Goal: Information Seeking & Learning: Learn about a topic

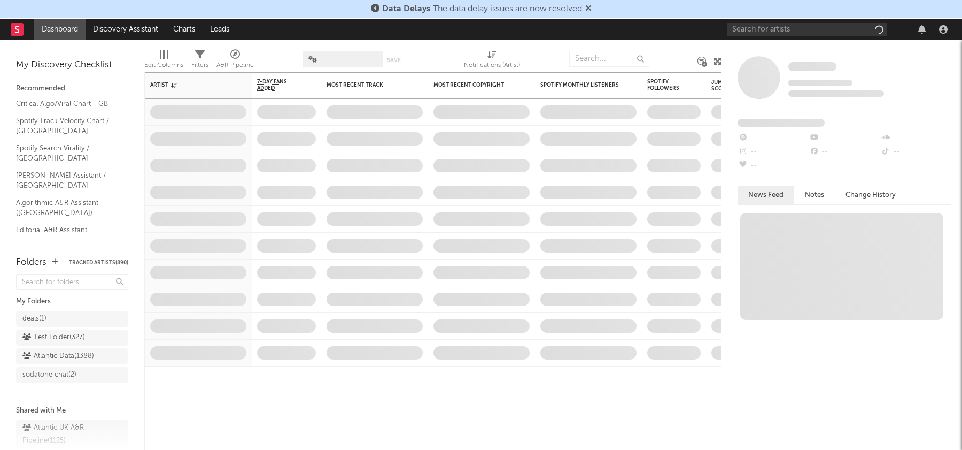
click at [589, 5] on icon at bounding box center [588, 8] width 6 height 9
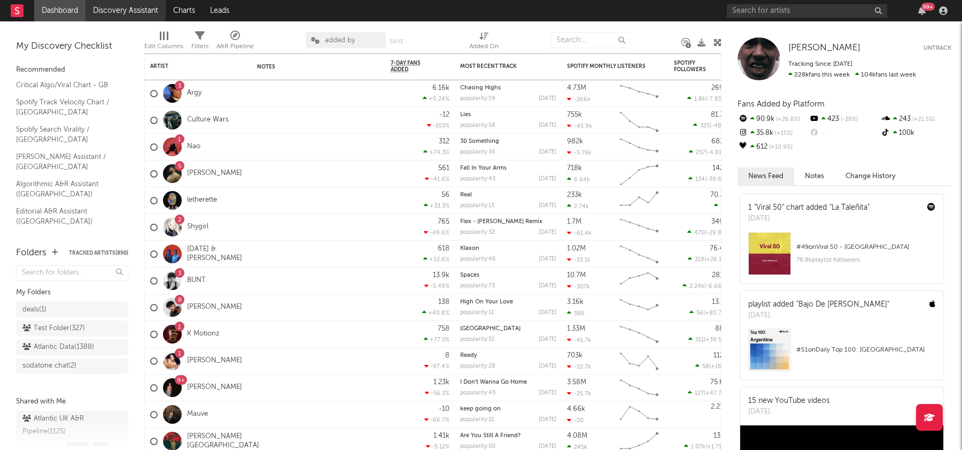
click at [140, 4] on link "Discovery Assistant" at bounding box center [126, 10] width 80 height 21
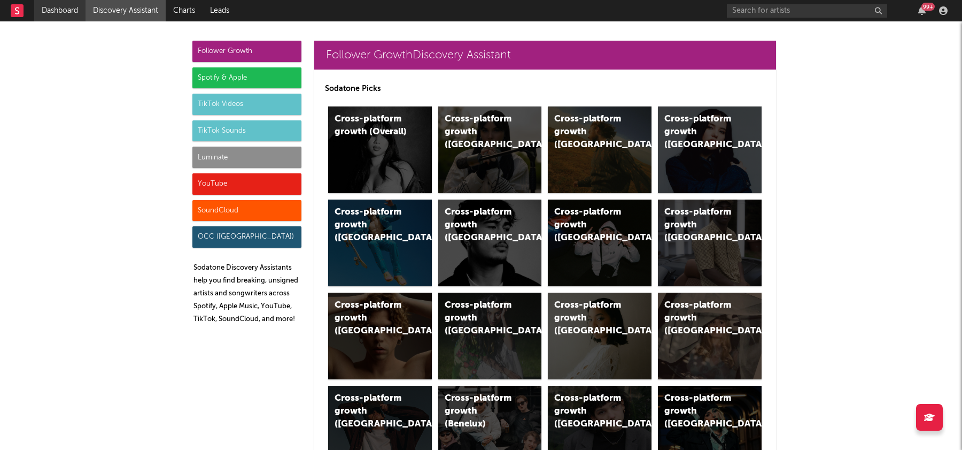
click at [54, 14] on link "Dashboard" at bounding box center [59, 10] width 51 height 21
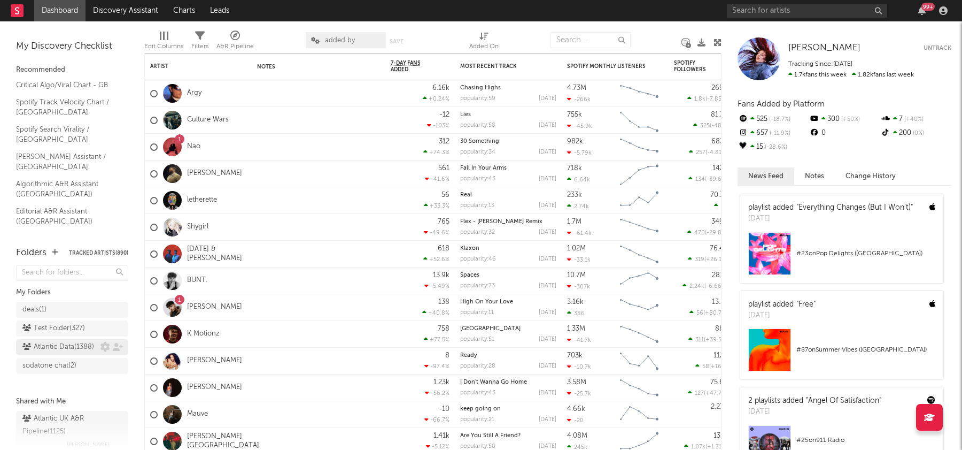
click at [57, 346] on div "Atlantic Data ( 1388 )" at bounding box center [58, 347] width 72 height 13
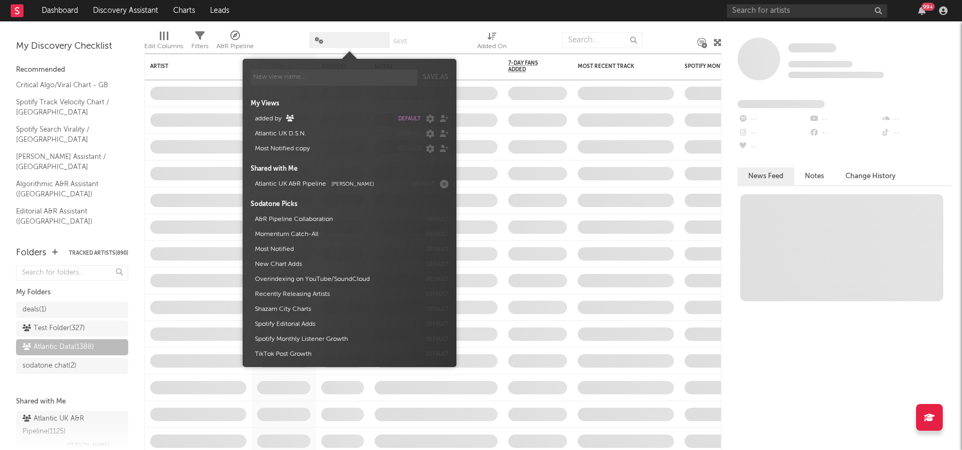
click at [349, 42] on span at bounding box center [350, 40] width 80 height 16
click at [322, 119] on button "added by" at bounding box center [322, 118] width 142 height 15
click at [445, 17] on nav "Dashboard Discovery Assistant Charts Leads 99 +" at bounding box center [481, 10] width 962 height 21
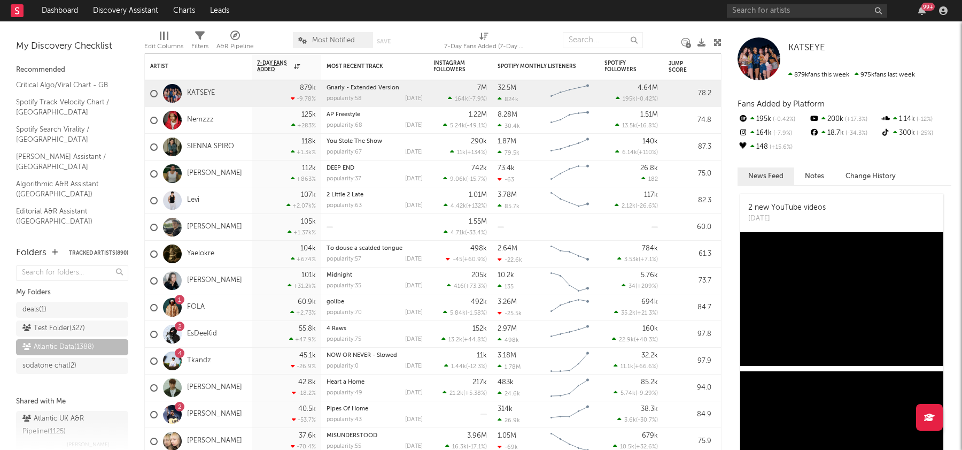
click at [331, 30] on div "Most Notified Save Save as" at bounding box center [349, 40] width 112 height 27
click at [328, 41] on span "Most Notified" at bounding box center [333, 40] width 43 height 7
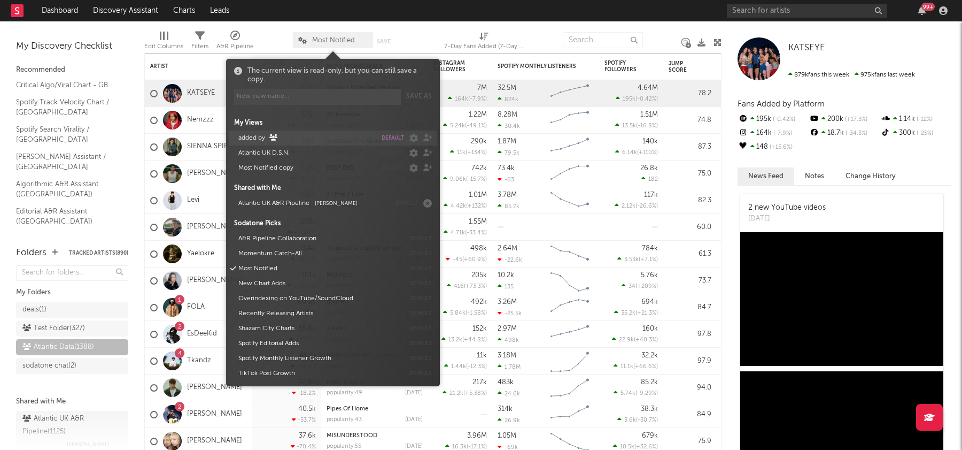
click at [254, 142] on button "added by" at bounding box center [306, 137] width 142 height 15
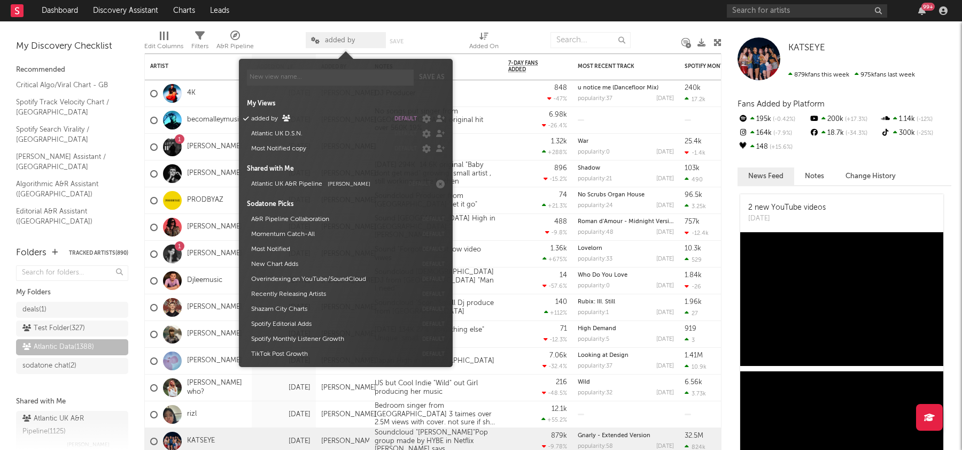
click at [427, 18] on nav "Dashboard Discovery Assistant Charts Leads 99 +" at bounding box center [481, 10] width 962 height 21
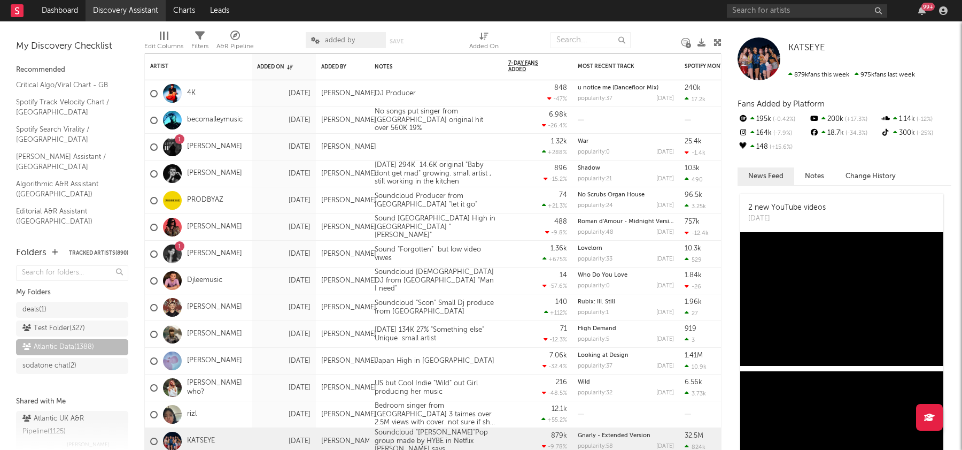
click at [129, 11] on link "Discovery Assistant" at bounding box center [126, 10] width 80 height 21
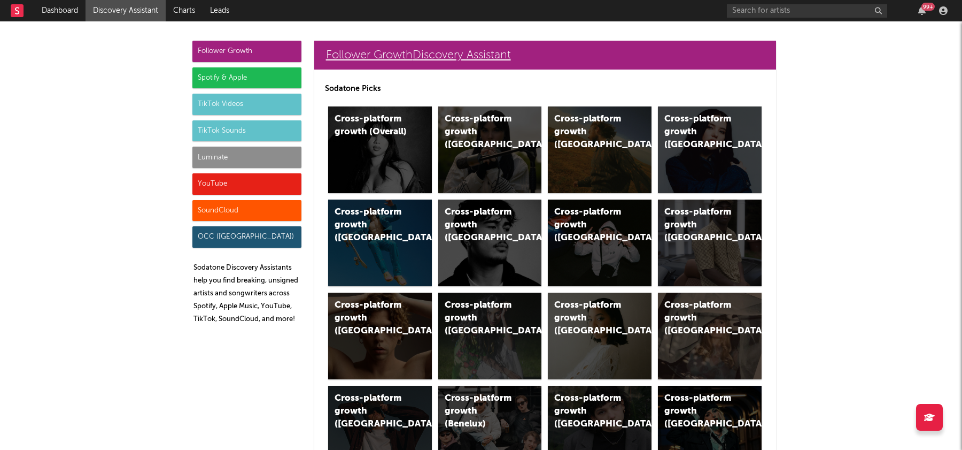
click at [384, 56] on link "Follower Growth Discovery Assistant" at bounding box center [545, 55] width 462 height 29
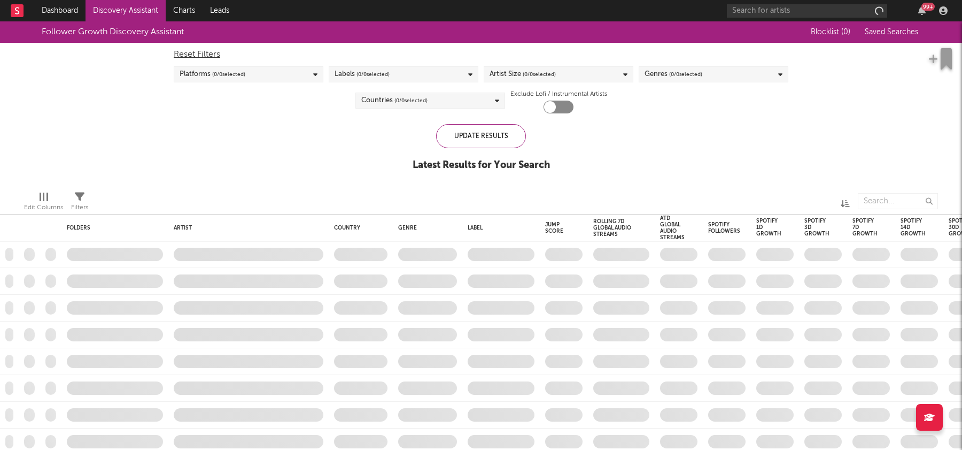
checkbox input "true"
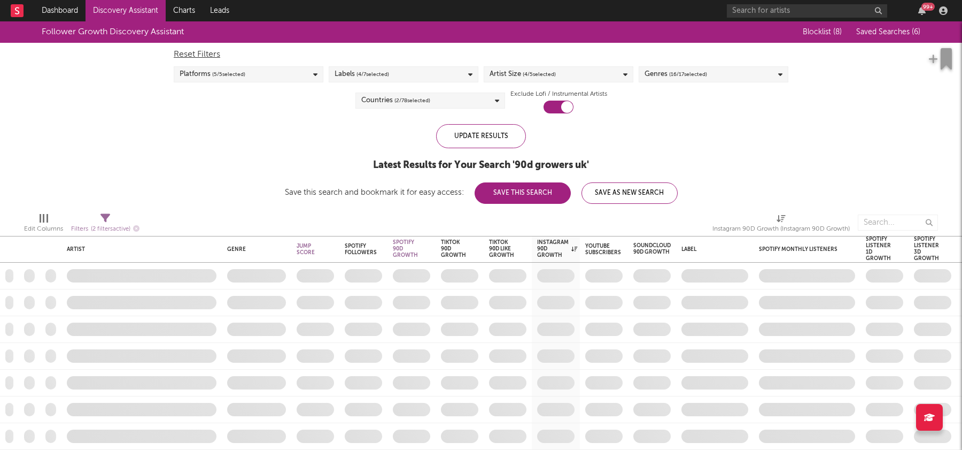
click at [903, 30] on span "Saved Searches ( 6 )" at bounding box center [888, 31] width 64 height 7
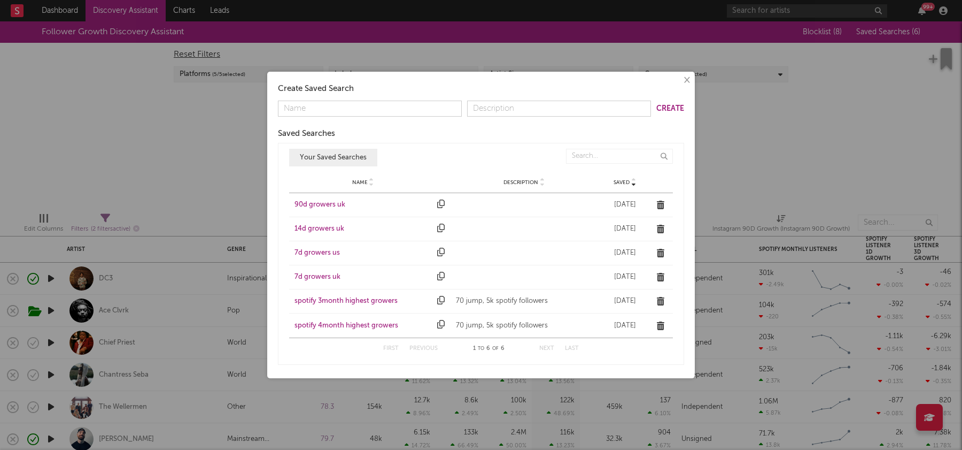
click at [319, 206] on div "90d growers uk" at bounding box center [363, 204] width 137 height 11
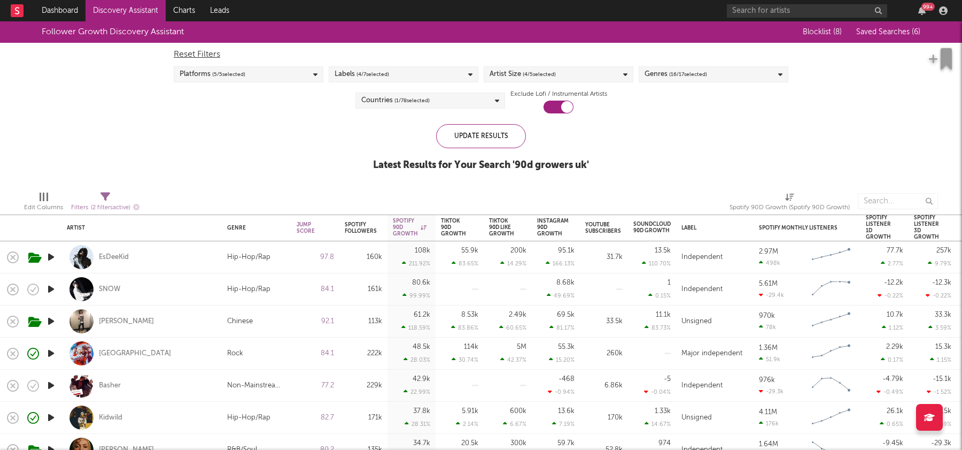
click at [253, 80] on div "Platforms ( 5 / 5 selected)" at bounding box center [249, 74] width 150 height 16
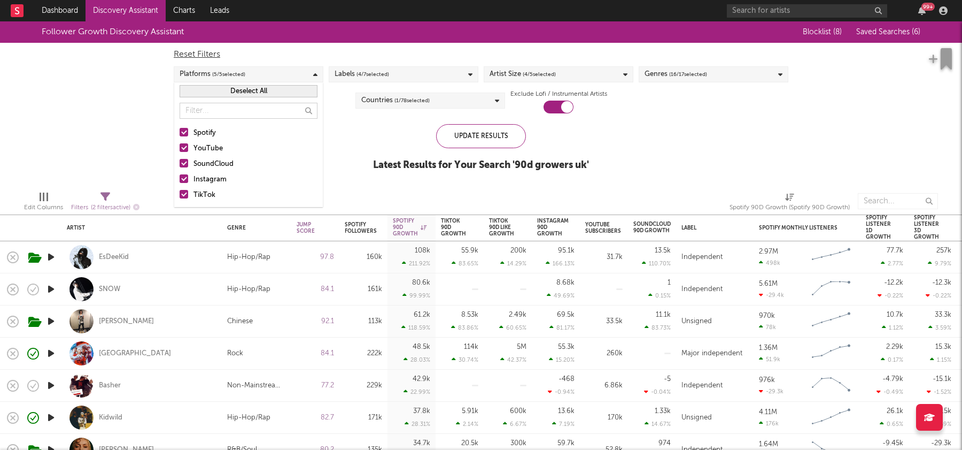
click at [354, 79] on div "Labels ( 4 / 7 selected)" at bounding box center [362, 74] width 55 height 13
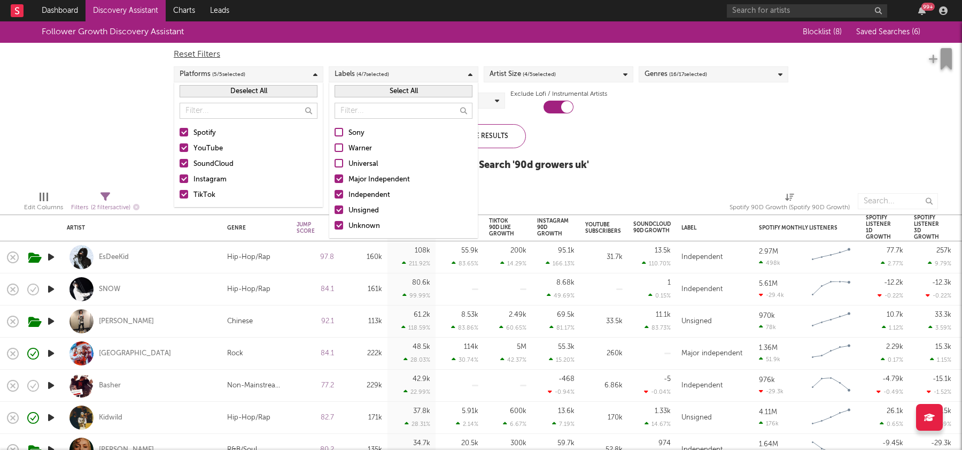
click at [543, 69] on span "( 4 / 5 selected)" at bounding box center [539, 74] width 33 height 13
click at [700, 79] on span "( 16 / 17 selected)" at bounding box center [688, 74] width 38 height 13
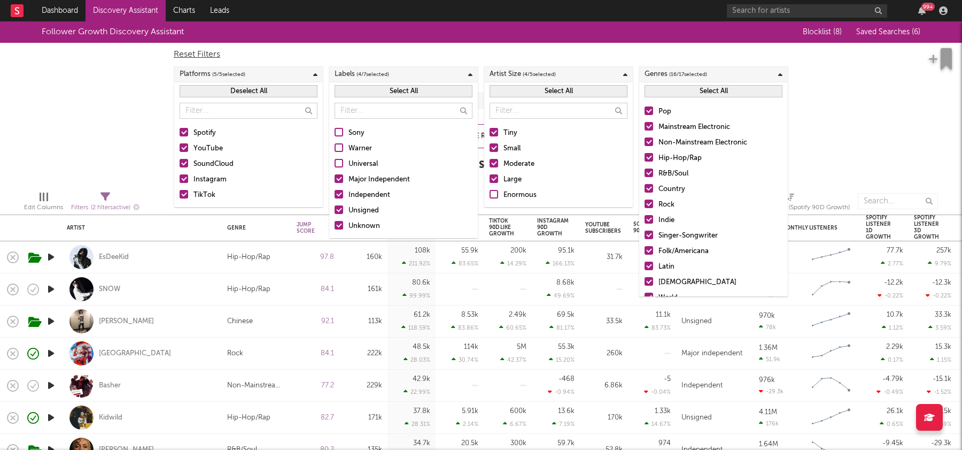
click at [700, 79] on span "( 16 / 17 selected)" at bounding box center [688, 74] width 38 height 13
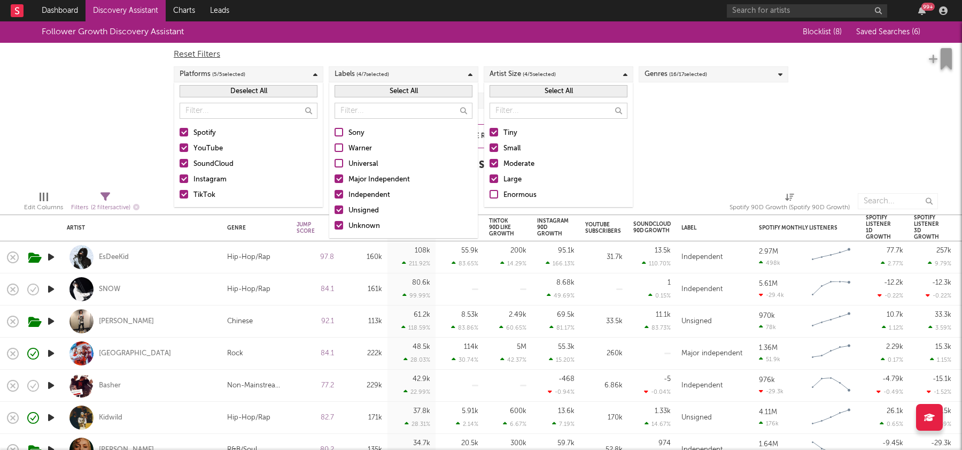
click at [595, 75] on div "Artist Size ( 4 / 5 selected)" at bounding box center [559, 74] width 150 height 16
click at [372, 75] on span "( 4 / 7 selected)" at bounding box center [373, 74] width 33 height 13
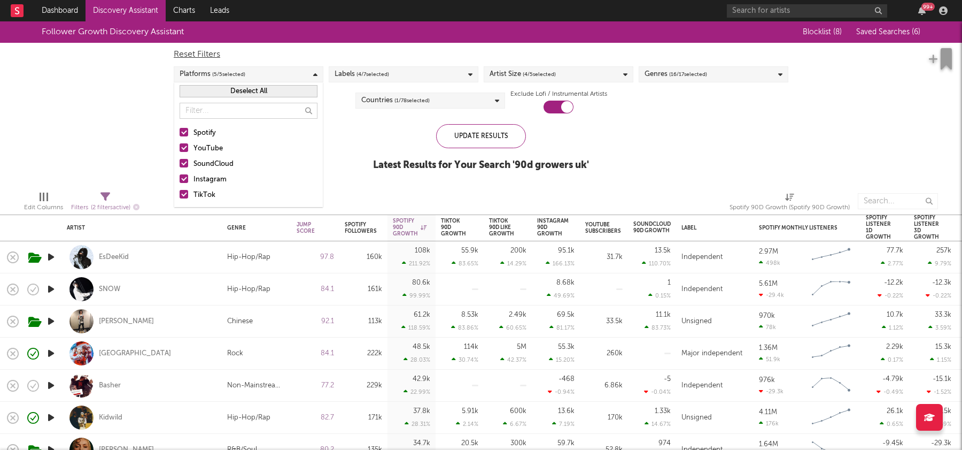
click at [306, 71] on div "Platforms ( 5 / 5 selected)" at bounding box center [249, 74] width 150 height 16
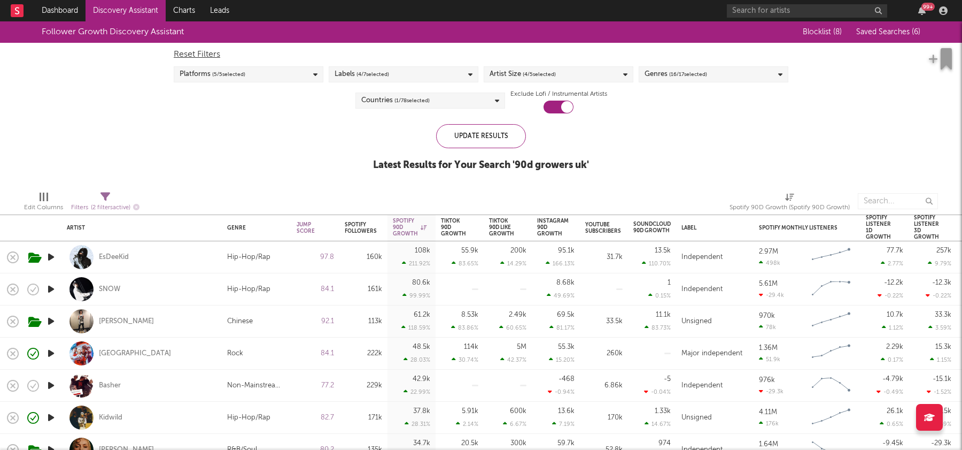
click at [443, 105] on div "Countries ( 1 / 78 selected)" at bounding box center [430, 100] width 150 height 16
type input "irela"
click at [404, 164] on div "Ireland" at bounding box center [436, 159] width 124 height 13
click at [360, 164] on input "Ireland" at bounding box center [360, 159] width 0 height 13
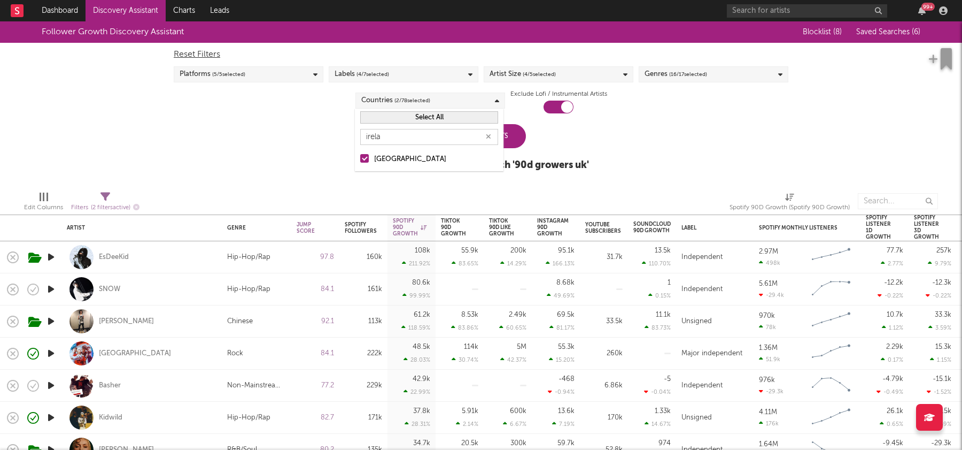
click at [566, 151] on div "Update Results Latest Results for Your Search ' 90d growers uk '" at bounding box center [481, 153] width 216 height 58
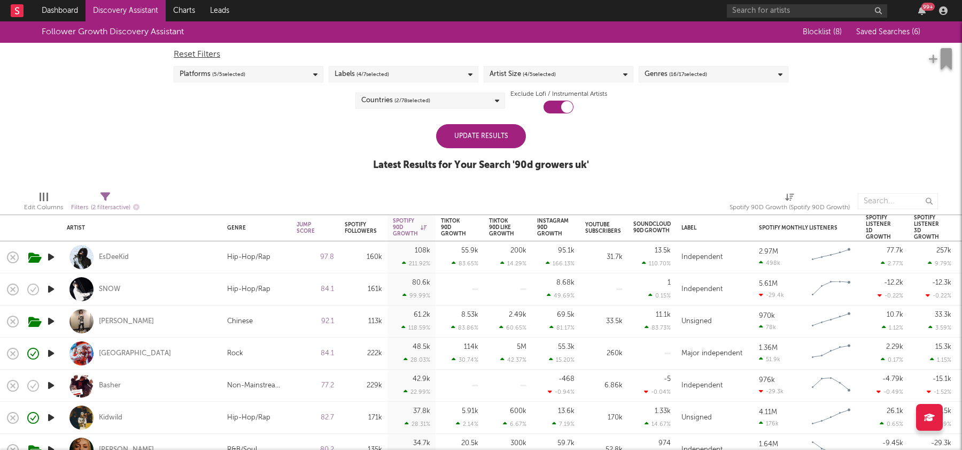
click at [484, 127] on div "Update Results" at bounding box center [481, 136] width 90 height 24
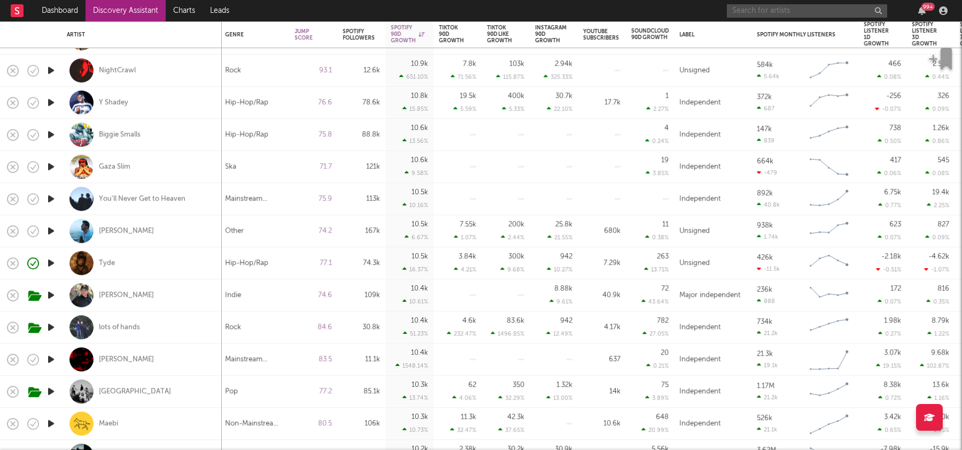
click at [823, 10] on input "text" at bounding box center [807, 10] width 160 height 13
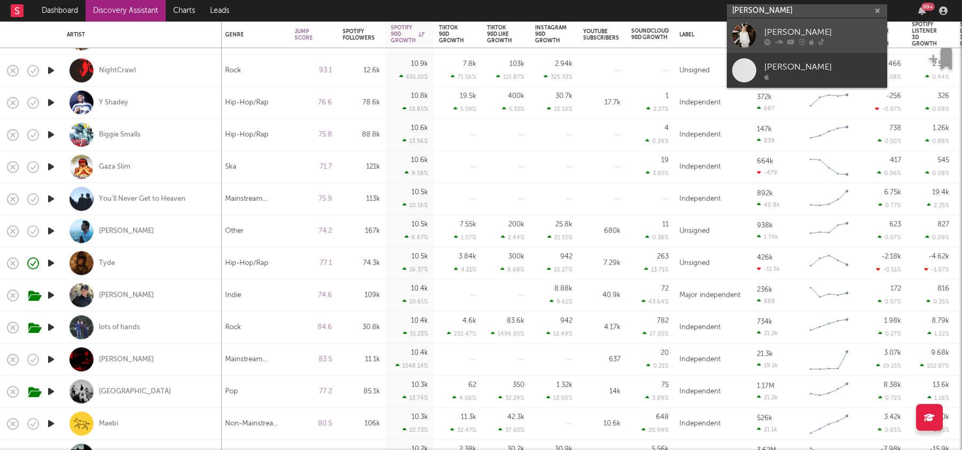
type input "sissy ford"
click at [811, 37] on div "Sissy Ford" at bounding box center [823, 32] width 118 height 13
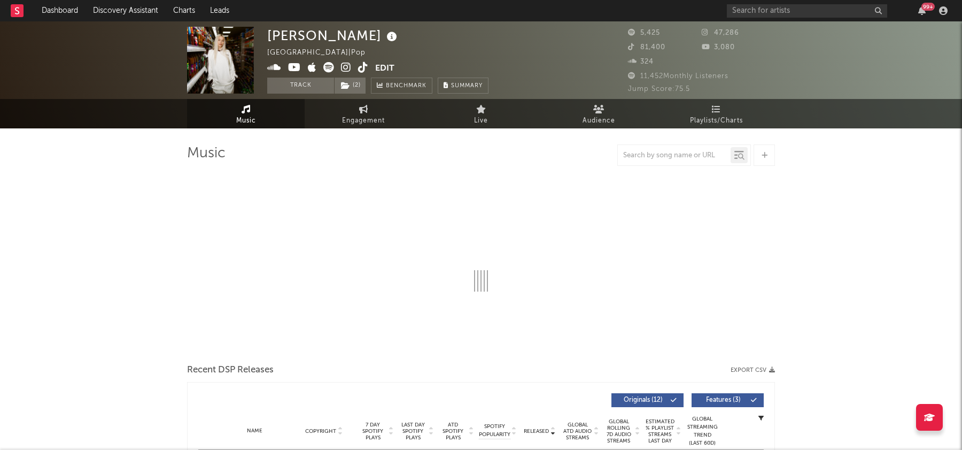
select select "6m"
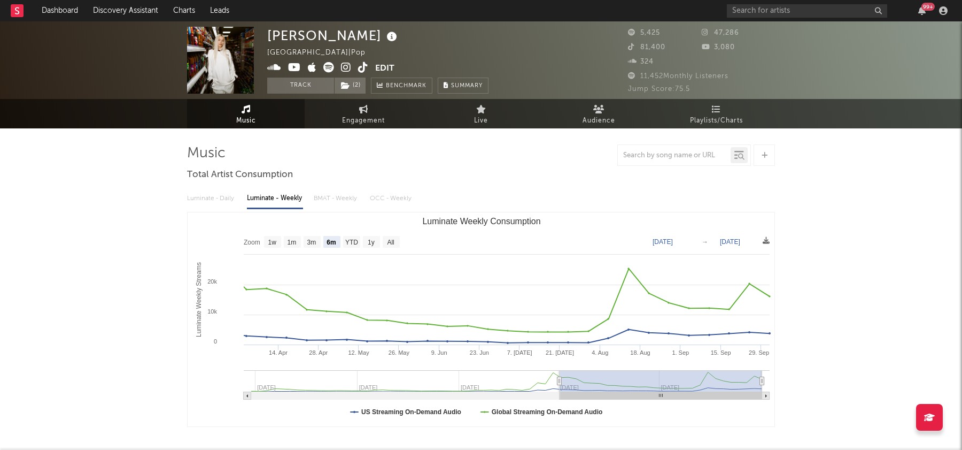
click at [244, 102] on link "Music" at bounding box center [246, 113] width 118 height 29
click at [249, 117] on span "Music" at bounding box center [246, 120] width 20 height 13
click at [346, 65] on icon at bounding box center [346, 67] width 10 height 11
click at [372, 114] on span "Engagement" at bounding box center [363, 120] width 43 height 13
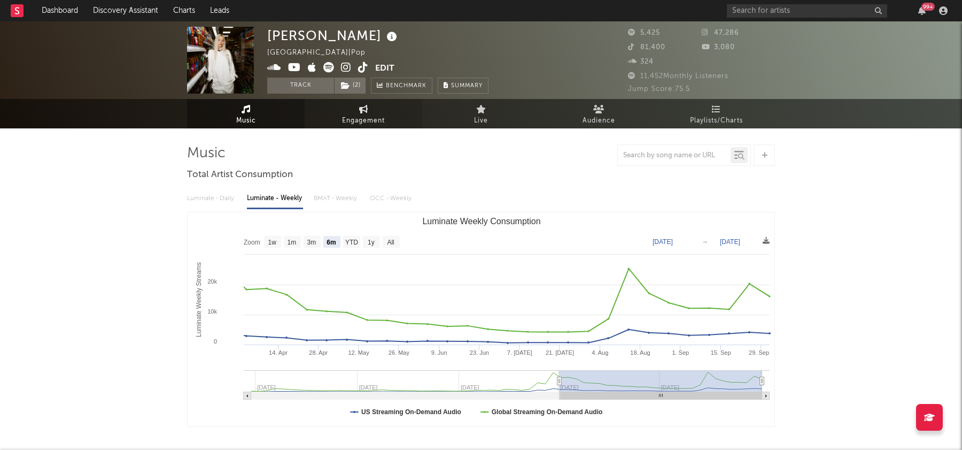
select select "1w"
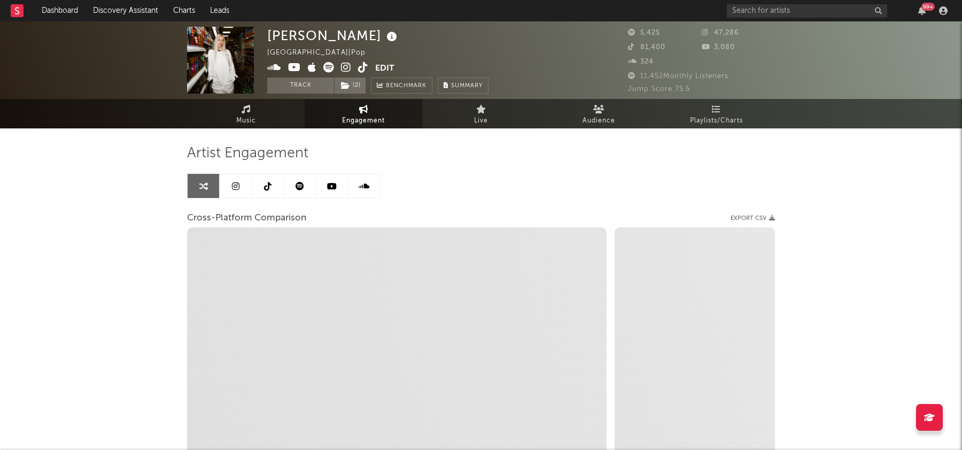
click at [269, 189] on icon at bounding box center [267, 186] width 7 height 9
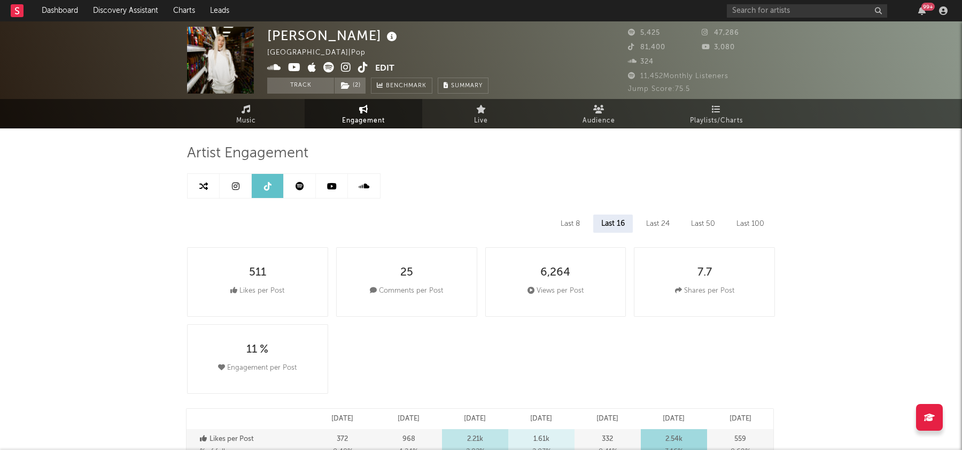
select select "6m"
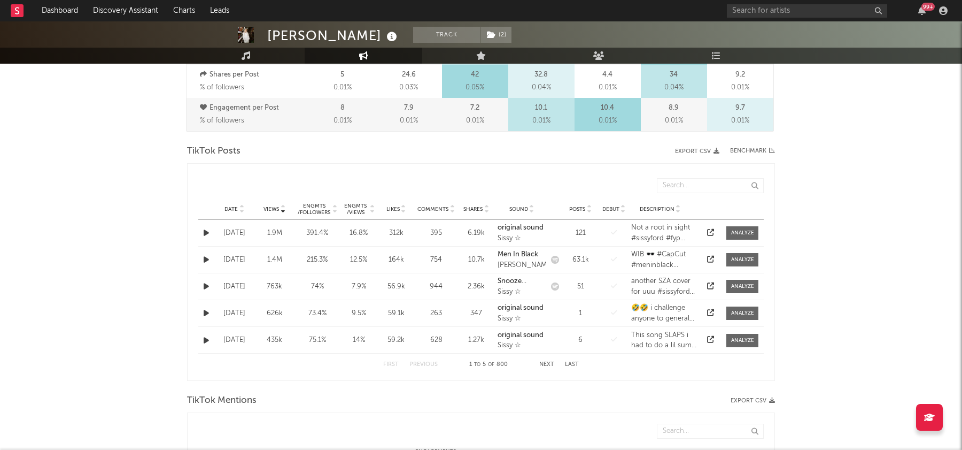
scroll to position [461, 0]
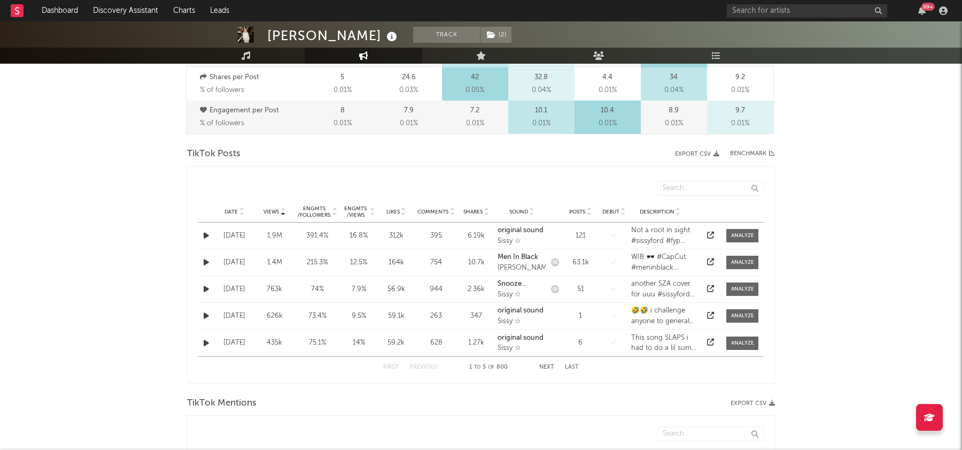
click at [709, 232] on icon at bounding box center [710, 234] width 7 height 7
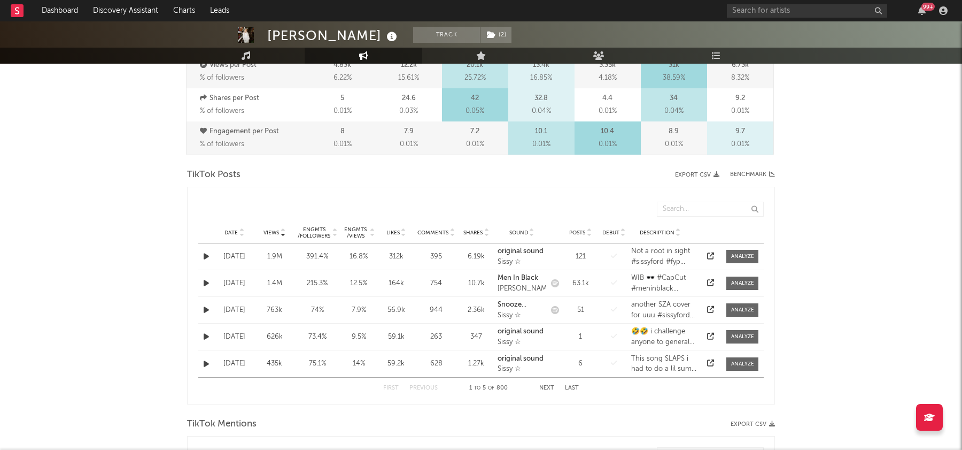
scroll to position [426, 0]
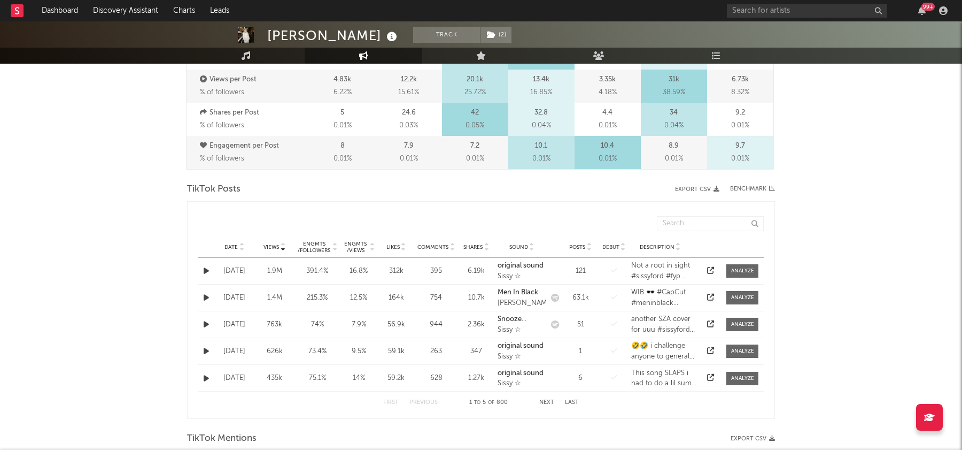
click at [239, 247] on icon at bounding box center [241, 249] width 5 height 4
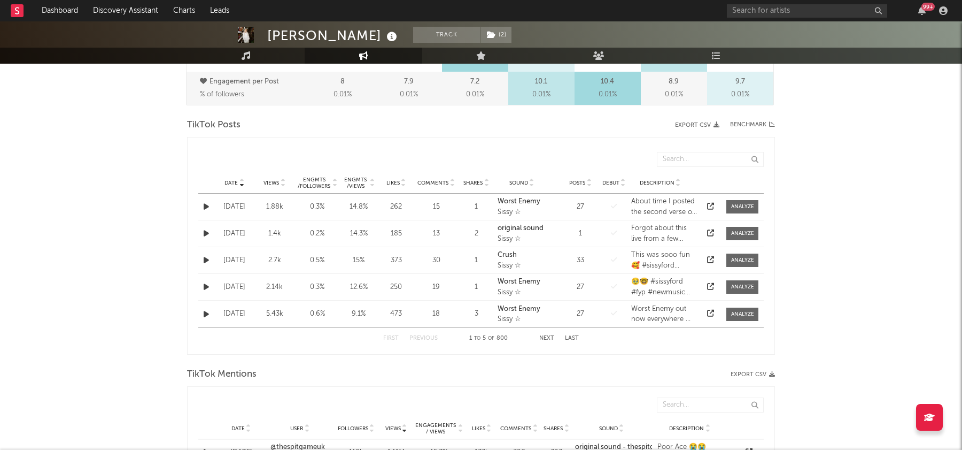
scroll to position [485, 0]
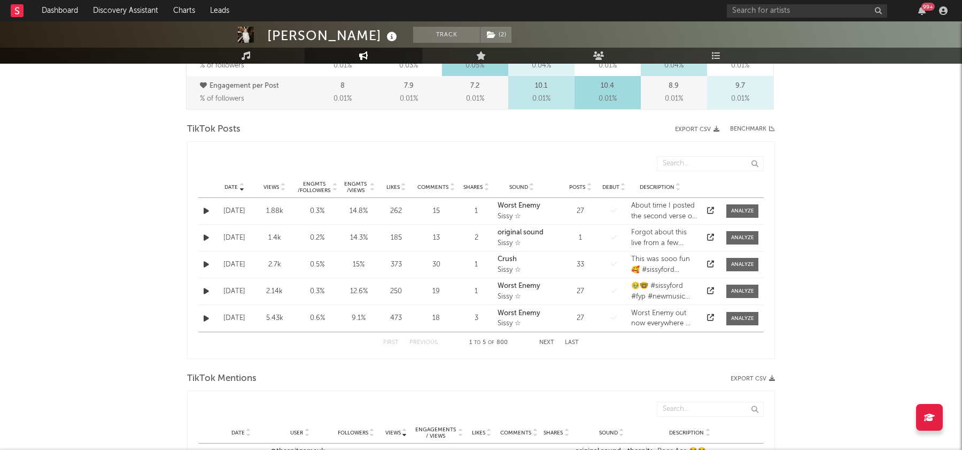
click at [540, 335] on div "First Previous 1 to 5 of 800 Next Last" at bounding box center [481, 342] width 196 height 21
click at [545, 339] on button "Next" at bounding box center [546, 342] width 15 height 6
click at [368, 185] on div at bounding box center [371, 187] width 6 height 13
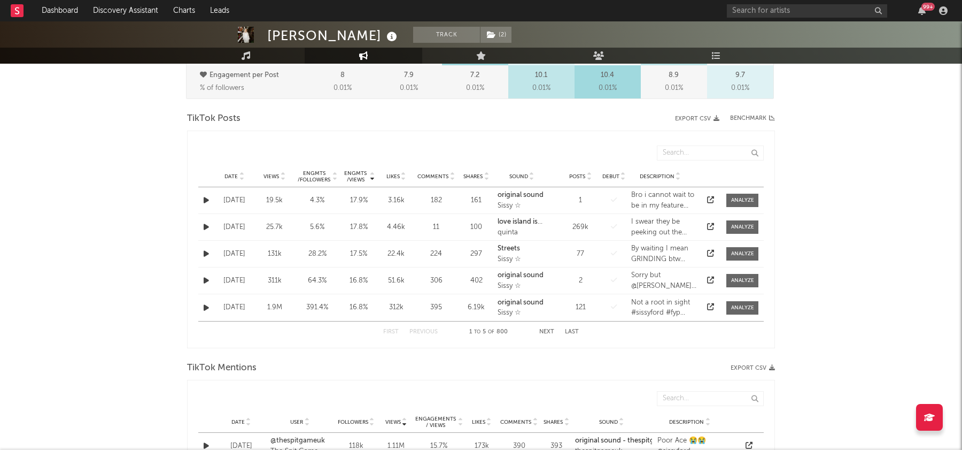
scroll to position [497, 0]
click at [241, 175] on icon at bounding box center [241, 177] width 5 height 4
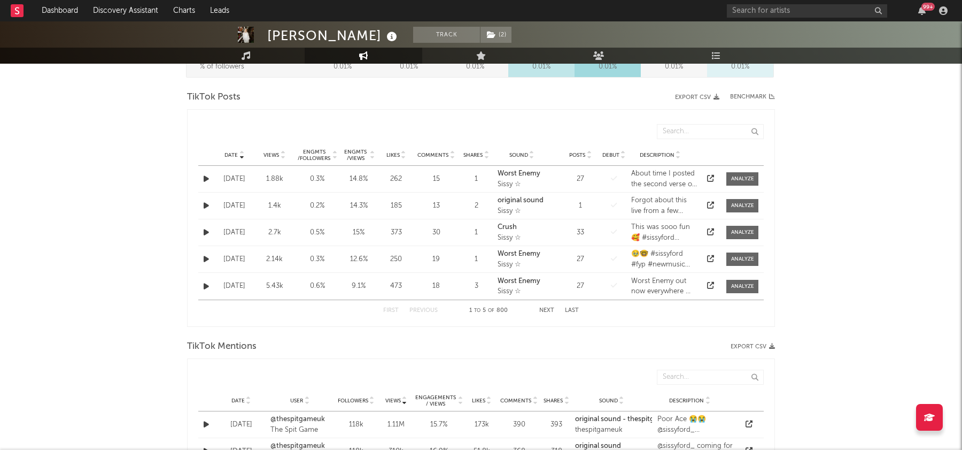
scroll to position [525, 0]
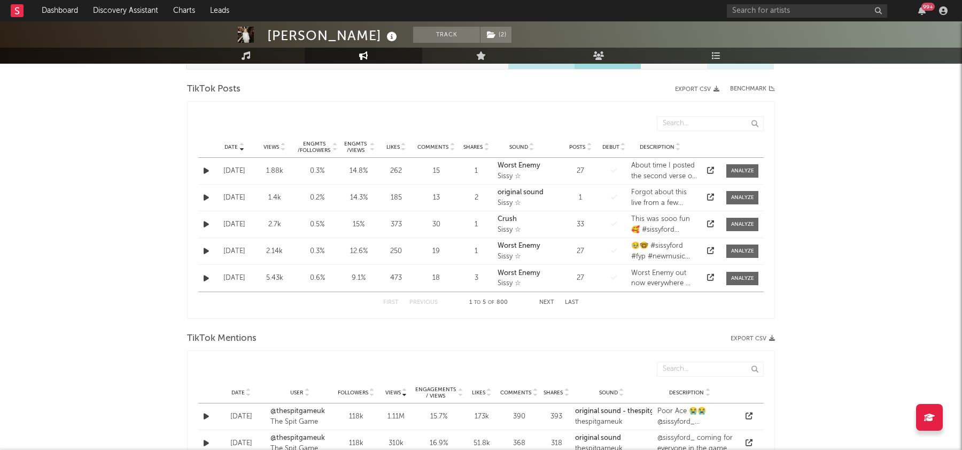
click at [281, 147] on icon at bounding box center [282, 149] width 5 height 4
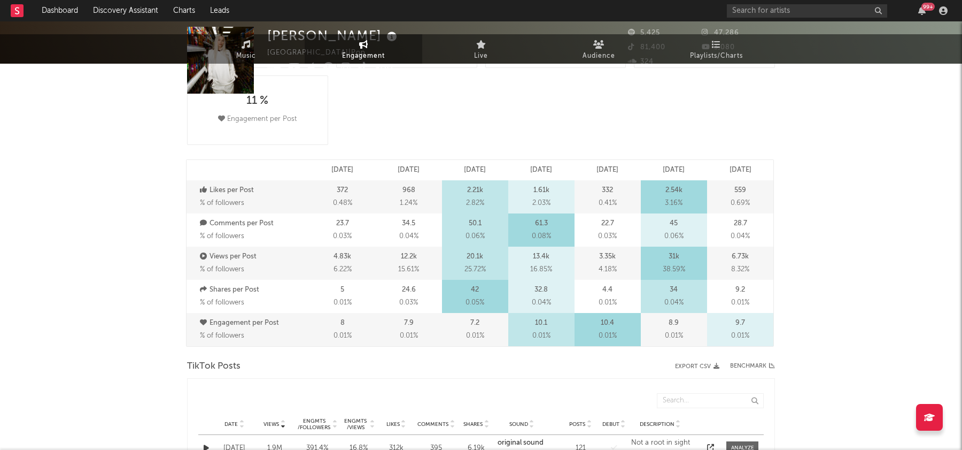
scroll to position [0, 0]
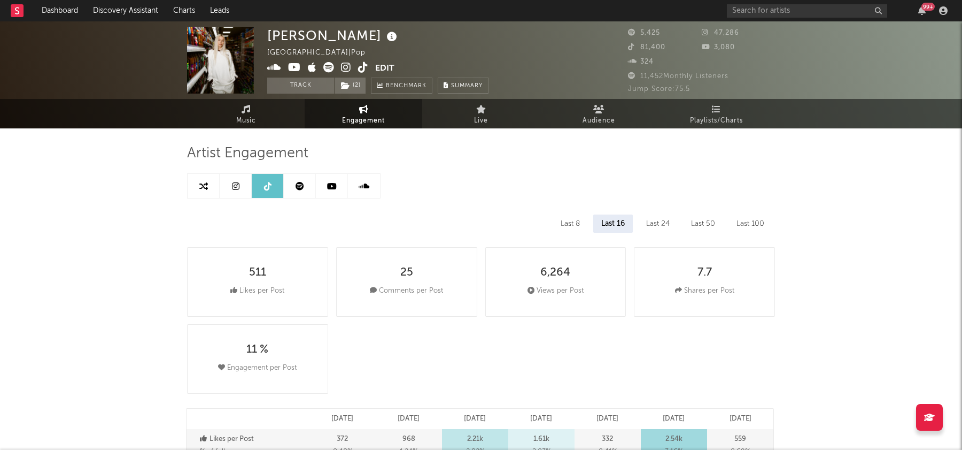
click at [207, 187] on icon at bounding box center [203, 186] width 9 height 9
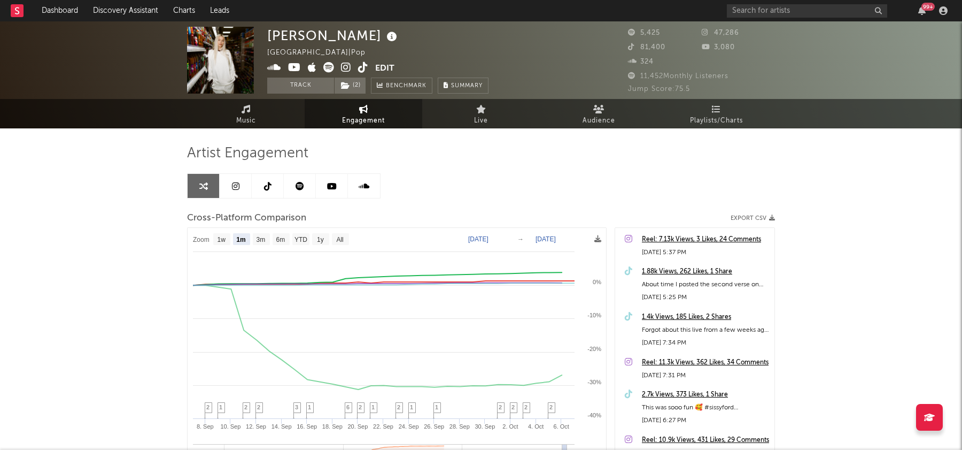
select select "1m"
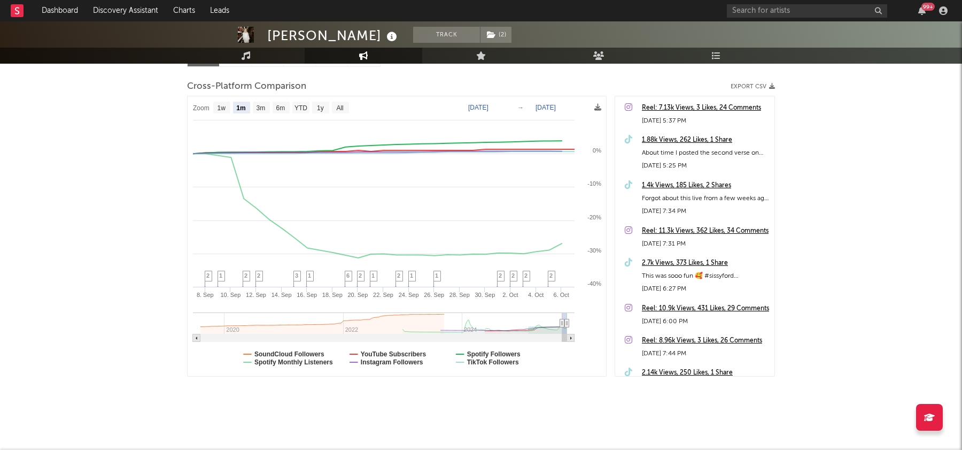
scroll to position [86, 0]
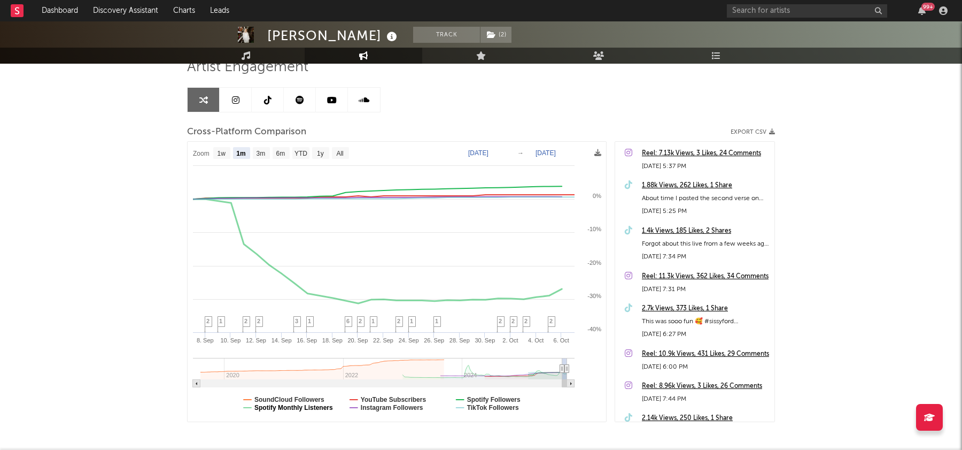
click at [324, 407] on text "Spotify Monthly Listeners" at bounding box center [293, 407] width 79 height 7
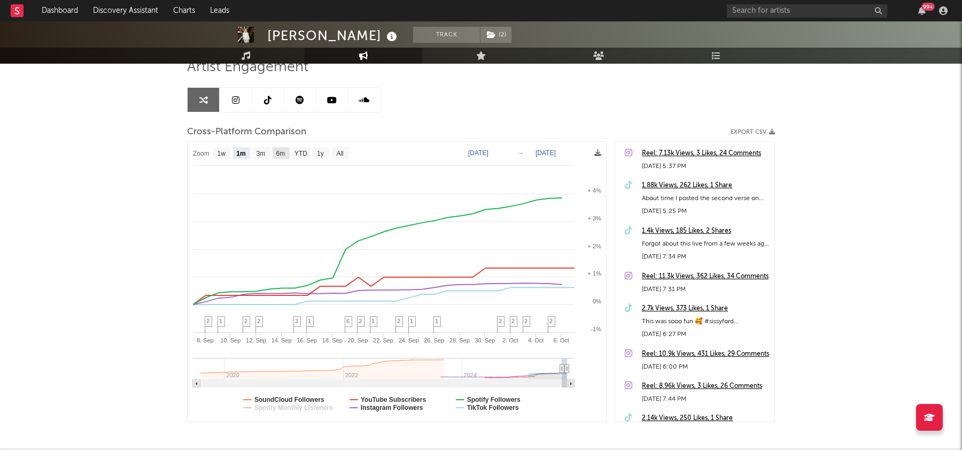
click at [281, 153] on text "6m" at bounding box center [280, 153] width 9 height 7
select select "6m"
type input "2025-04-07"
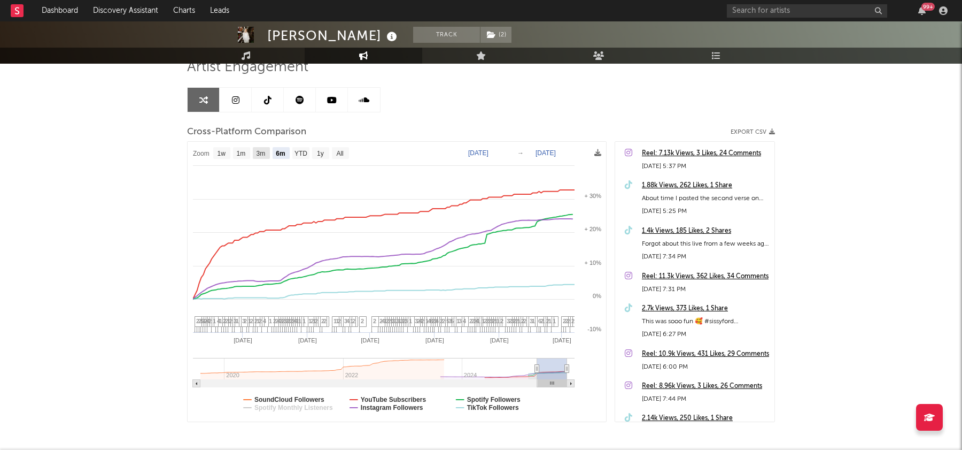
click at [264, 152] on text "3m" at bounding box center [261, 153] width 9 height 7
select select "3m"
type input "2025-07-07"
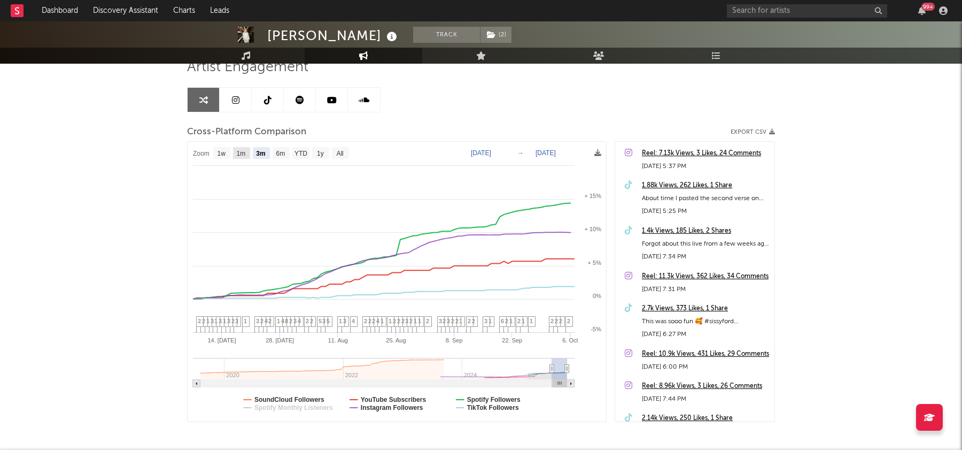
click at [240, 152] on text "1m" at bounding box center [241, 153] width 9 height 7
select select "1m"
type input "[DATE]"
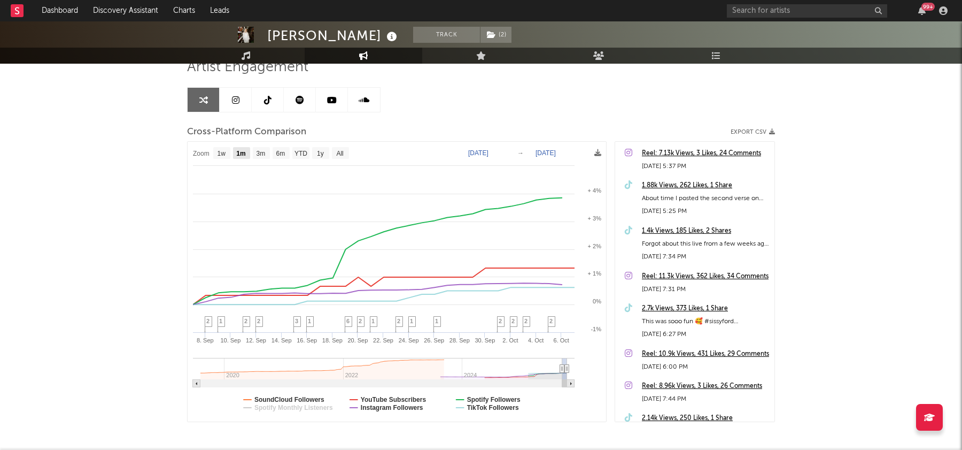
click at [243, 156] on text "1m" at bounding box center [240, 153] width 9 height 7
select select "1m"
select select "1w"
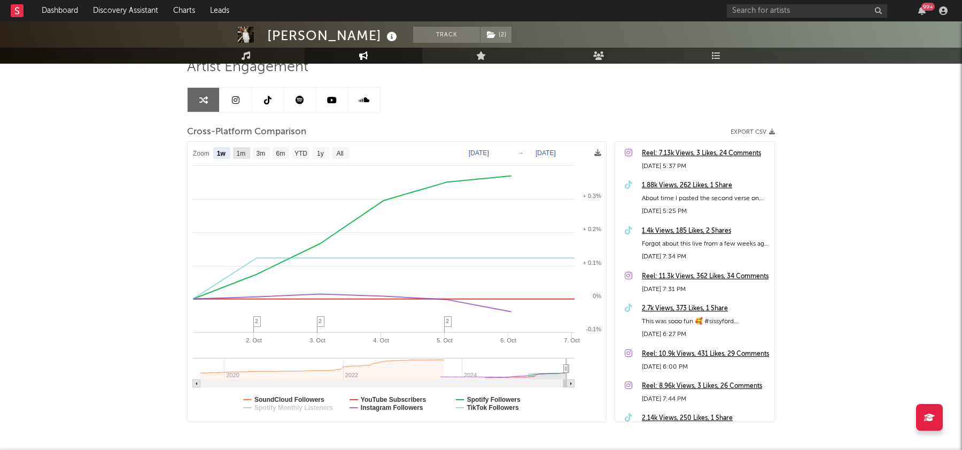
click at [237, 153] on text "1m" at bounding box center [241, 153] width 9 height 7
select select "1m"
type input "[DATE]"
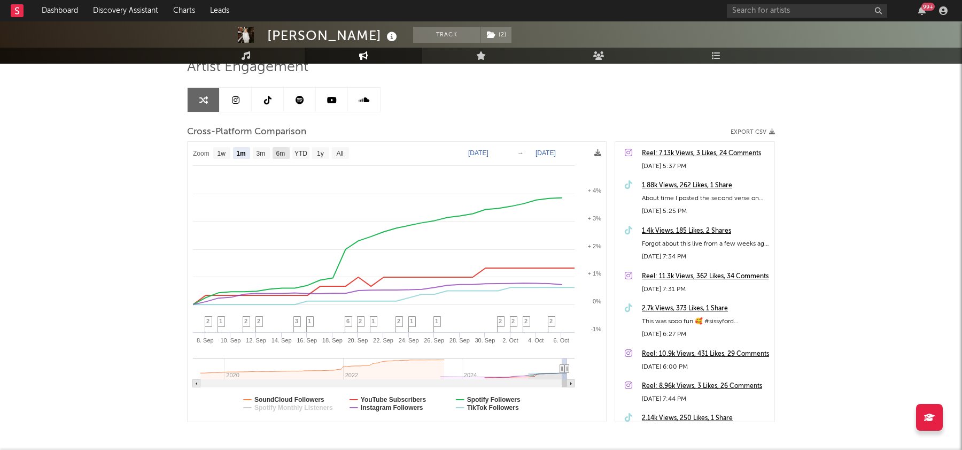
click at [285, 152] on text "6m" at bounding box center [280, 153] width 9 height 7
select select "6m"
type input "2025-04-07"
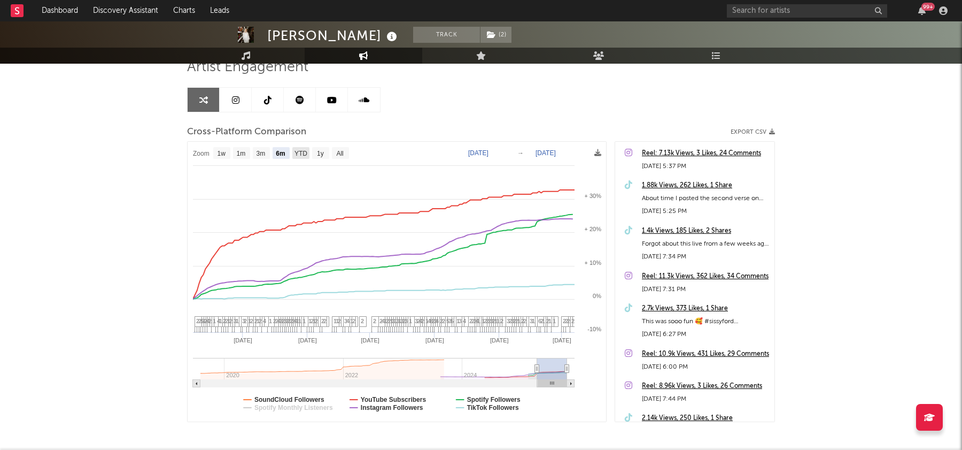
click at [302, 154] on text "YTD" at bounding box center [301, 153] width 13 height 7
select select "YTD"
type input "2025-01-01"
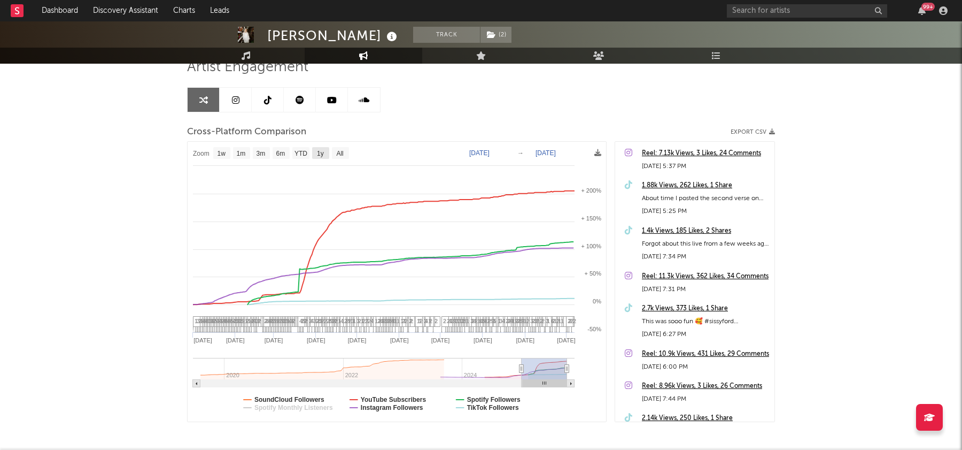
click at [319, 151] on text "1y" at bounding box center [320, 153] width 7 height 7
select select "1y"
type input "2024-10-07"
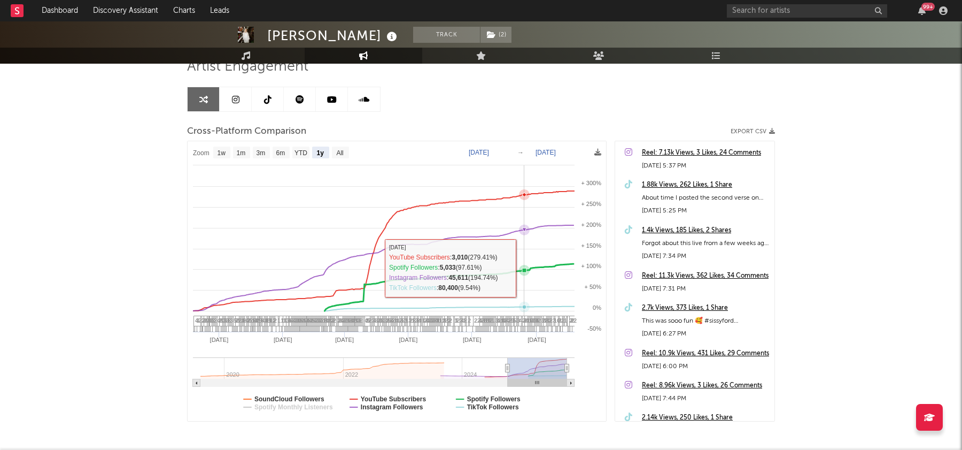
scroll to position [114, 0]
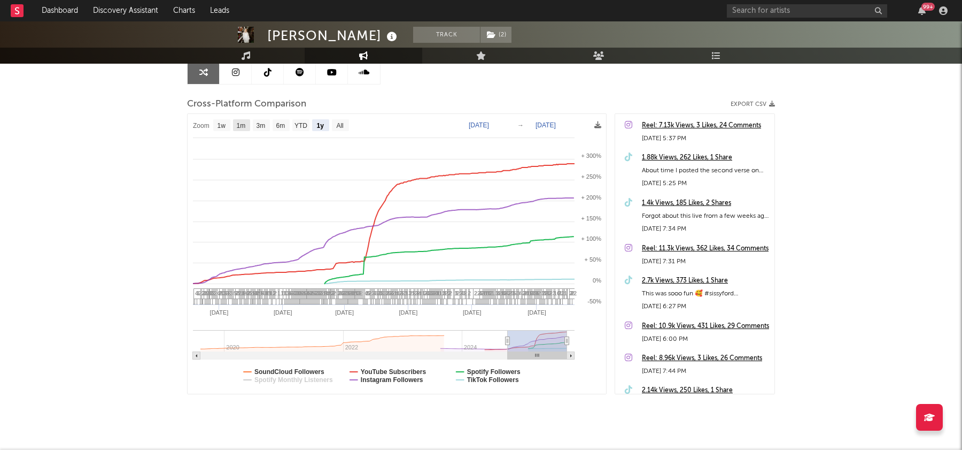
click at [242, 125] on text "1m" at bounding box center [241, 125] width 9 height 7
select select "1m"
type input "[DATE]"
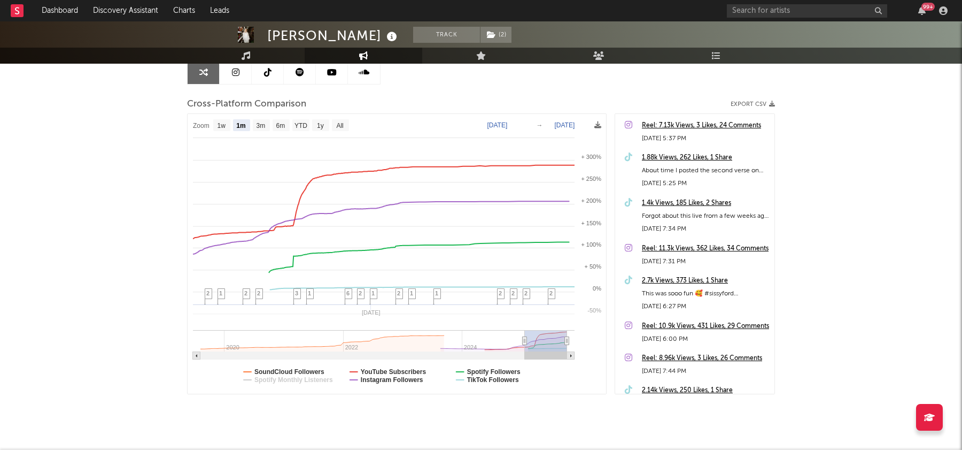
select select "1m"
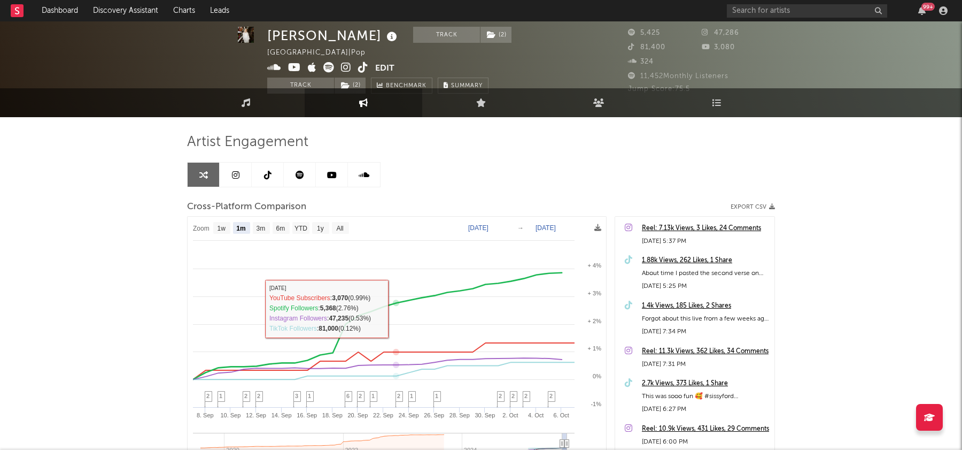
scroll to position [0, 0]
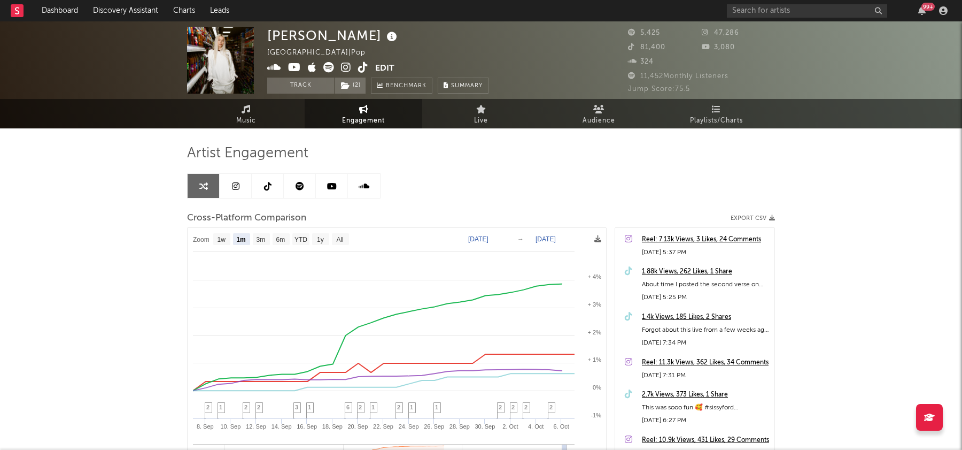
click at [334, 192] on link at bounding box center [332, 186] width 32 height 24
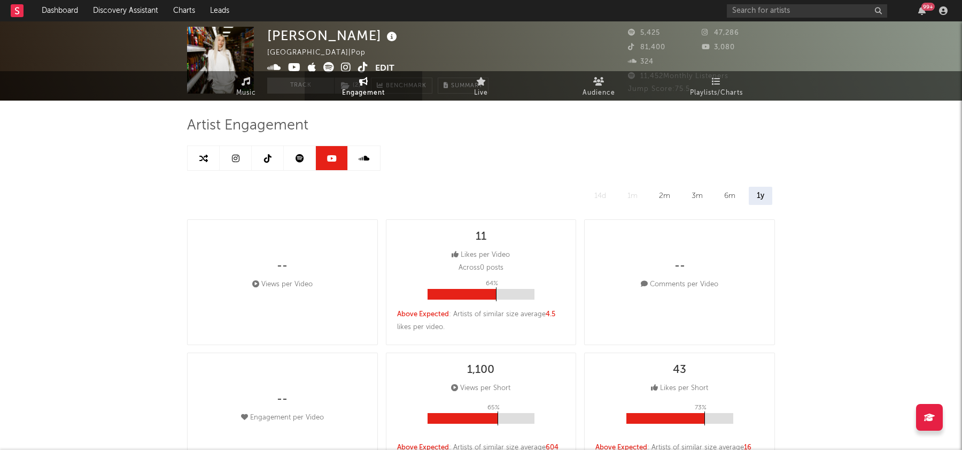
select select "6m"
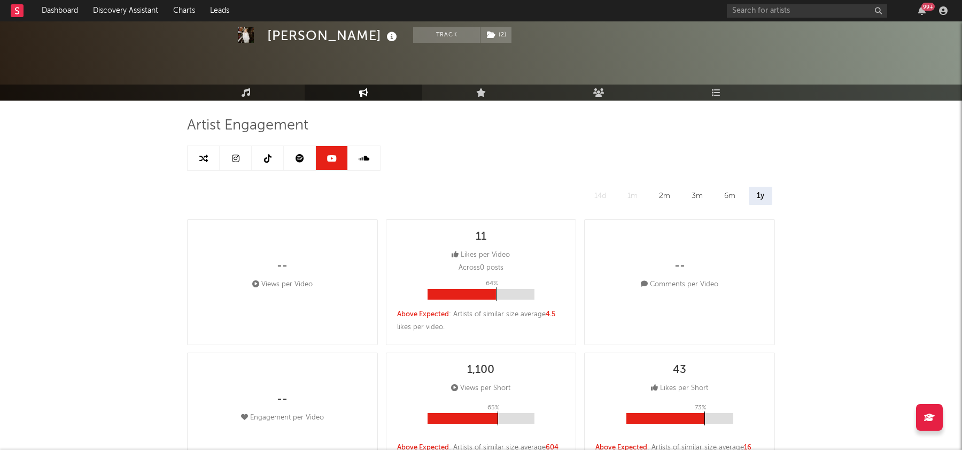
scroll to position [33, 0]
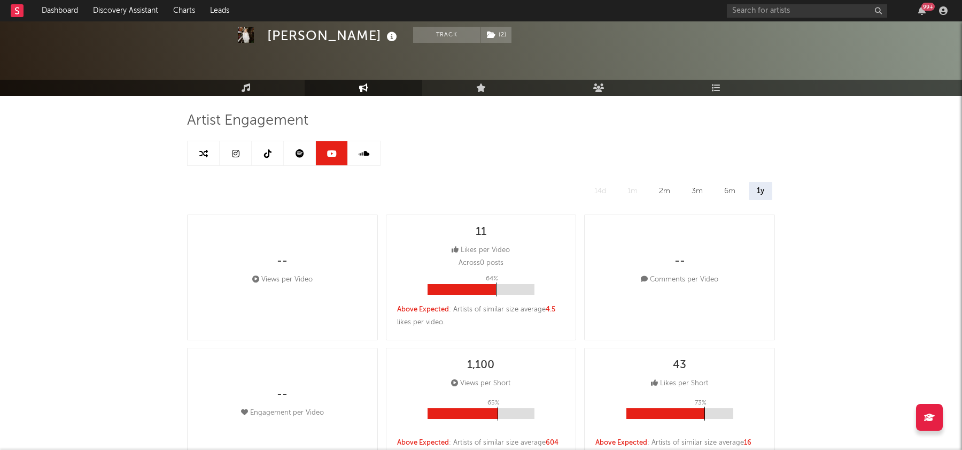
click at [206, 152] on icon at bounding box center [203, 153] width 9 height 9
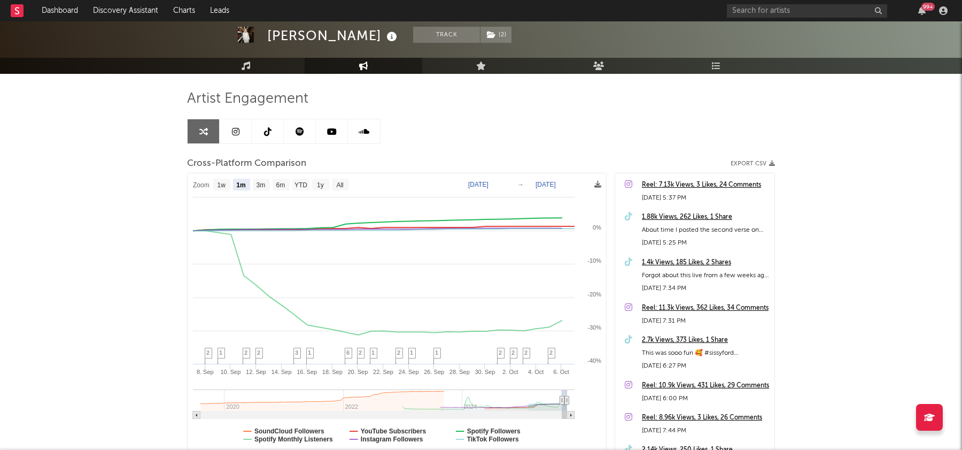
scroll to position [56, 0]
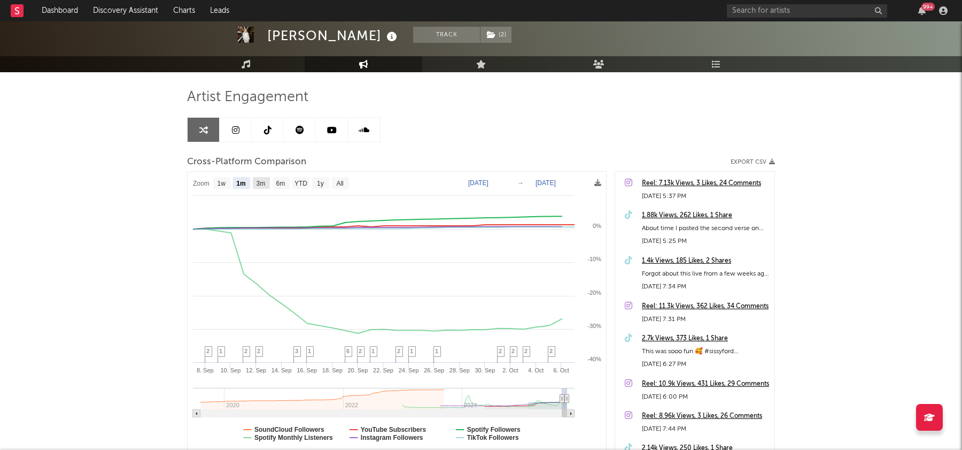
click at [265, 183] on text "3m" at bounding box center [261, 183] width 9 height 7
select select "3m"
type input "2025-07-07"
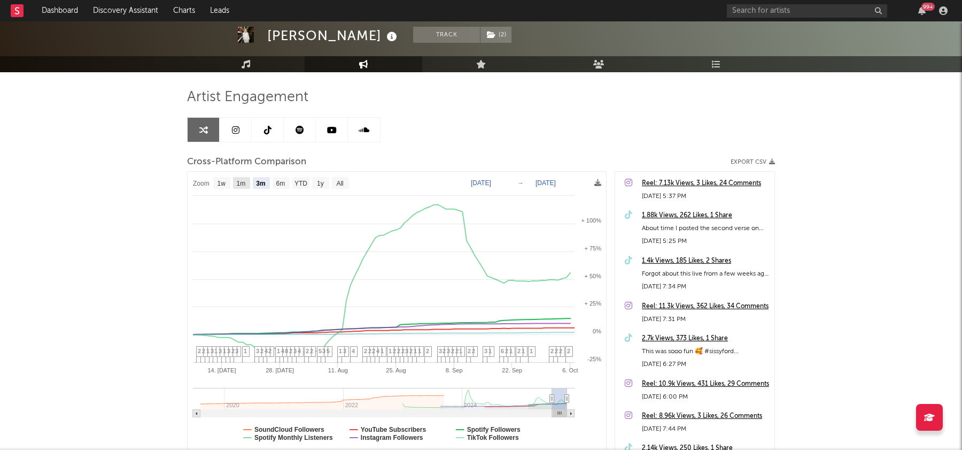
click at [240, 187] on rect at bounding box center [241, 183] width 17 height 12
select select "1m"
type input "[DATE]"
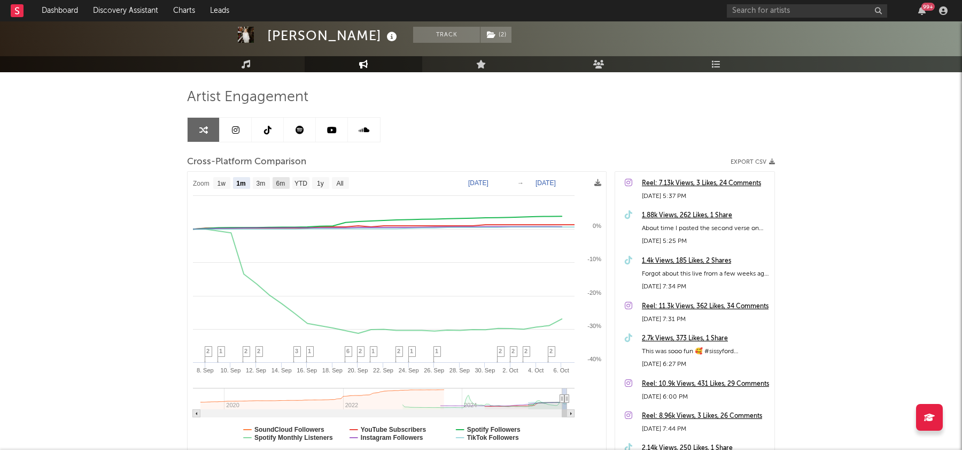
click at [277, 187] on rect at bounding box center [281, 183] width 17 height 12
select select "6m"
type input "2025-04-07"
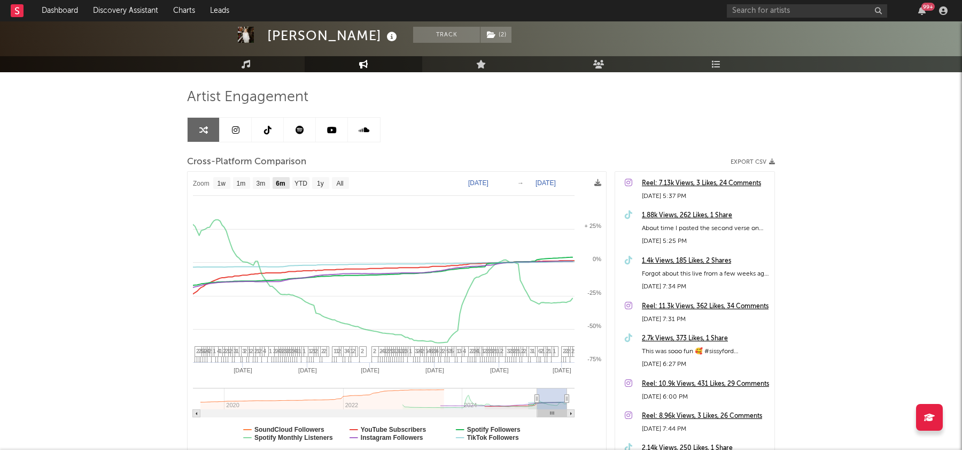
select select "6m"
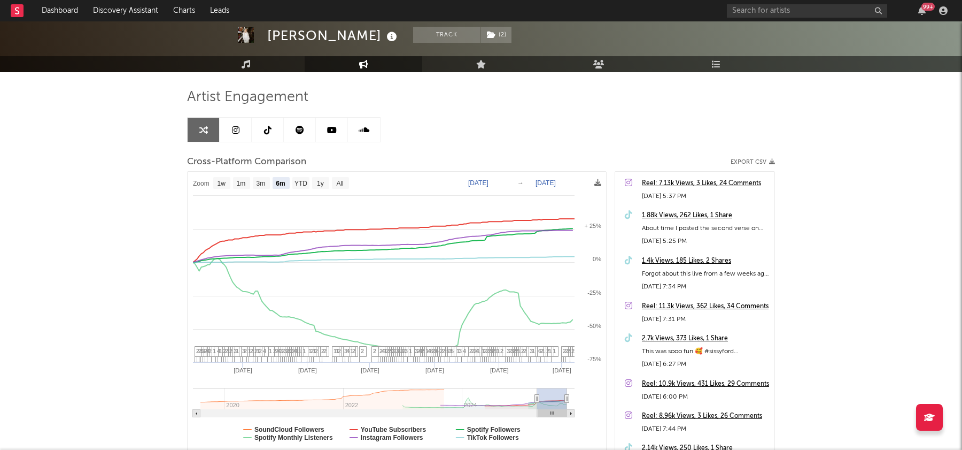
scroll to position [111, 0]
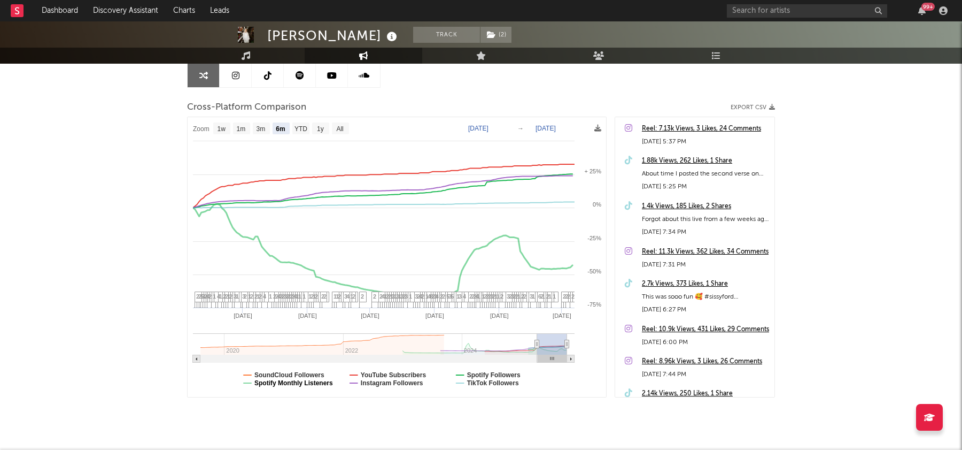
click at [324, 382] on text "Spotify Monthly Listeners" at bounding box center [293, 382] width 79 height 7
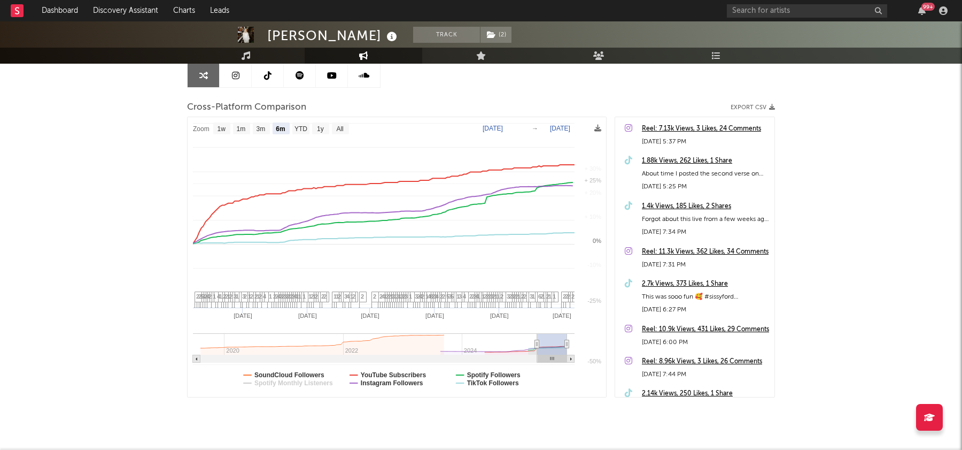
select select "6m"
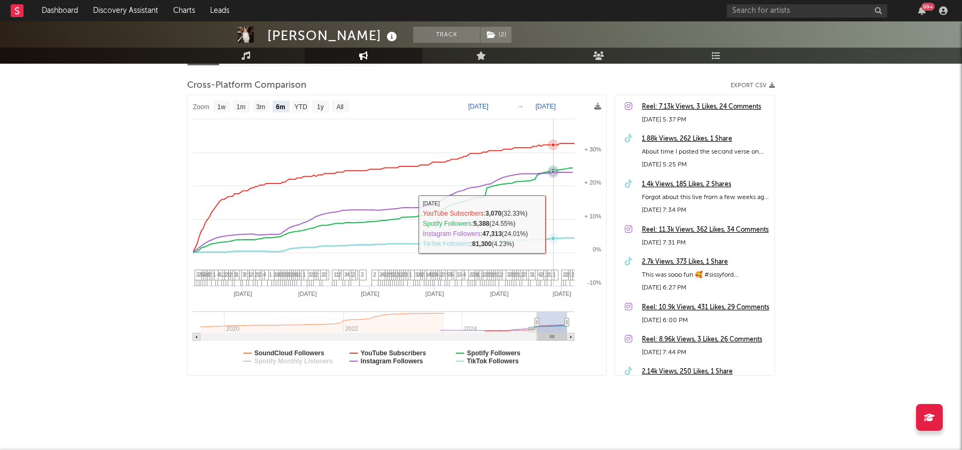
scroll to position [0, 0]
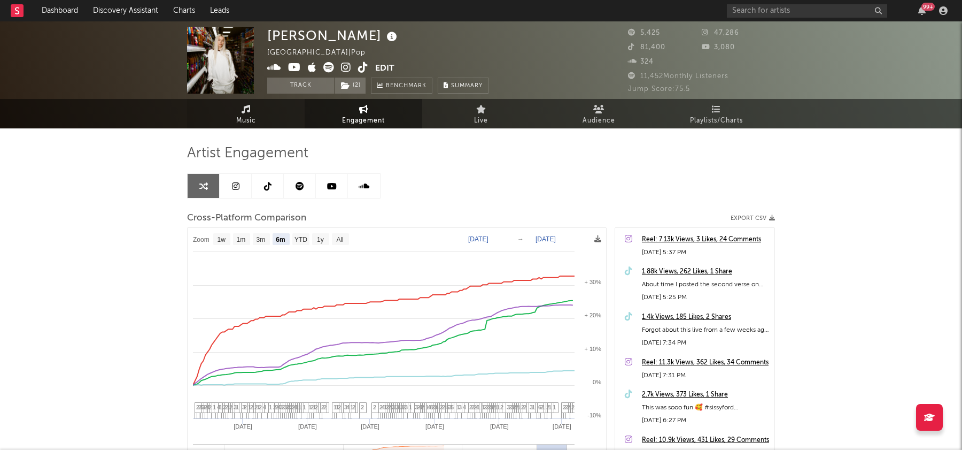
click at [266, 118] on link "Music" at bounding box center [246, 113] width 118 height 29
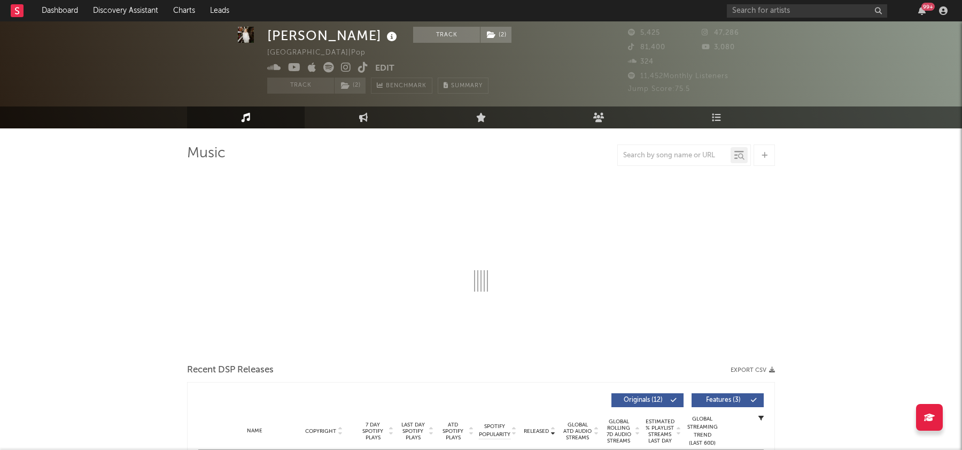
select select "6m"
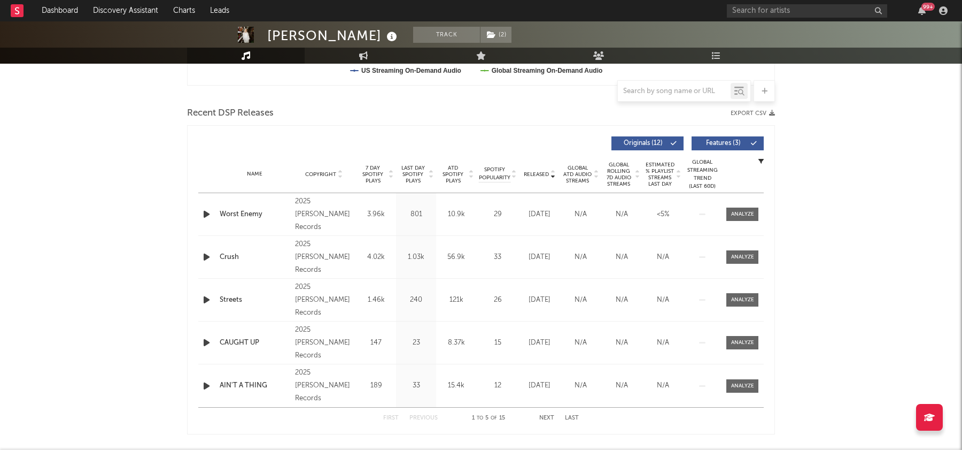
scroll to position [343, 0]
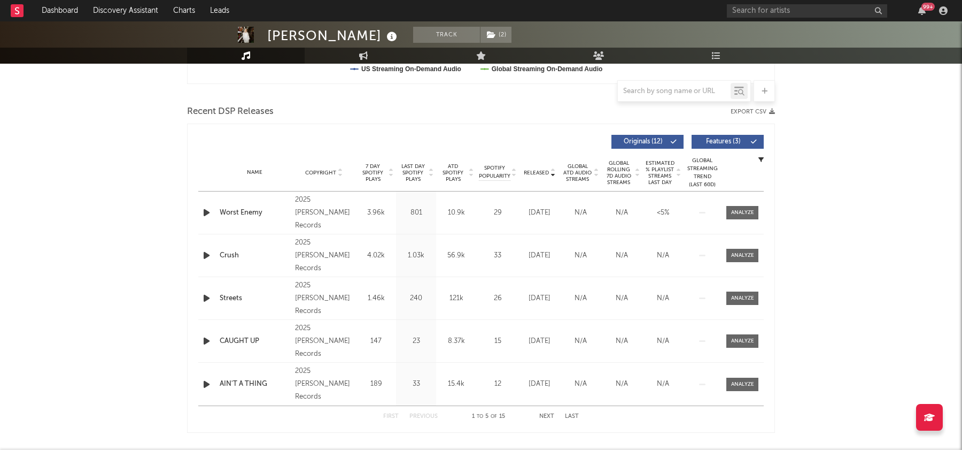
click at [205, 211] on icon "button" at bounding box center [206, 212] width 11 height 13
click at [206, 208] on icon "button" at bounding box center [206, 212] width 10 height 13
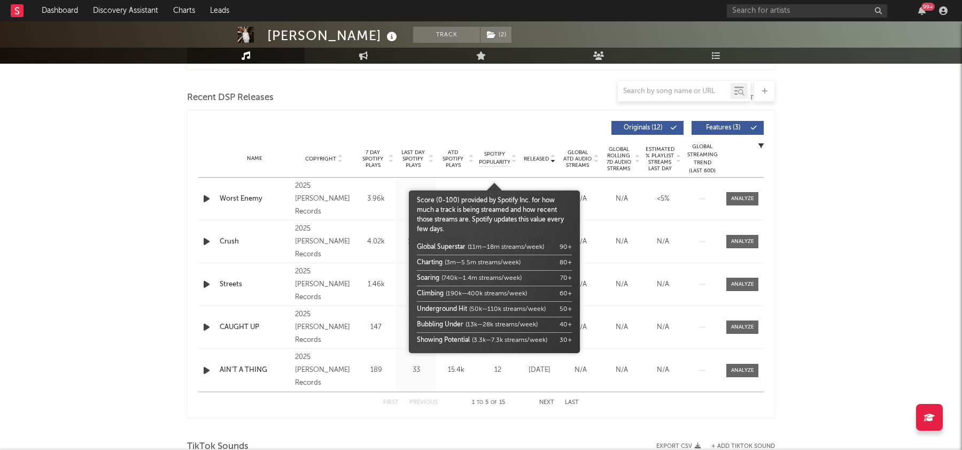
scroll to position [349, 0]
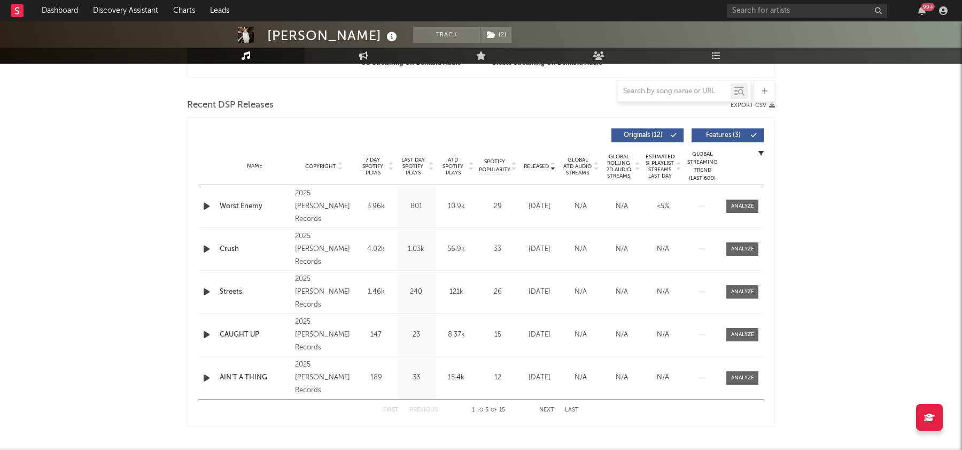
click at [377, 168] on span "7 Day Spotify Plays" at bounding box center [373, 166] width 28 height 19
click at [209, 206] on icon "button" at bounding box center [206, 205] width 11 height 13
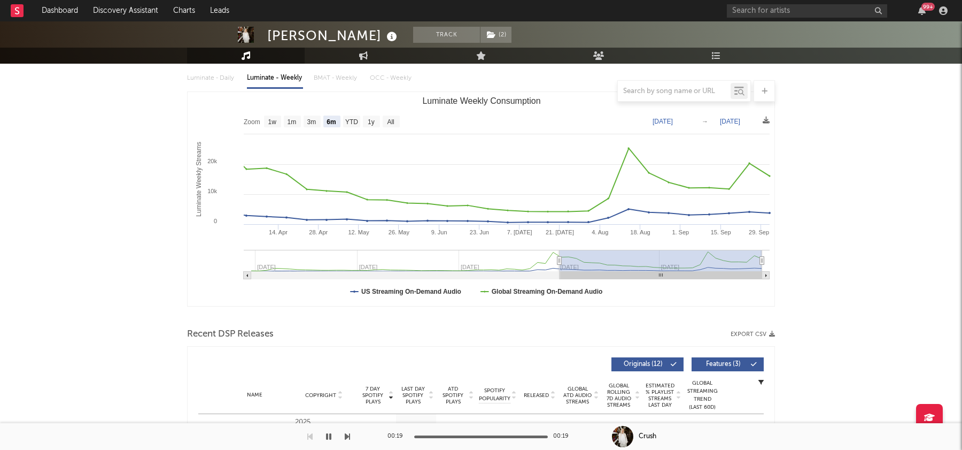
scroll to position [0, 0]
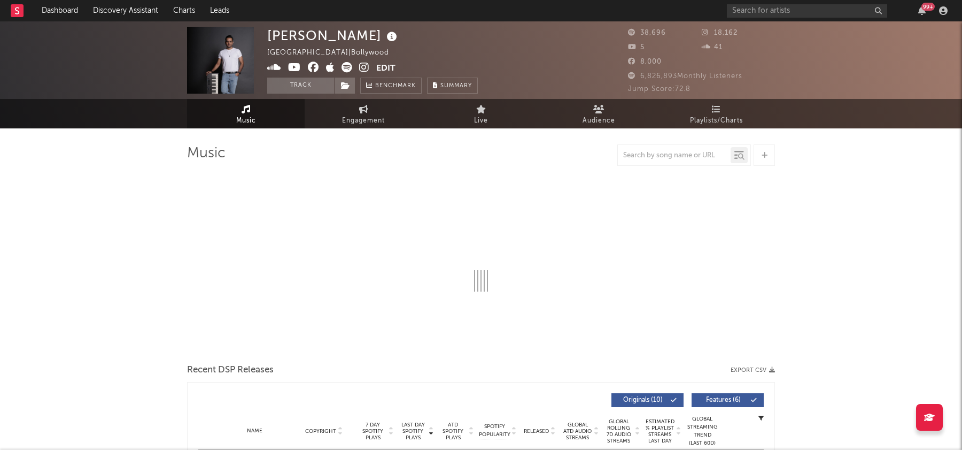
select select "6m"
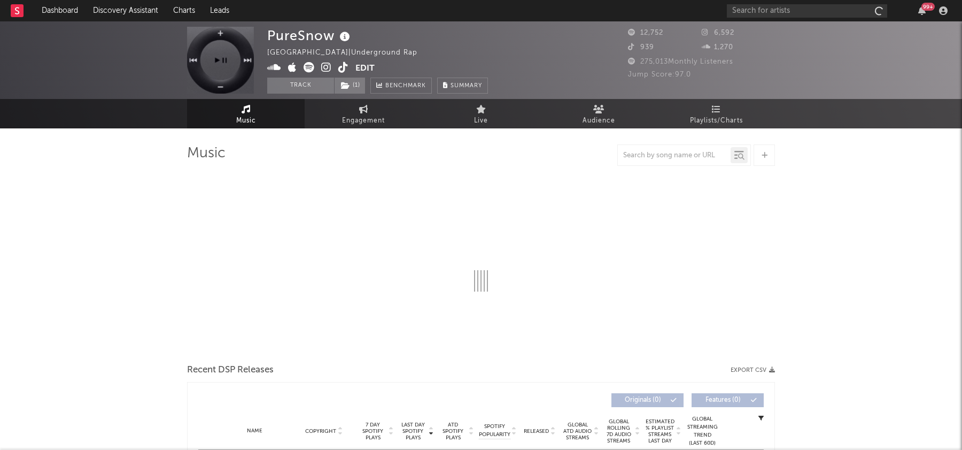
select select "1w"
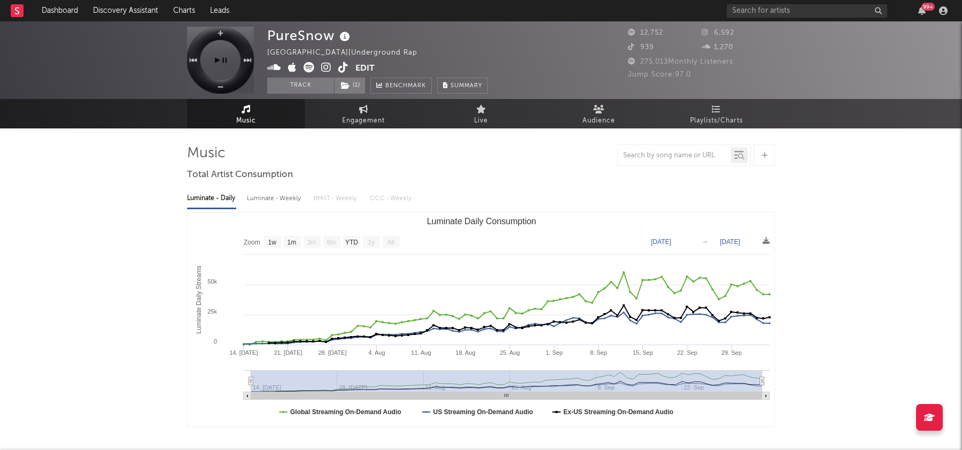
click at [329, 69] on icon at bounding box center [326, 67] width 10 height 11
click at [780, 9] on input "text" at bounding box center [807, 10] width 160 height 13
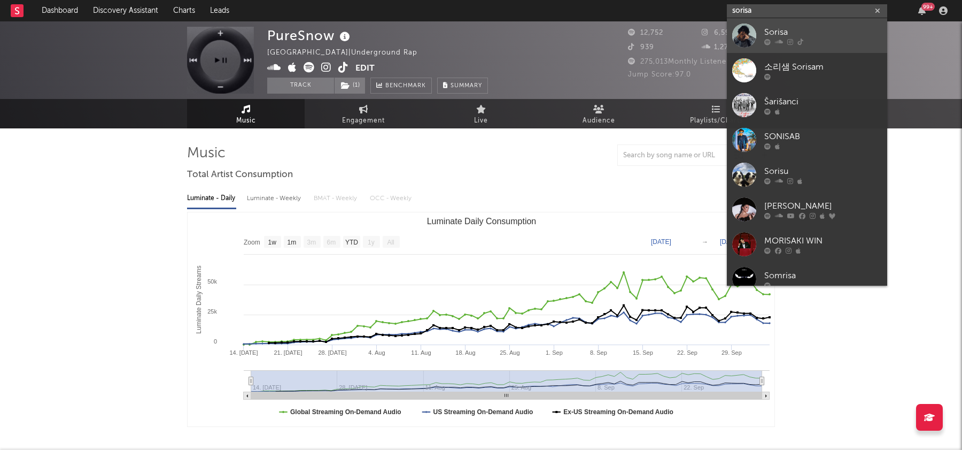
type input "sorisa"
click at [770, 36] on div "Sorisa" at bounding box center [823, 32] width 118 height 13
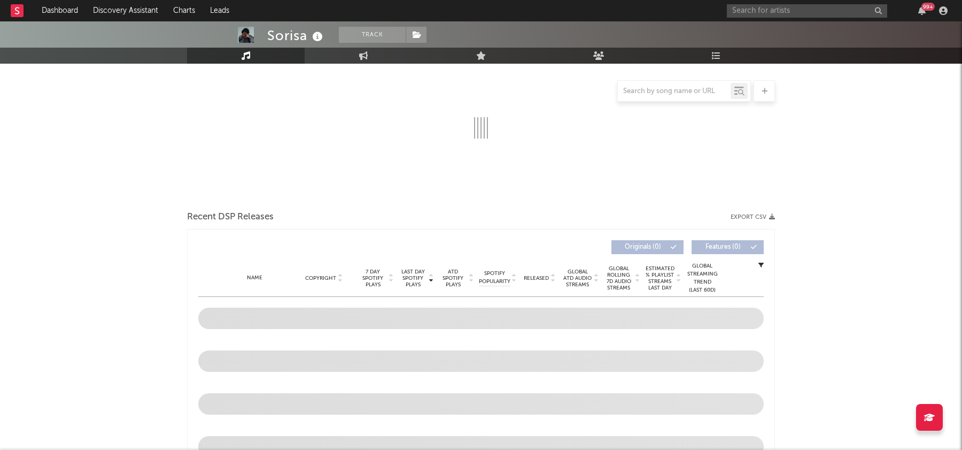
scroll to position [153, 0]
select select "1w"
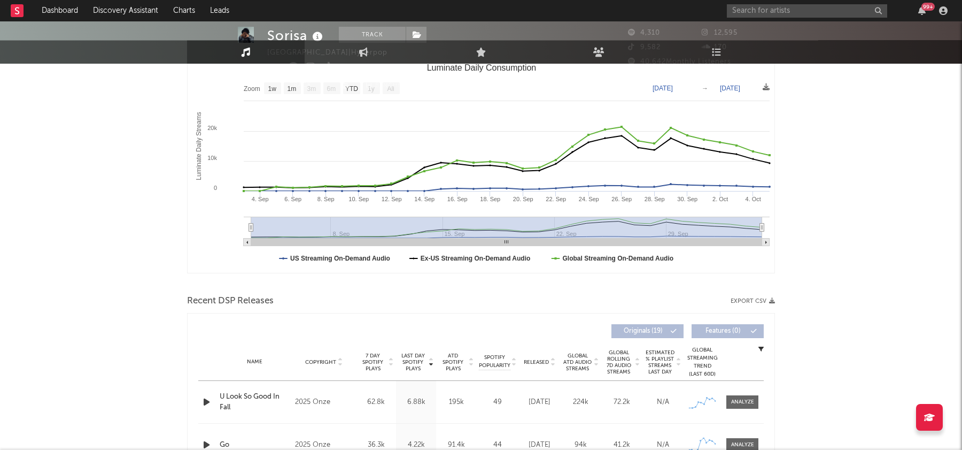
scroll to position [0, 0]
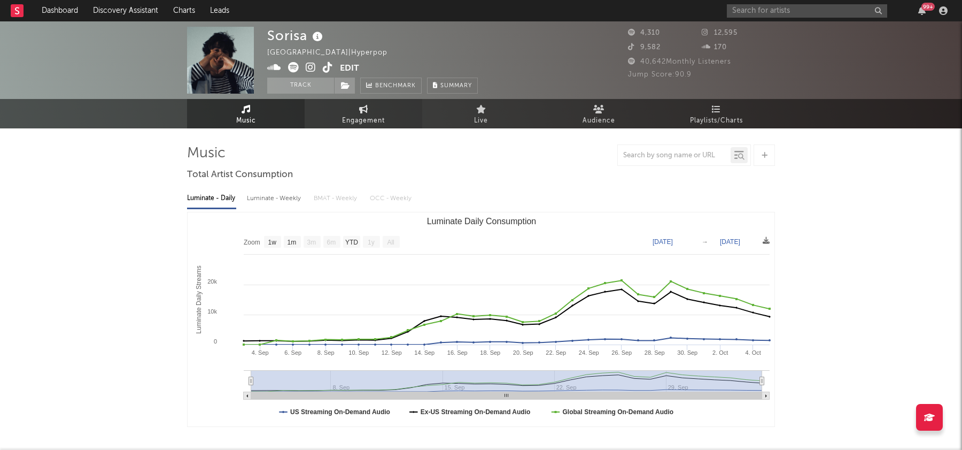
click at [342, 114] on link "Engagement" at bounding box center [364, 113] width 118 height 29
select select "1w"
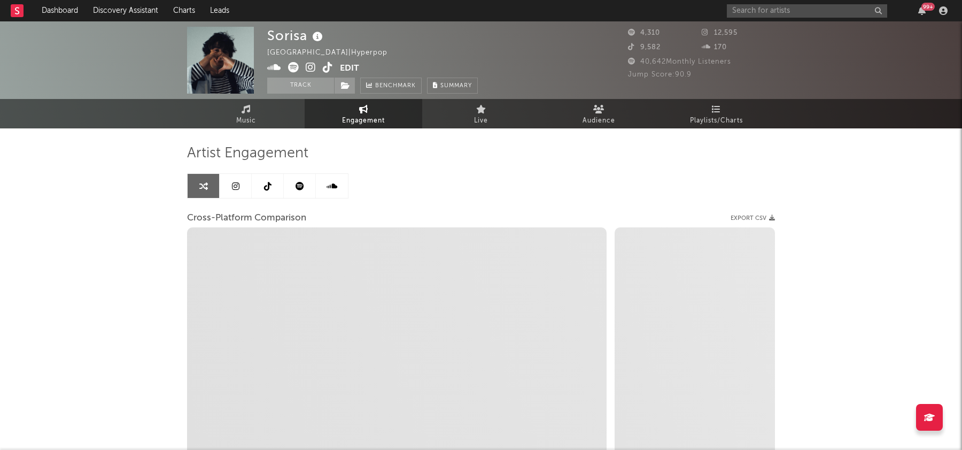
select select "1m"
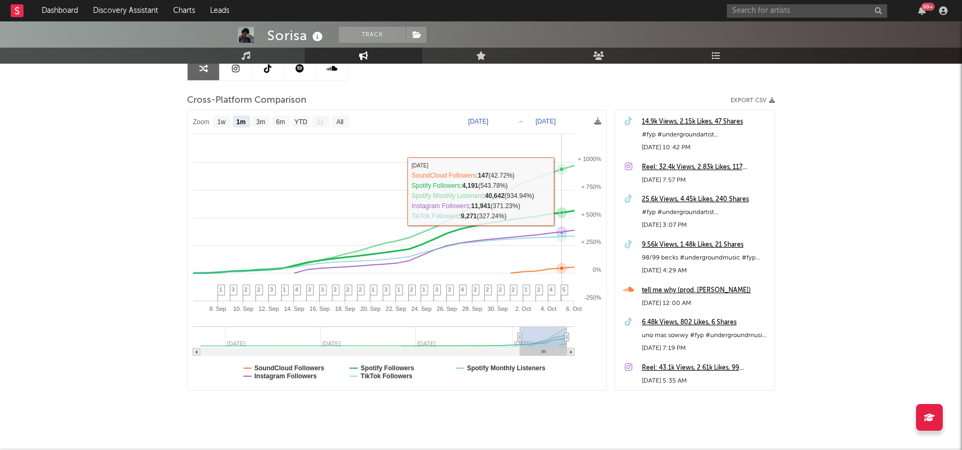
scroll to position [115, 0]
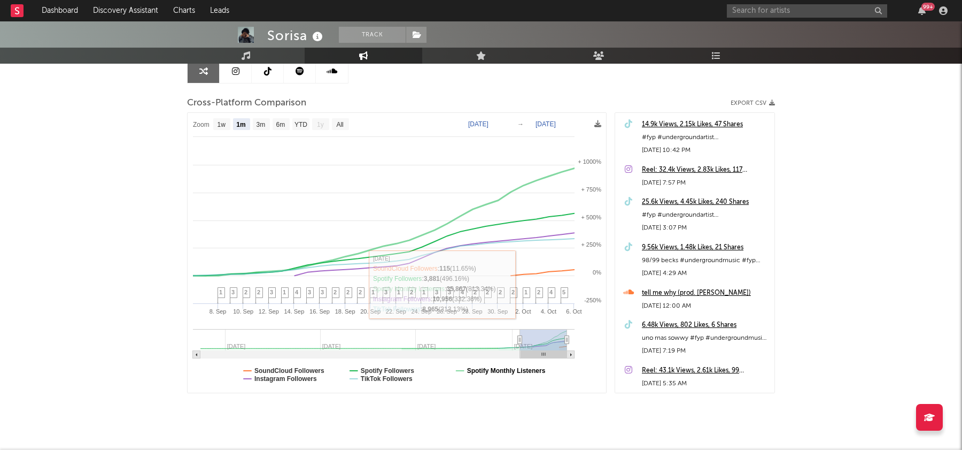
click at [490, 368] on text "Spotify Monthly Listeners" at bounding box center [506, 370] width 79 height 7
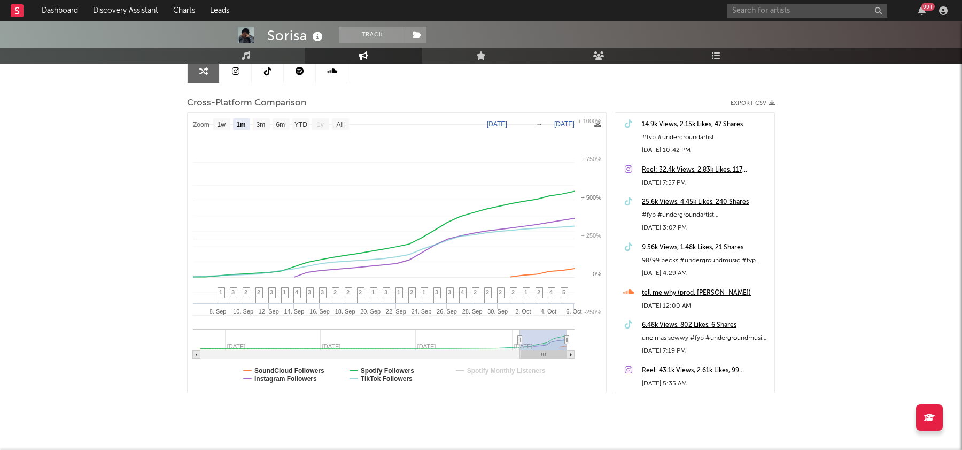
select select "1m"
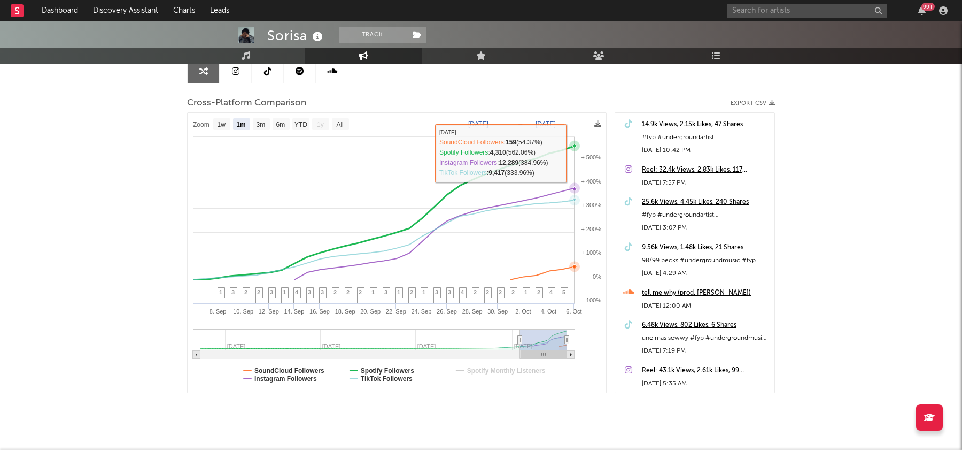
scroll to position [71, 0]
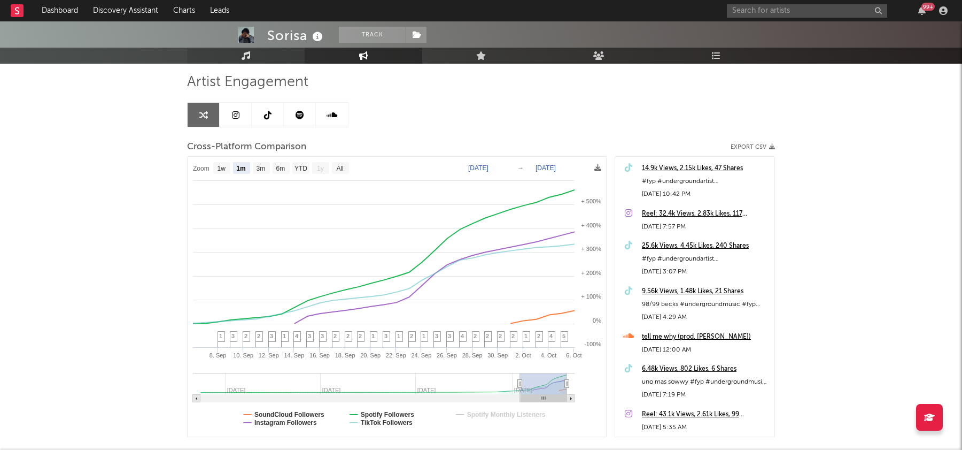
click at [249, 58] on icon at bounding box center [246, 55] width 9 height 9
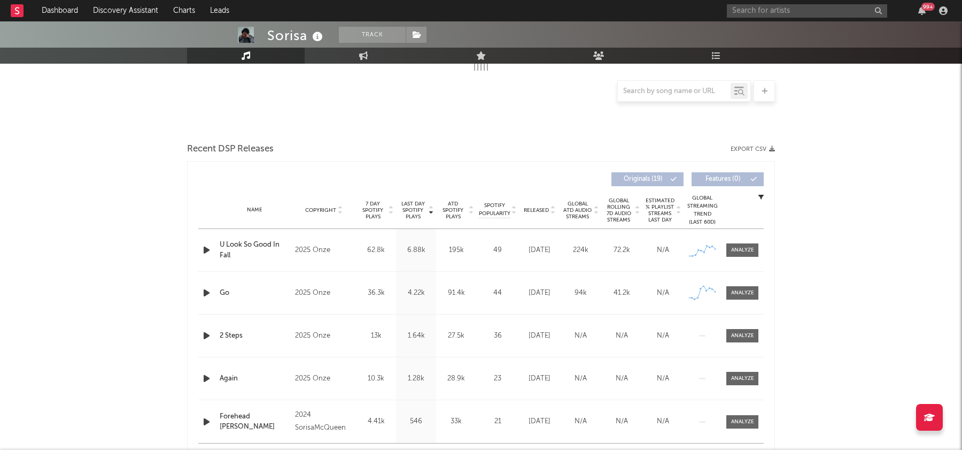
select select "1w"
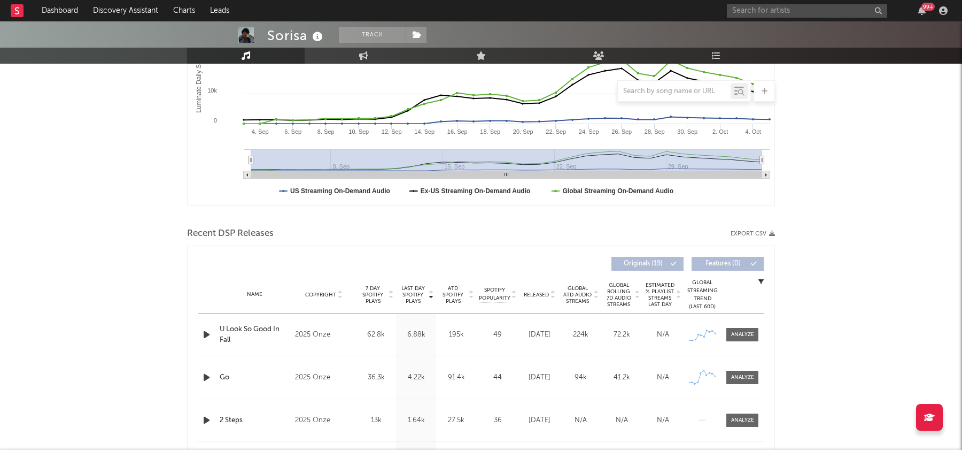
scroll to position [722, 0]
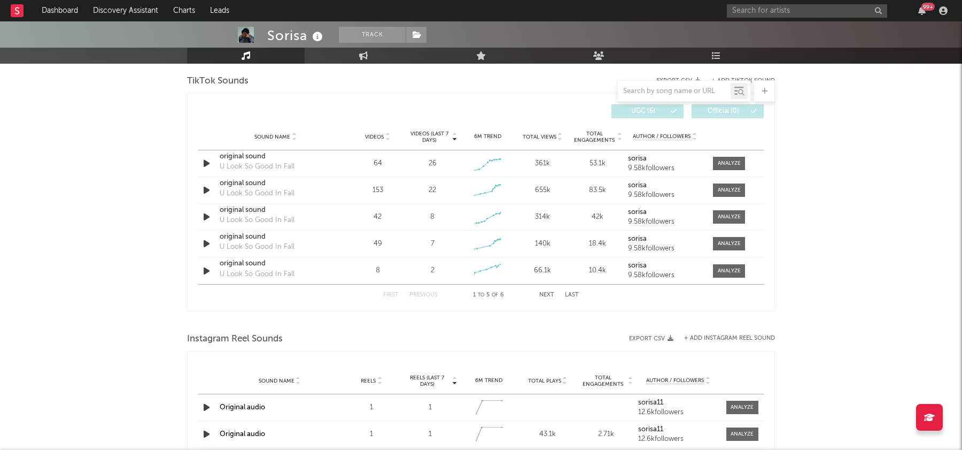
click at [382, 137] on span "Videos" at bounding box center [374, 137] width 19 height 6
click at [721, 157] on span at bounding box center [729, 163] width 32 height 13
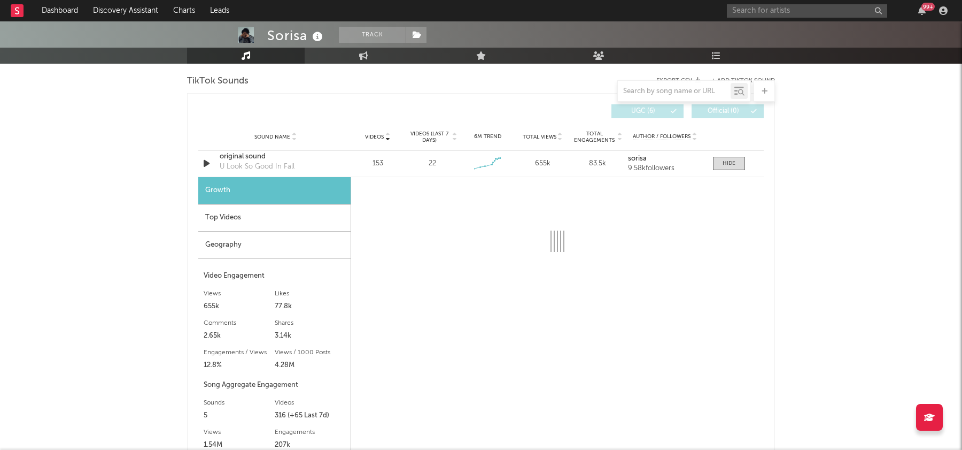
select select "1w"
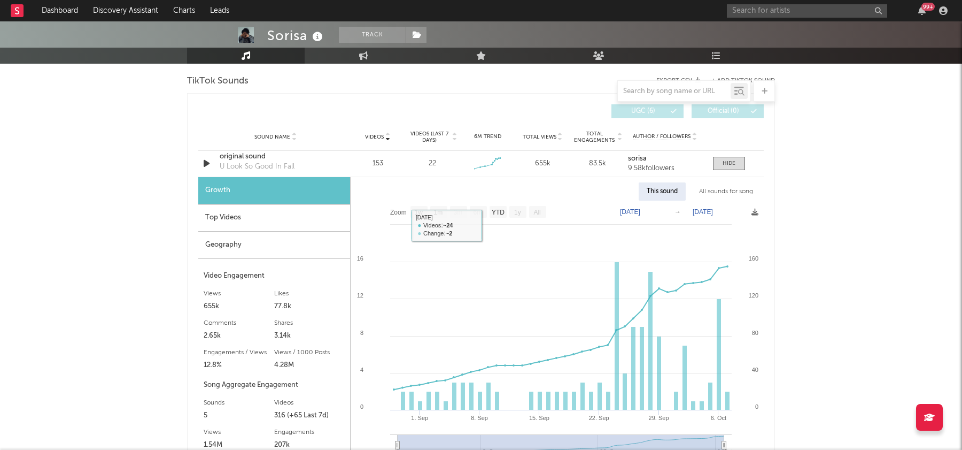
scroll to position [738, 0]
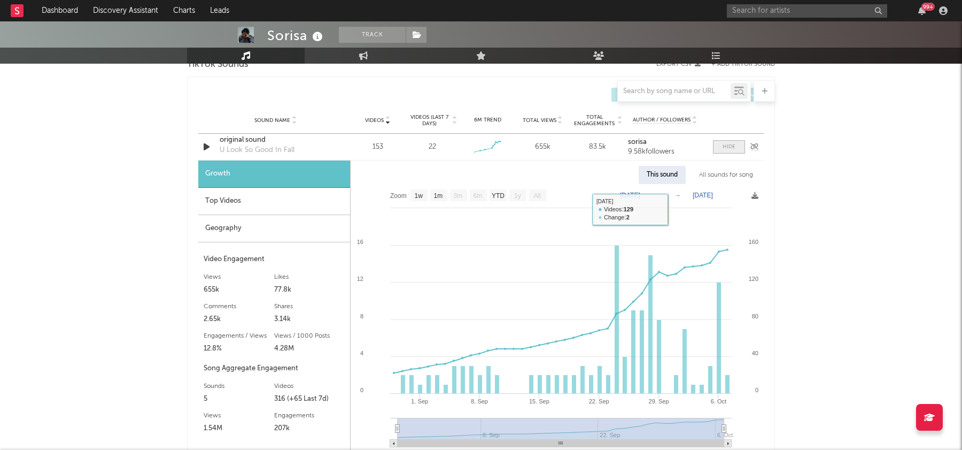
click at [726, 141] on span at bounding box center [729, 146] width 32 height 13
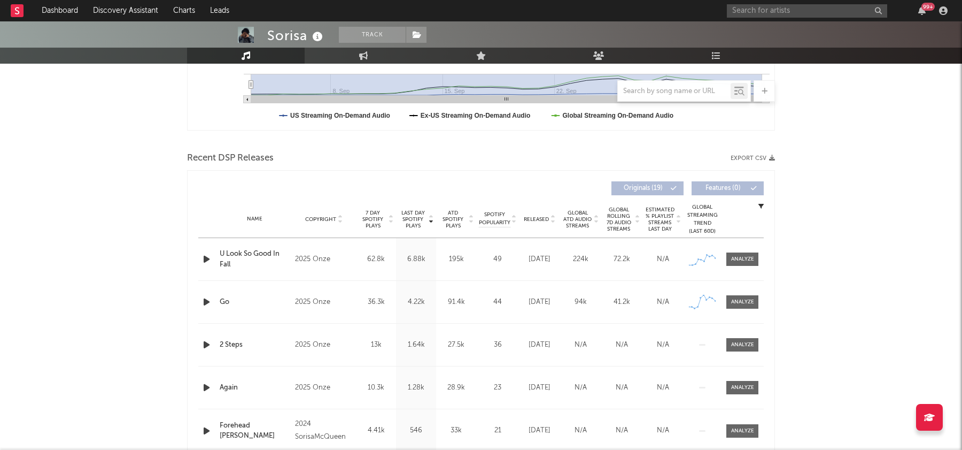
scroll to position [297, 0]
click at [735, 256] on div at bounding box center [742, 258] width 23 height 8
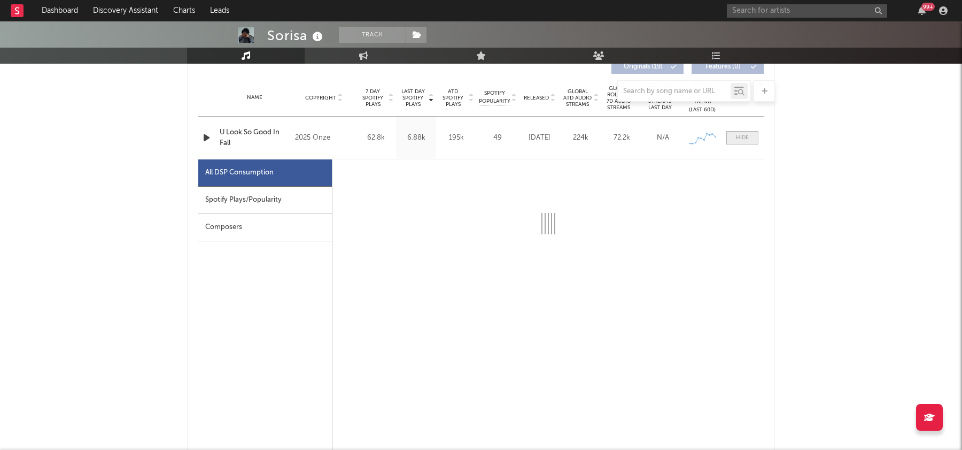
scroll to position [409, 0]
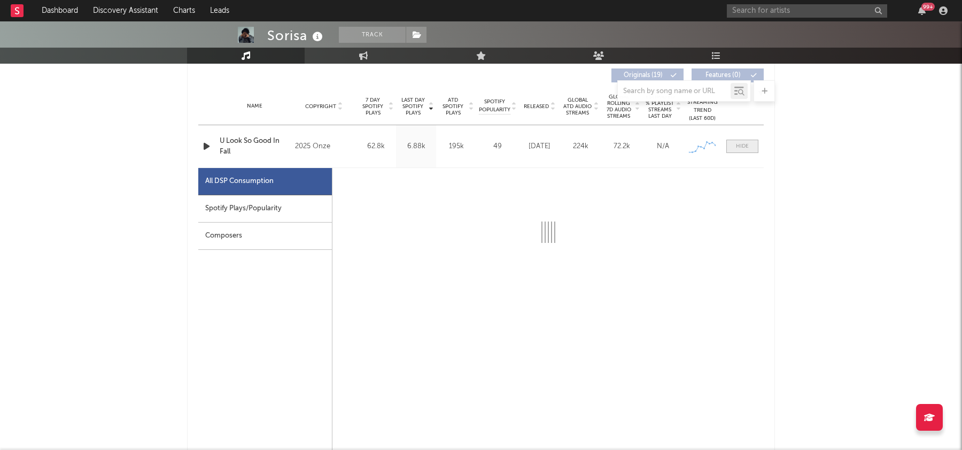
select select "1w"
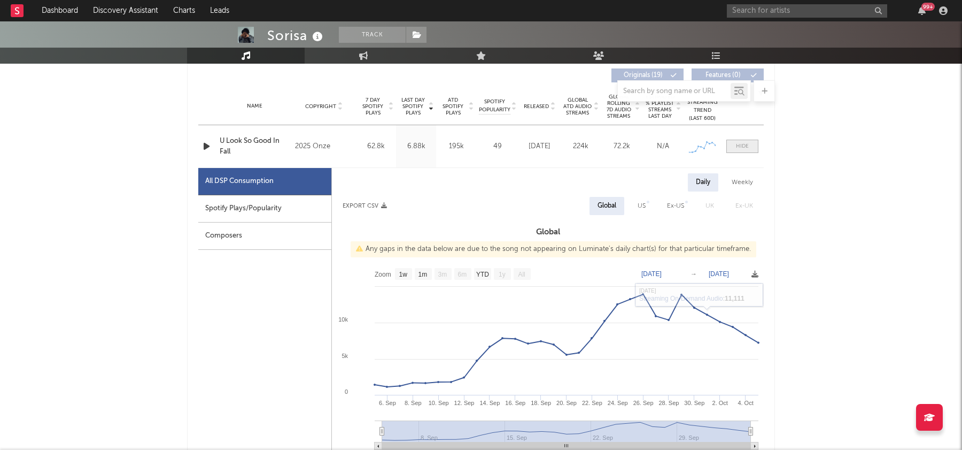
click at [748, 144] on div at bounding box center [742, 146] width 13 height 8
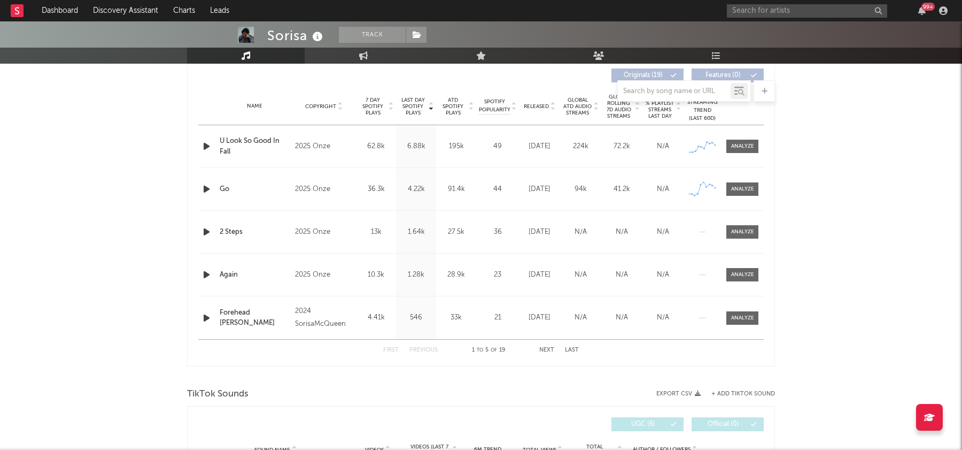
click at [542, 107] on span "Released" at bounding box center [536, 106] width 25 height 6
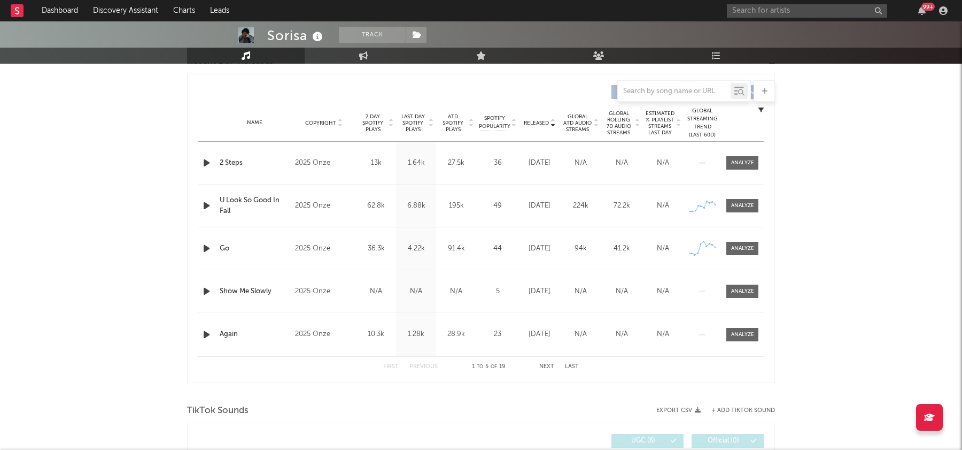
scroll to position [385, 0]
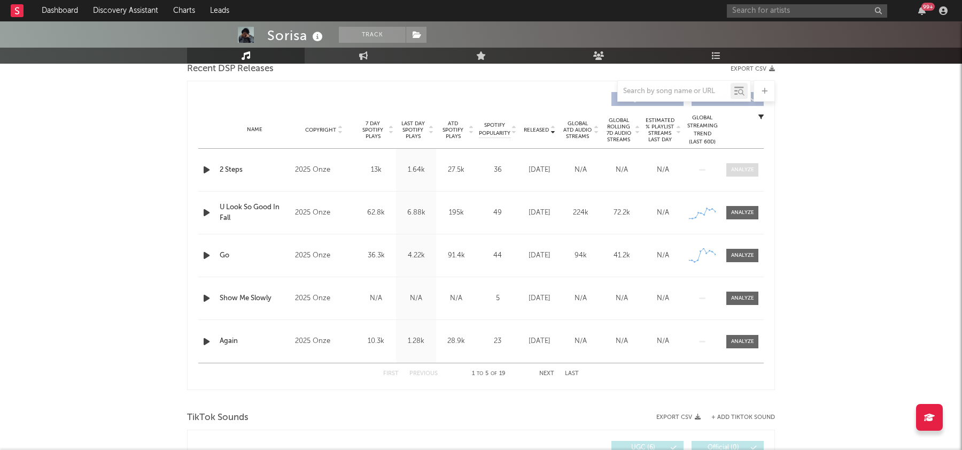
click at [744, 166] on div at bounding box center [742, 170] width 23 height 8
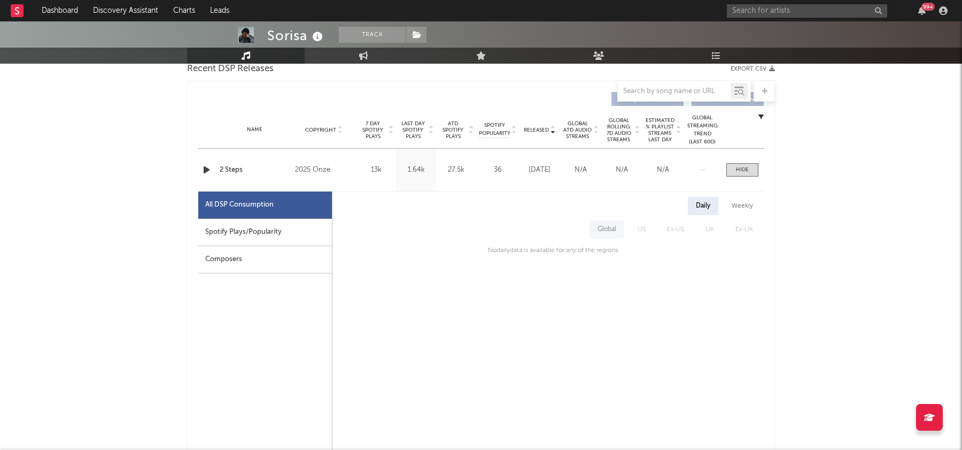
click at [269, 230] on div "Spotify Plays/Popularity" at bounding box center [265, 232] width 134 height 27
select select "1w"
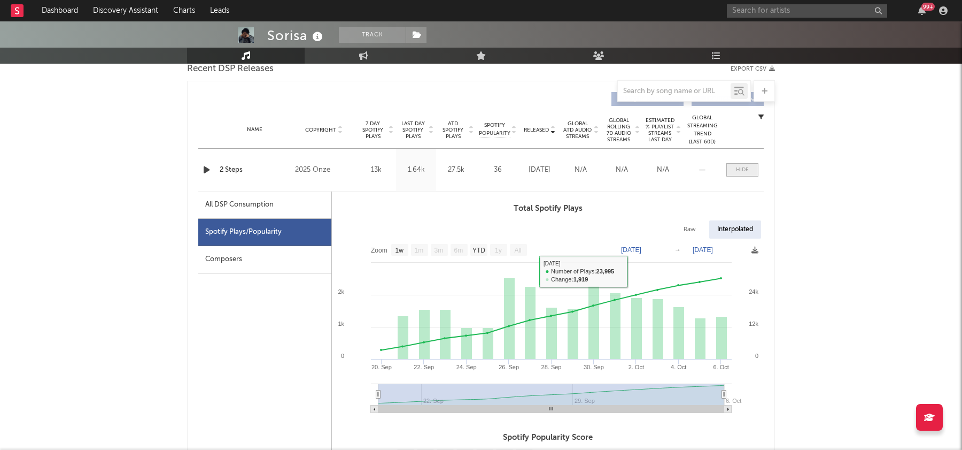
click at [737, 171] on div at bounding box center [742, 170] width 13 height 8
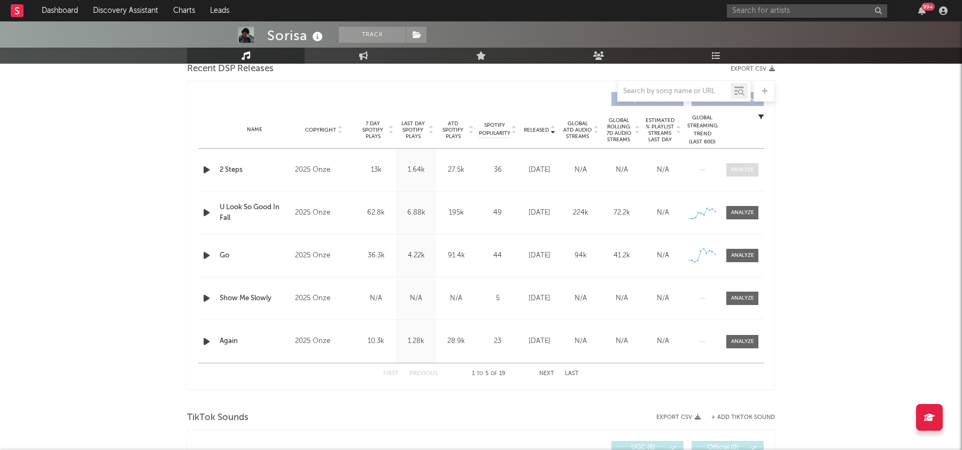
scroll to position [0, 0]
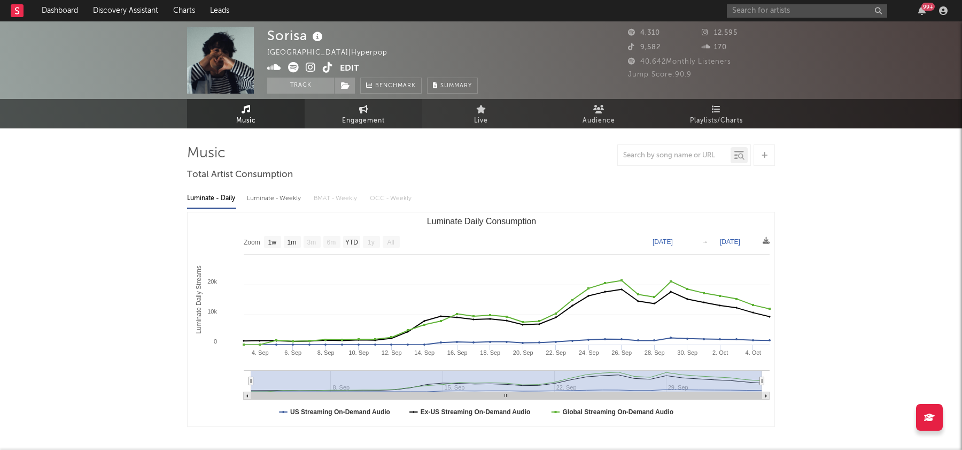
click at [346, 113] on link "Engagement" at bounding box center [364, 113] width 118 height 29
select select "1w"
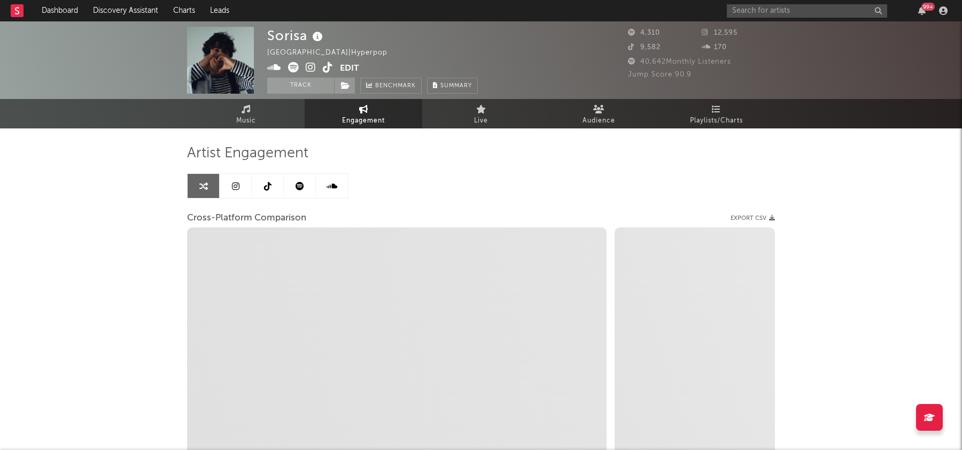
select select "1m"
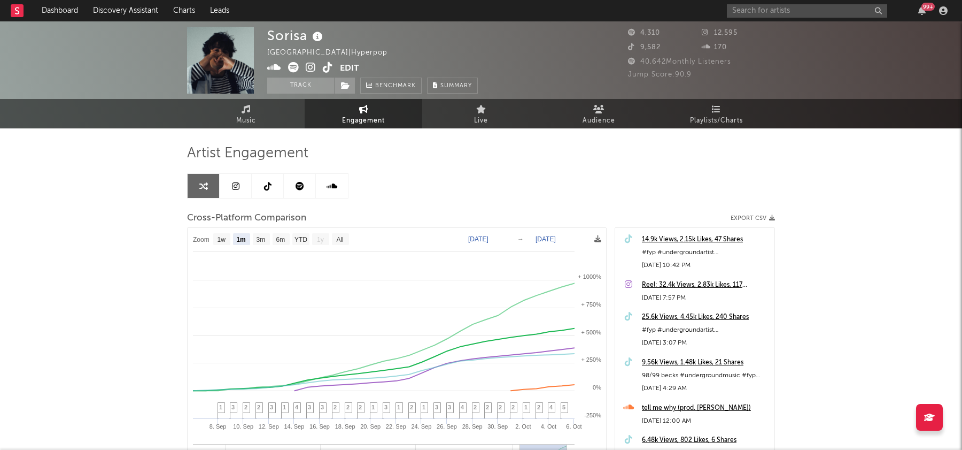
click at [268, 184] on icon at bounding box center [267, 186] width 7 height 9
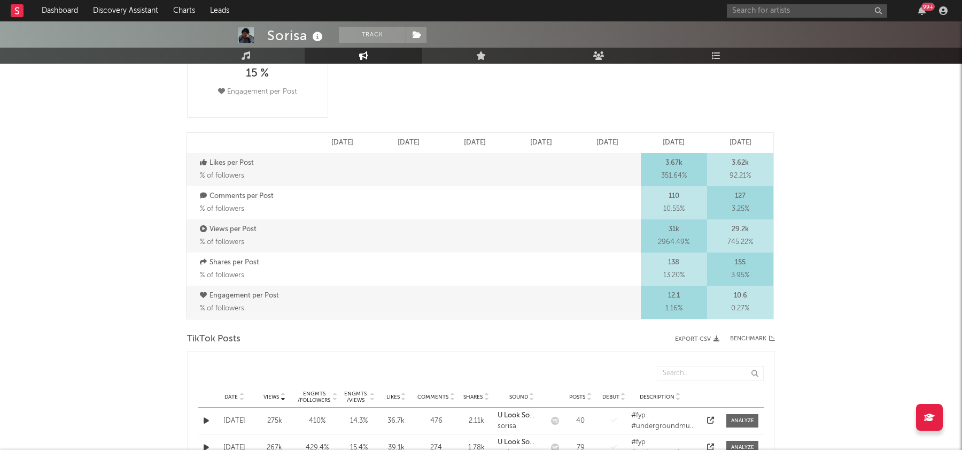
select select "1w"
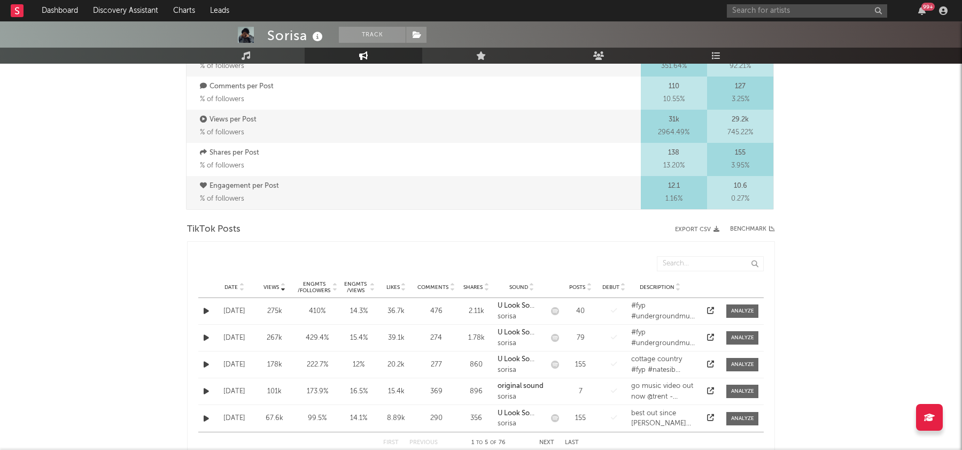
scroll to position [437, 0]
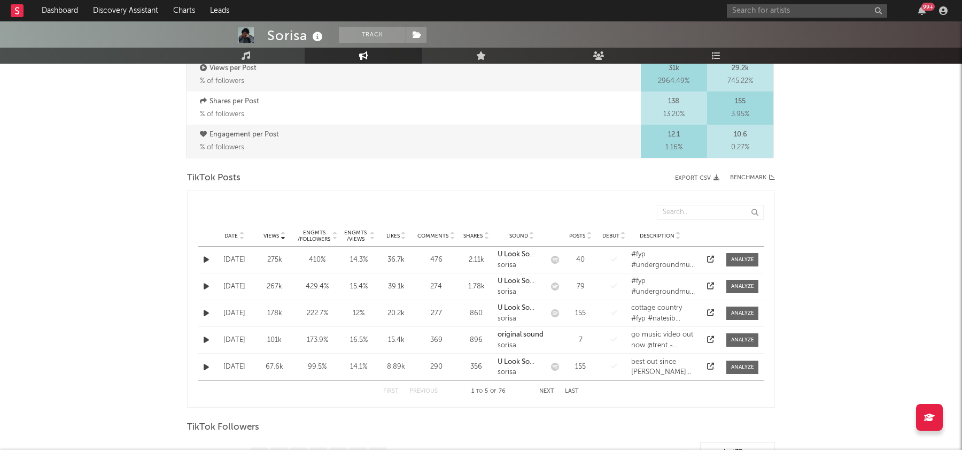
click at [235, 233] on span "Date" at bounding box center [231, 236] width 13 height 6
click at [548, 393] on div "First Previous 1 to 5 of 76 Next Last" at bounding box center [481, 391] width 196 height 21
click at [546, 389] on button "Next" at bounding box center [546, 391] width 15 height 6
click at [547, 391] on button "Next" at bounding box center [546, 391] width 15 height 6
click at [388, 391] on button "First" at bounding box center [391, 391] width 16 height 6
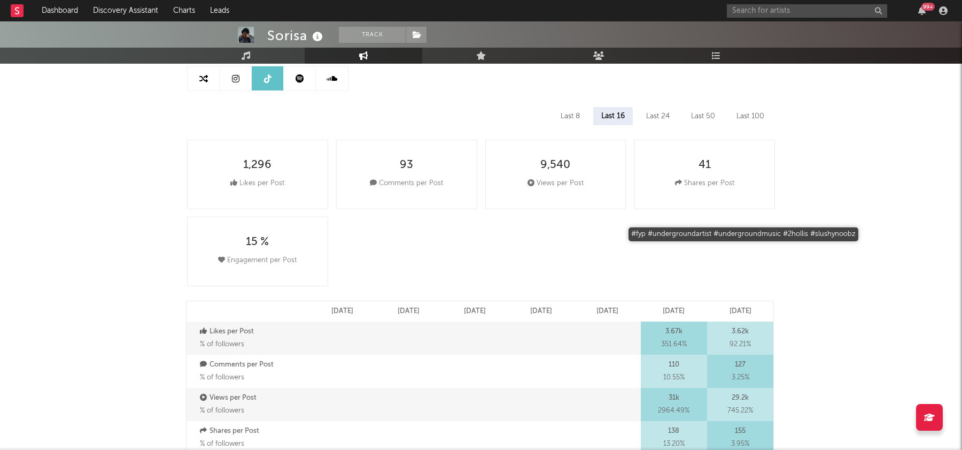
scroll to position [0, 0]
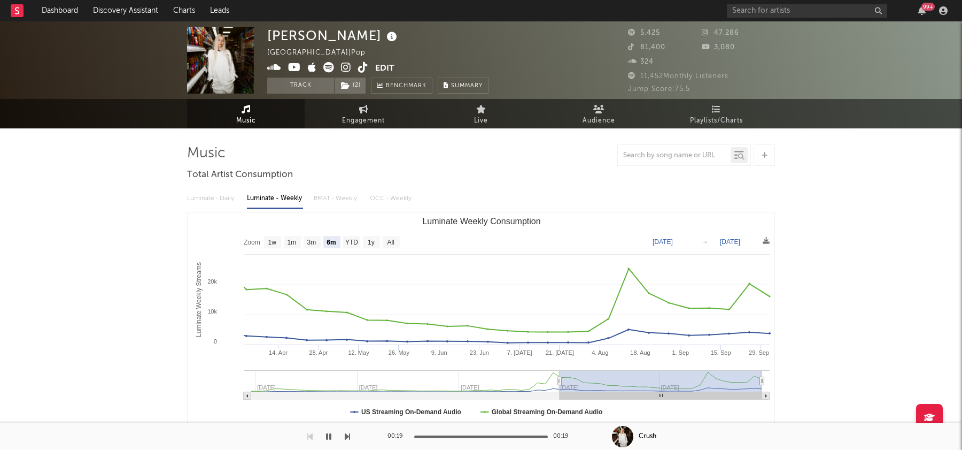
select select "6m"
click at [117, 12] on link "Discovery Assistant" at bounding box center [126, 10] width 80 height 21
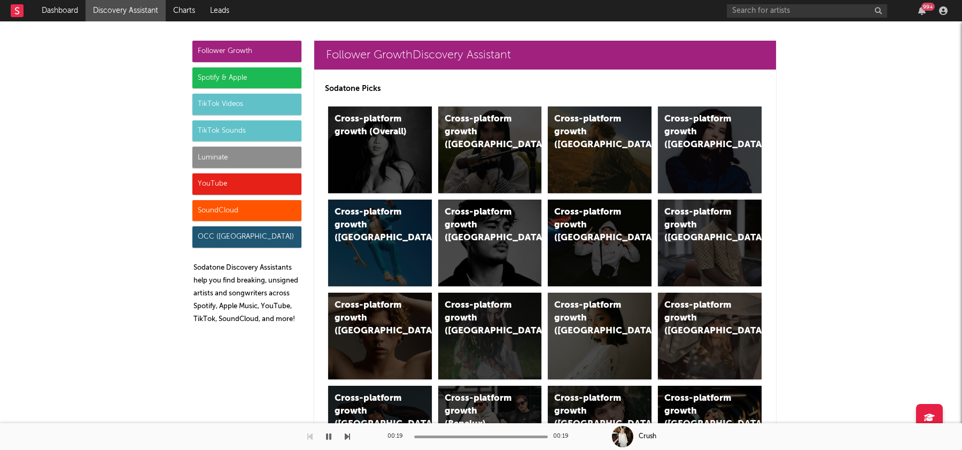
click at [265, 83] on div "Spotify & Apple" at bounding box center [246, 77] width 109 height 21
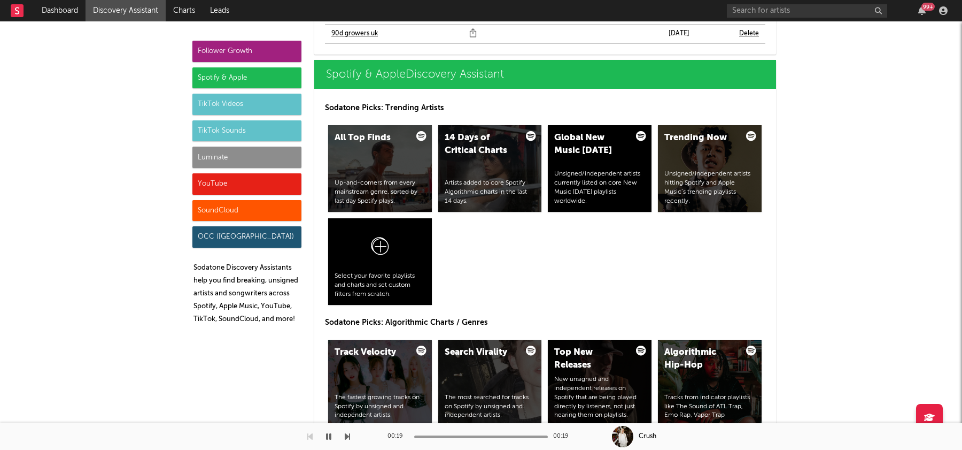
scroll to position [1170, 0]
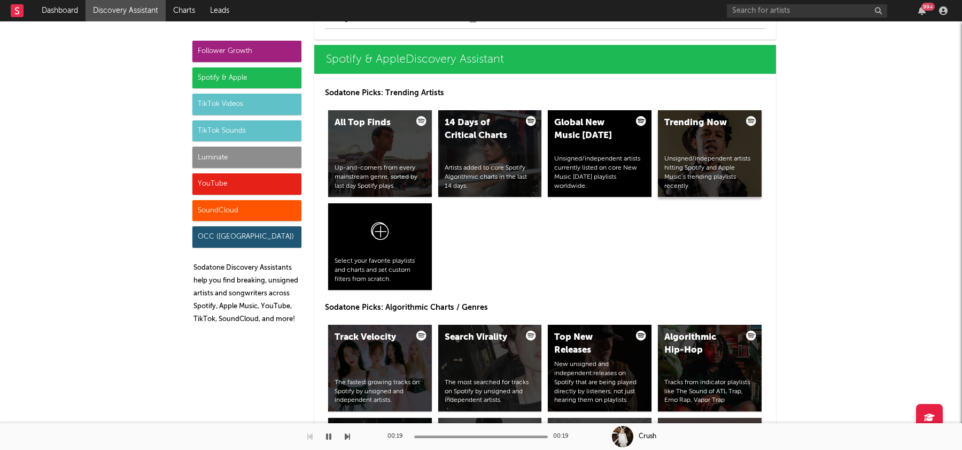
click at [713, 120] on div "Trending Now" at bounding box center [700, 123] width 73 height 13
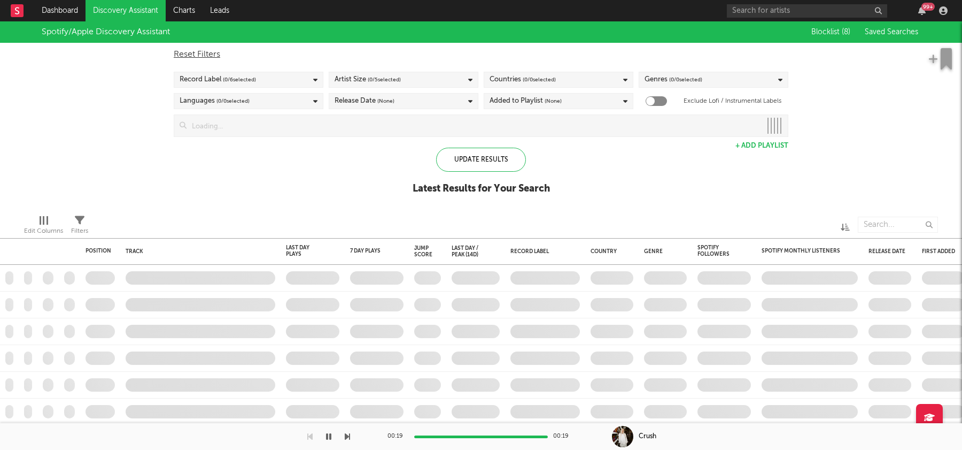
checkbox input "true"
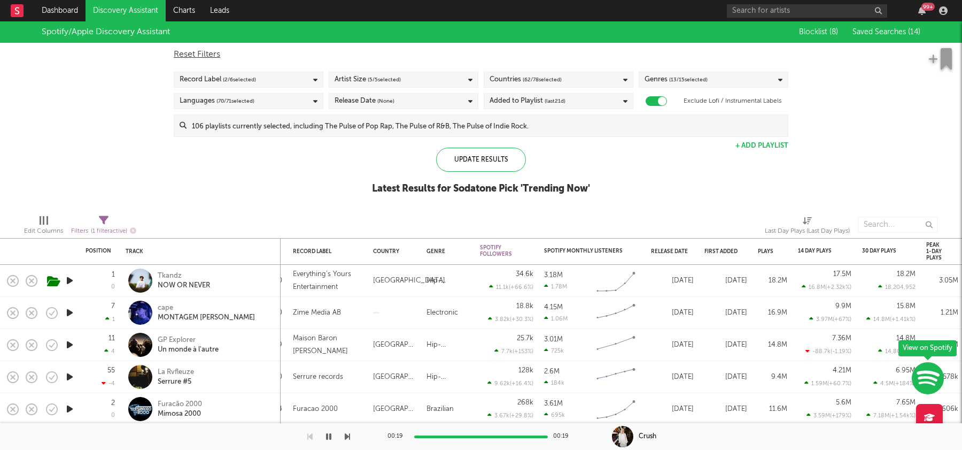
click at [124, 6] on link "Discovery Assistant" at bounding box center [126, 10] width 80 height 21
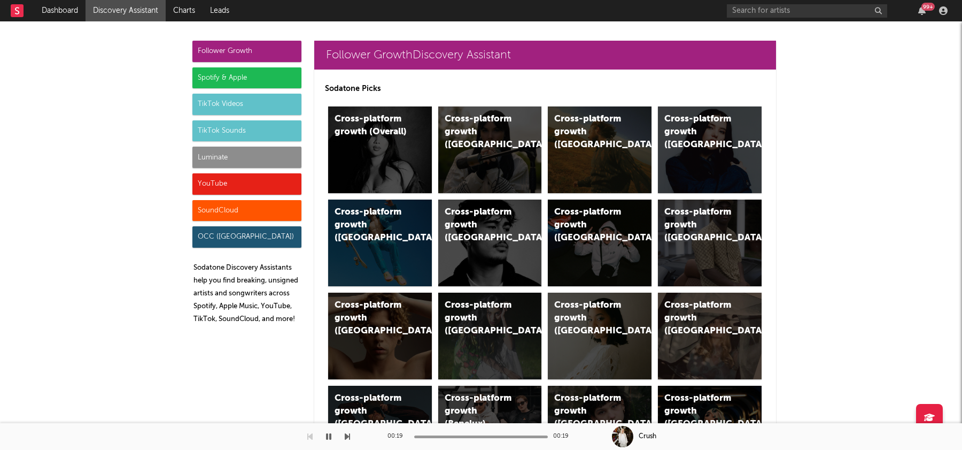
click at [268, 47] on div "Follower Growth" at bounding box center [246, 51] width 109 height 21
click at [375, 139] on div "Cross-platform growth (Overall)" at bounding box center [380, 149] width 104 height 87
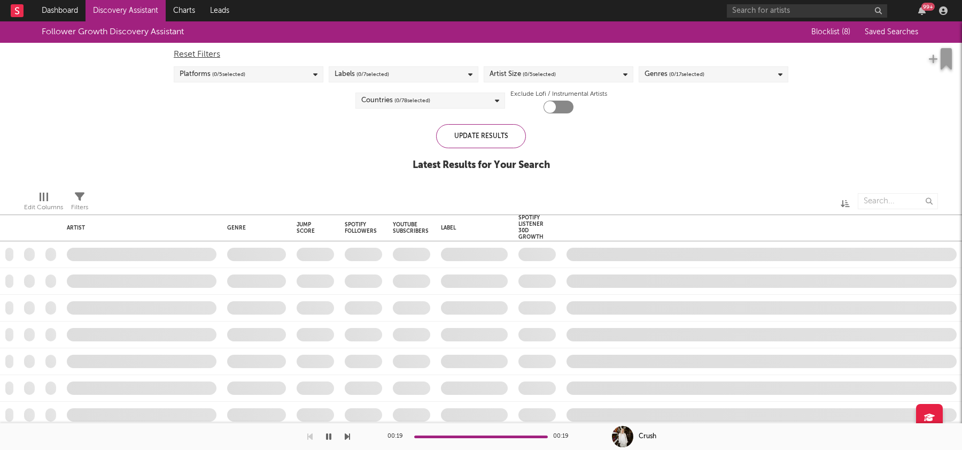
checkbox input "true"
click at [357, 75] on span "( 3 / 7 selected)" at bounding box center [373, 74] width 33 height 13
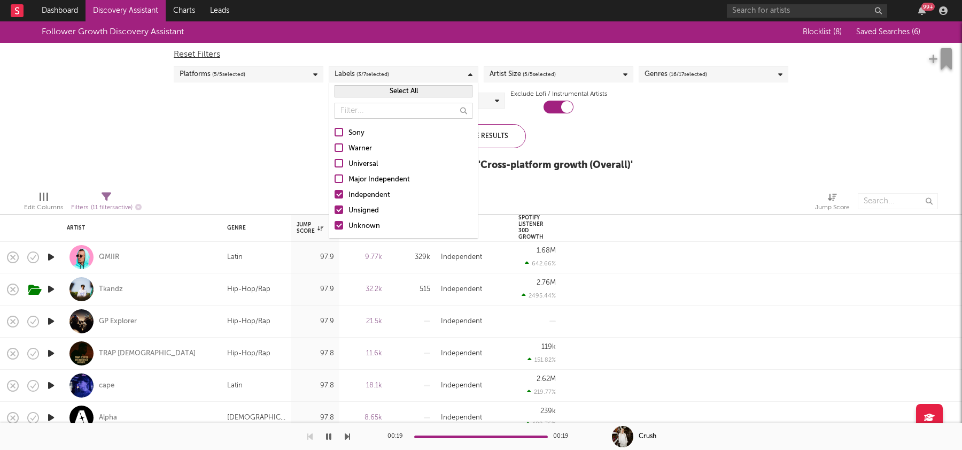
click at [357, 75] on span "( 3 / 7 selected)" at bounding box center [373, 74] width 33 height 13
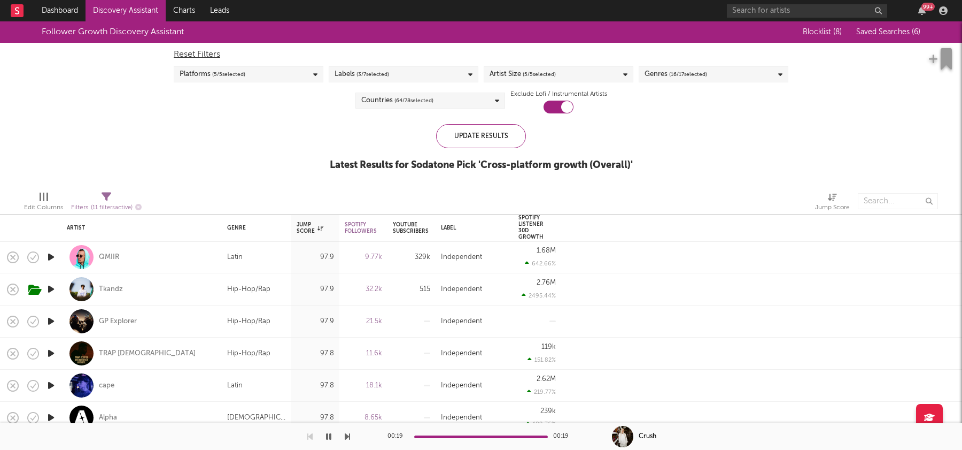
click at [542, 65] on div "Reset Filters Platforms ( 5 / 5 selected) Labels ( 3 / 7 selected) Artist Size …" at bounding box center [480, 78] width 625 height 71
click at [544, 71] on span "( 5 / 5 selected)" at bounding box center [539, 74] width 33 height 13
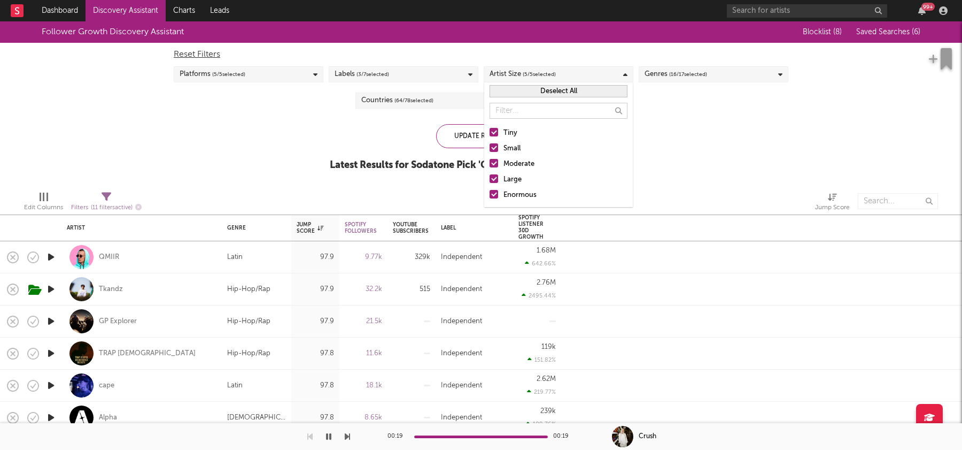
click at [544, 71] on span "( 5 / 5 selected)" at bounding box center [539, 74] width 33 height 13
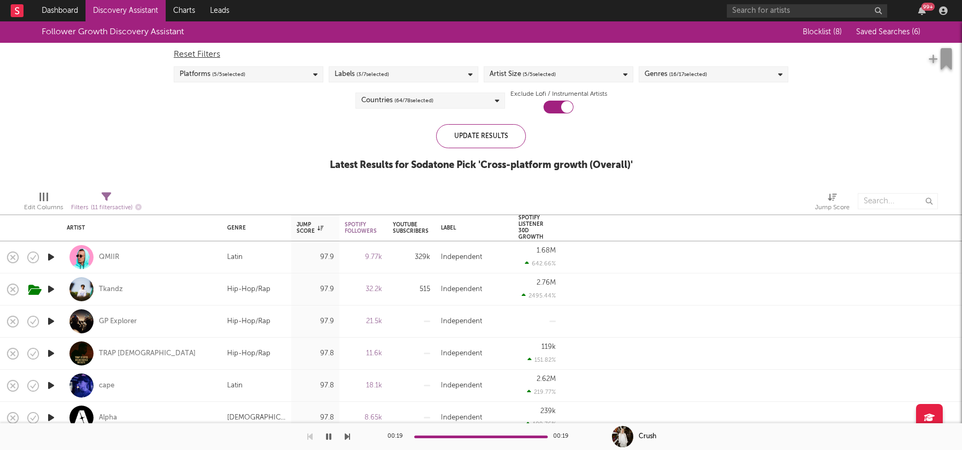
click at [477, 101] on div "Countries ( 64 / 78 selected)" at bounding box center [430, 100] width 150 height 16
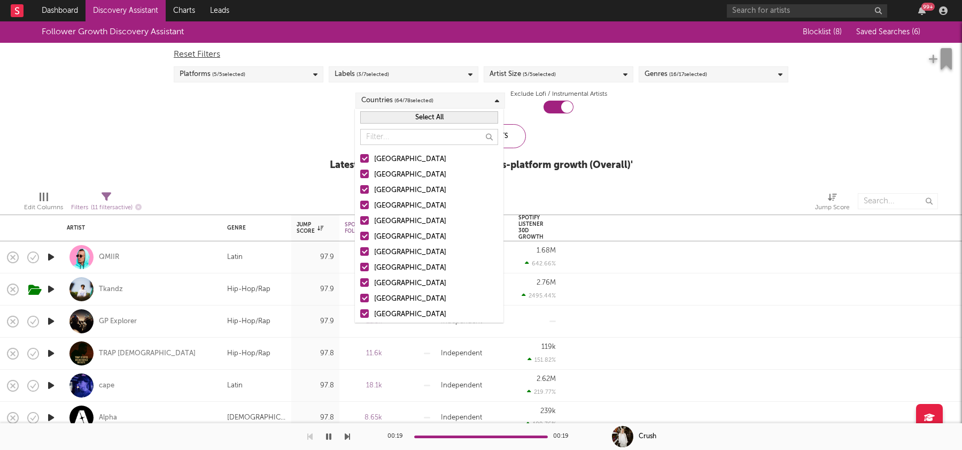
click at [627, 112] on div "Reset Filters Platforms ( 5 / 5 selected) Labels ( 3 / 7 selected) Artist Size …" at bounding box center [480, 78] width 625 height 71
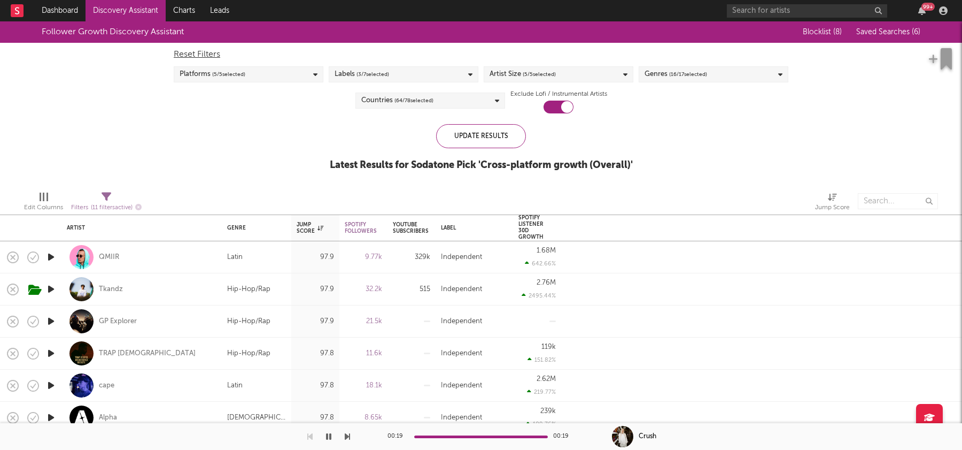
click at [668, 71] on div "Genres ( 16 / 17 selected)" at bounding box center [676, 74] width 63 height 13
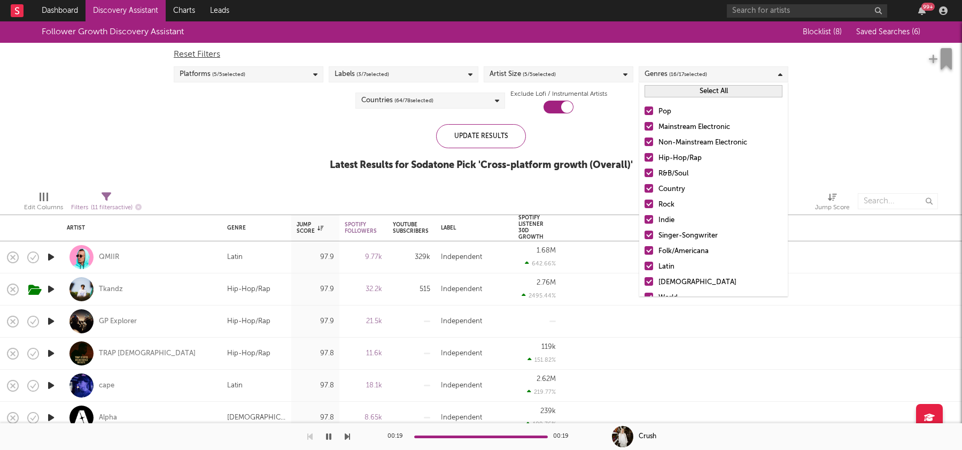
click at [668, 71] on div "Genres ( 16 / 17 selected)" at bounding box center [676, 74] width 63 height 13
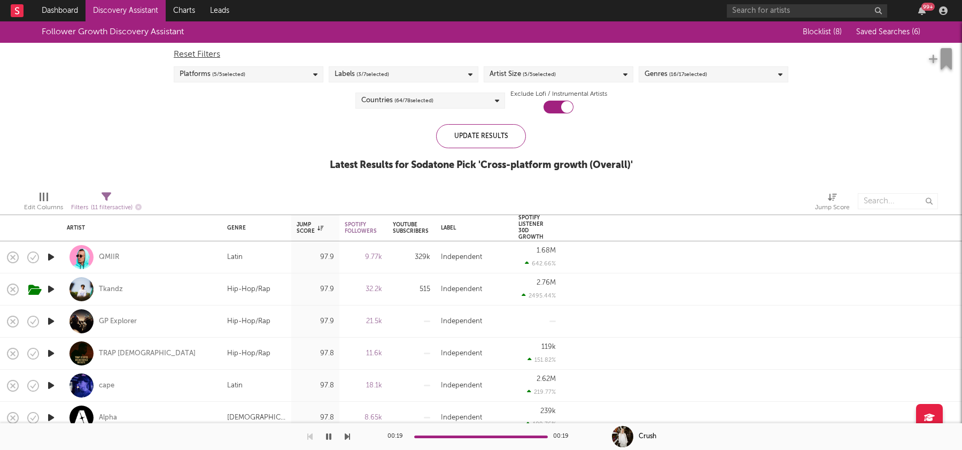
click at [113, 13] on link "Discovery Assistant" at bounding box center [126, 10] width 80 height 21
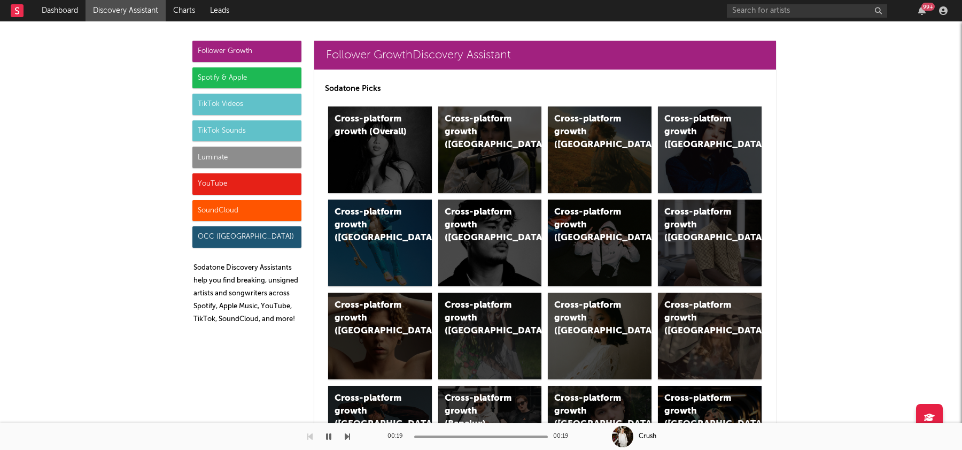
click at [249, 102] on div "TikTok Videos" at bounding box center [246, 104] width 109 height 21
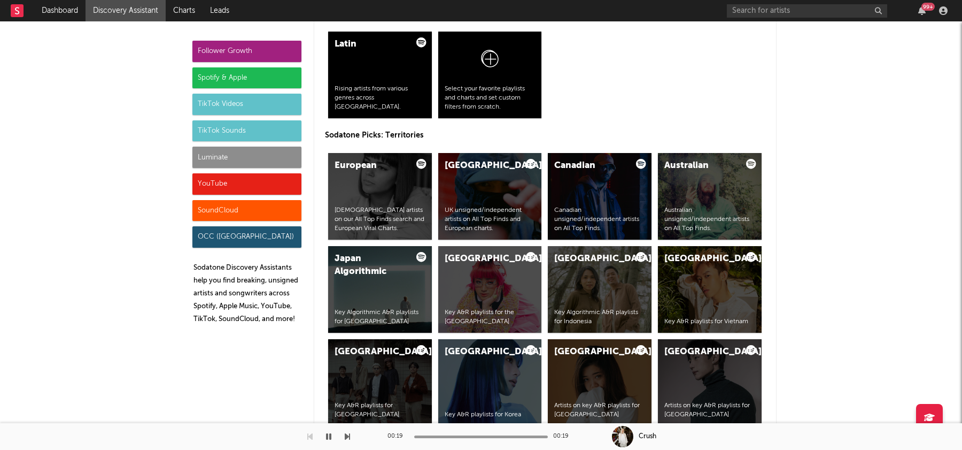
scroll to position [2899, 0]
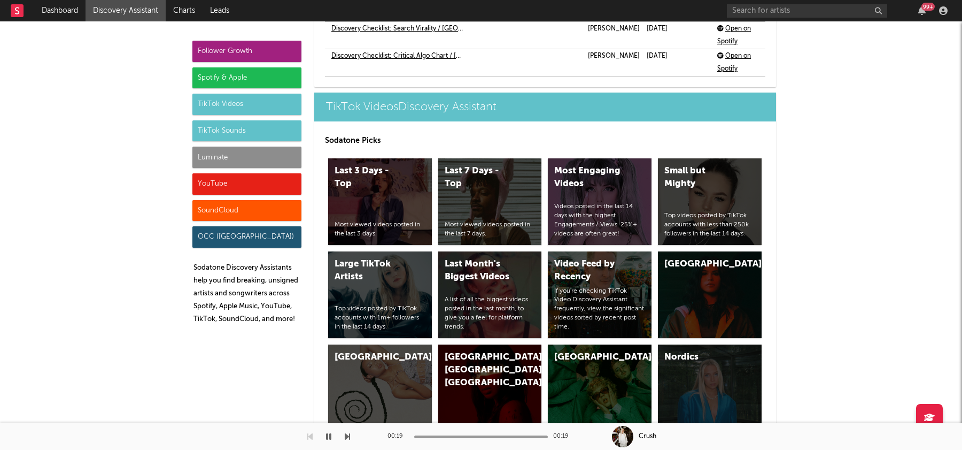
click at [234, 55] on div "Follower Growth" at bounding box center [246, 51] width 109 height 21
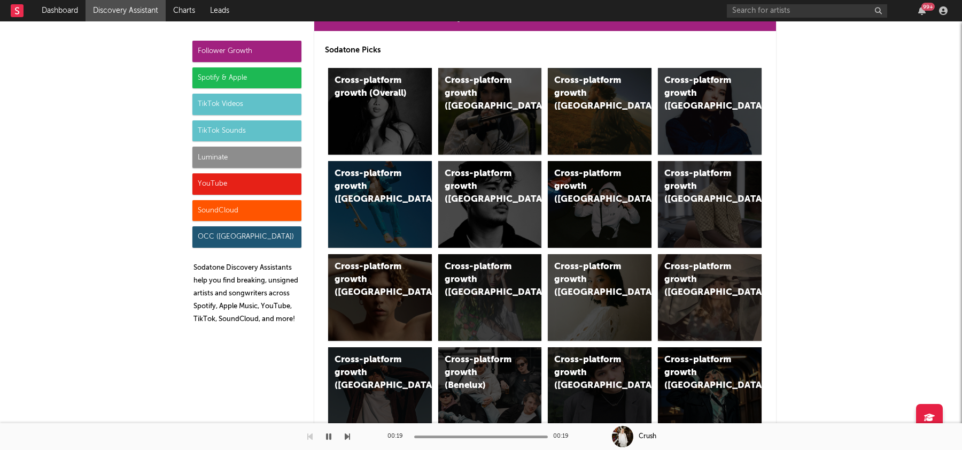
scroll to position [0, 0]
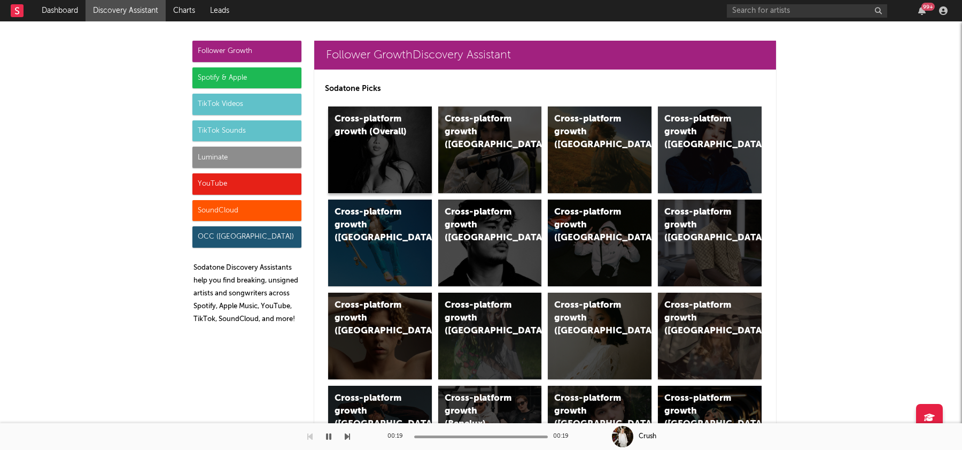
click at [408, 130] on div "Cross-platform growth (Overall)" at bounding box center [380, 149] width 104 height 87
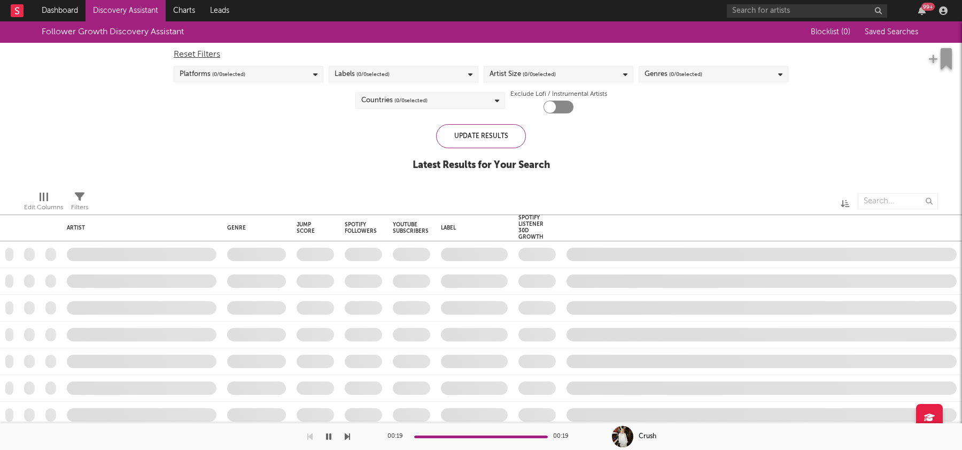
checkbox input "true"
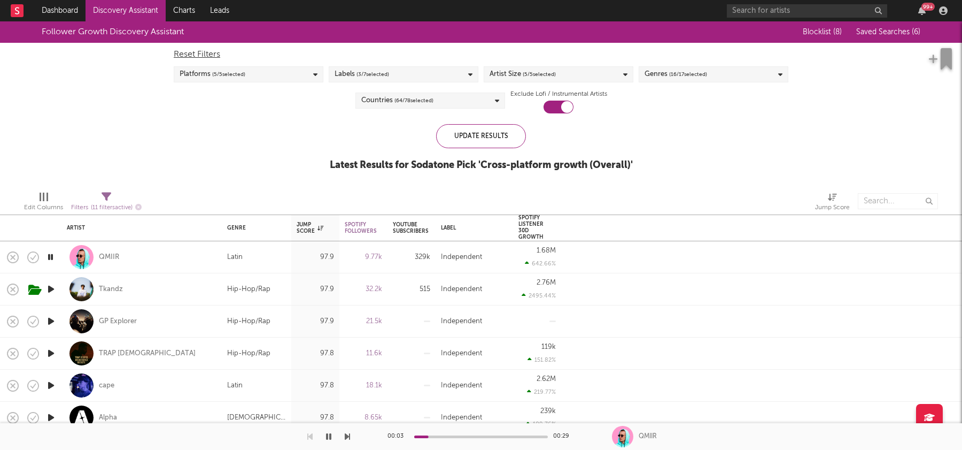
click at [52, 259] on icon "button" at bounding box center [50, 256] width 10 height 13
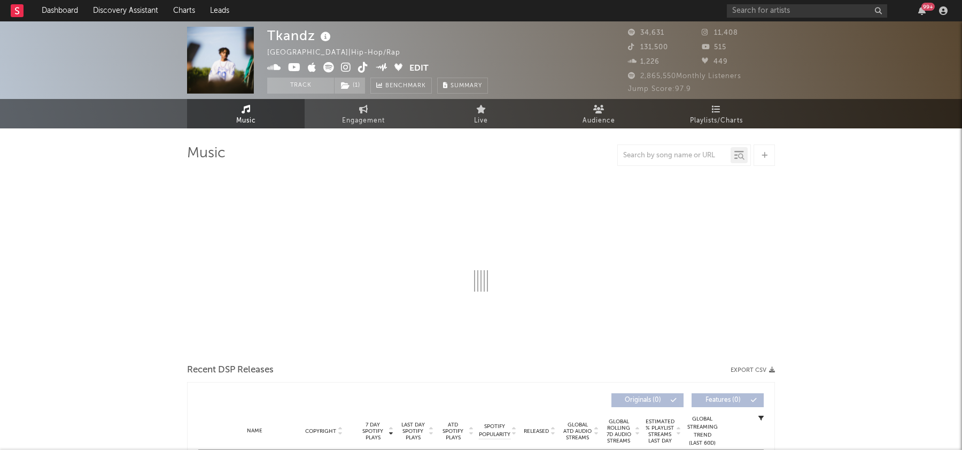
select select "6m"
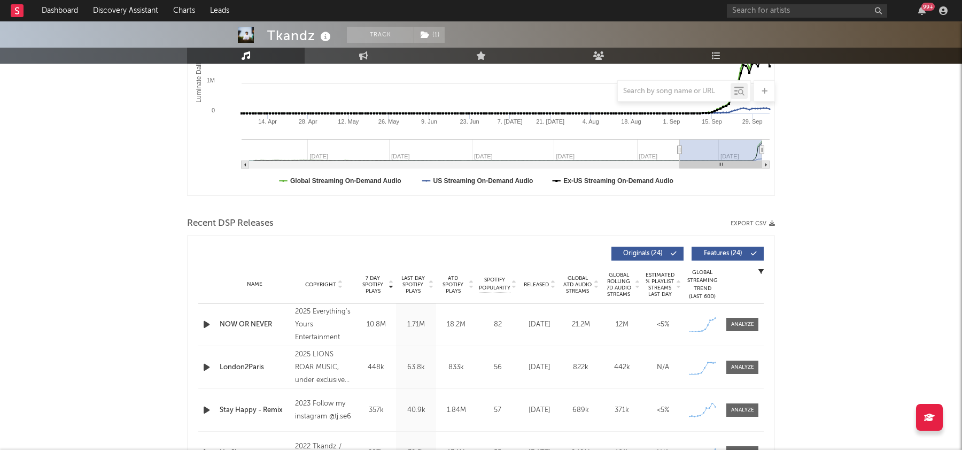
scroll to position [241, 0]
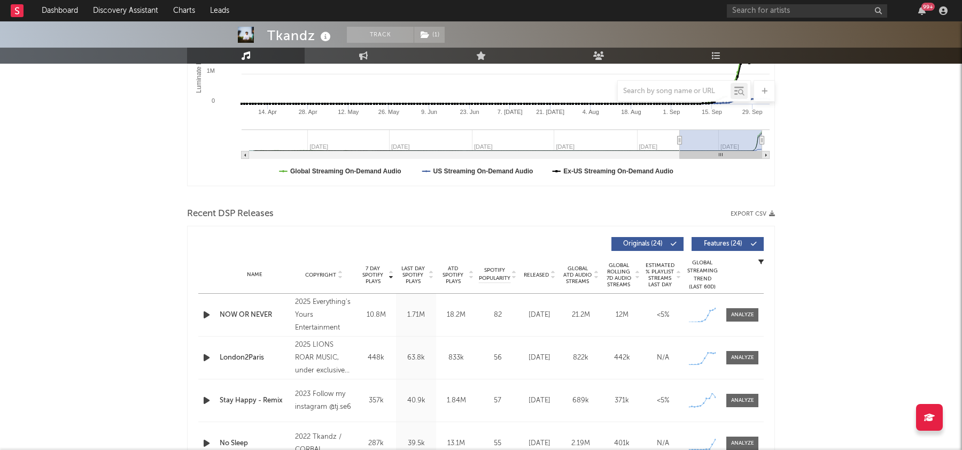
click at [204, 312] on icon "button" at bounding box center [206, 314] width 11 height 13
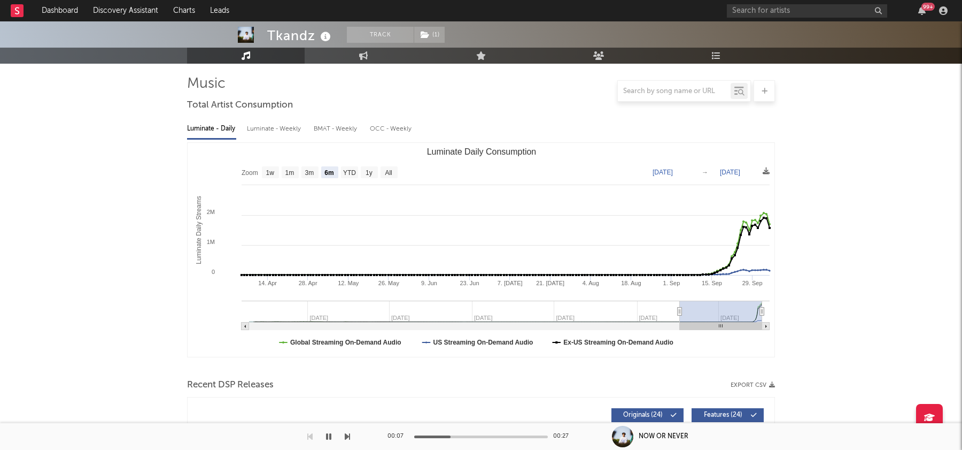
scroll to position [0, 0]
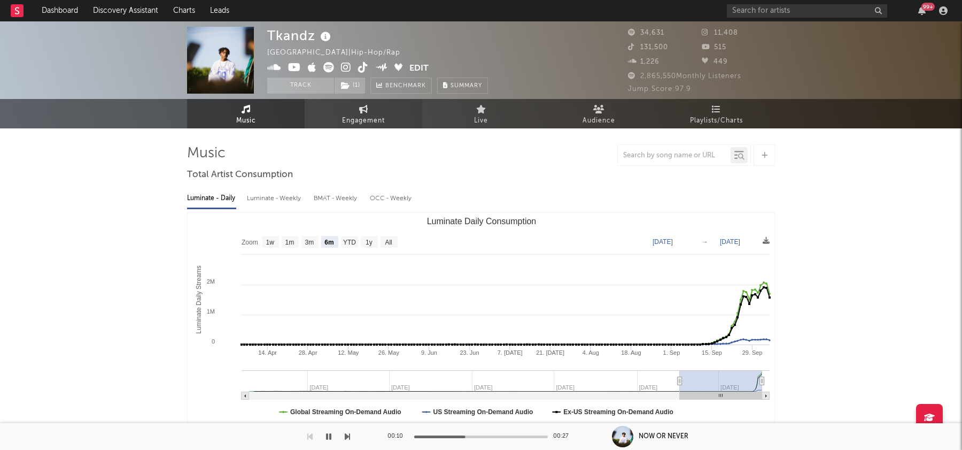
click at [363, 119] on span "Engagement" at bounding box center [363, 120] width 43 height 13
select select "1w"
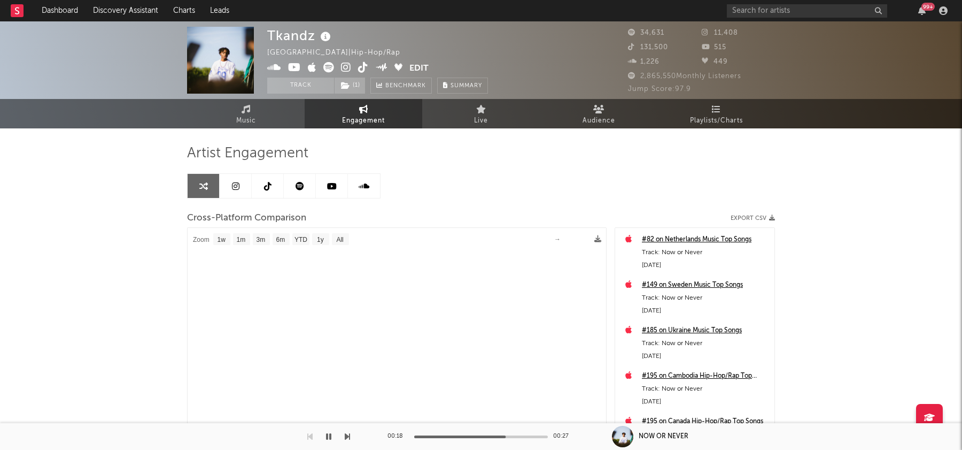
select select "1m"
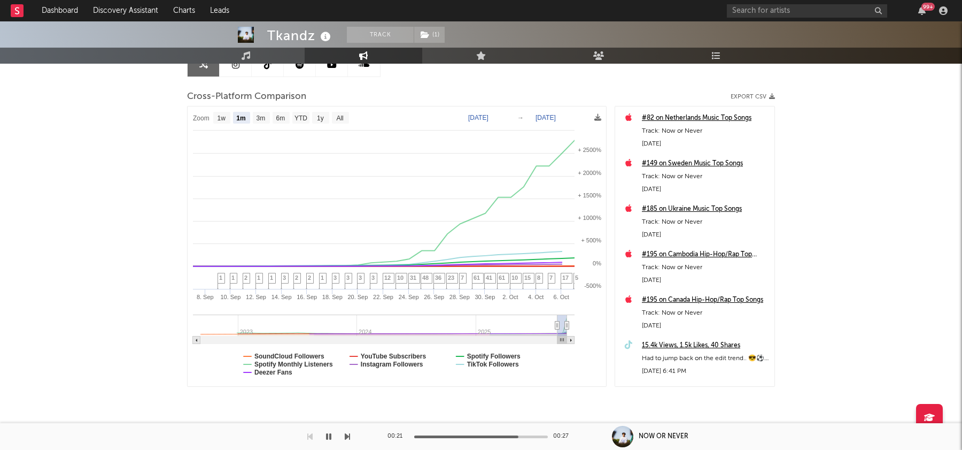
scroll to position [127, 0]
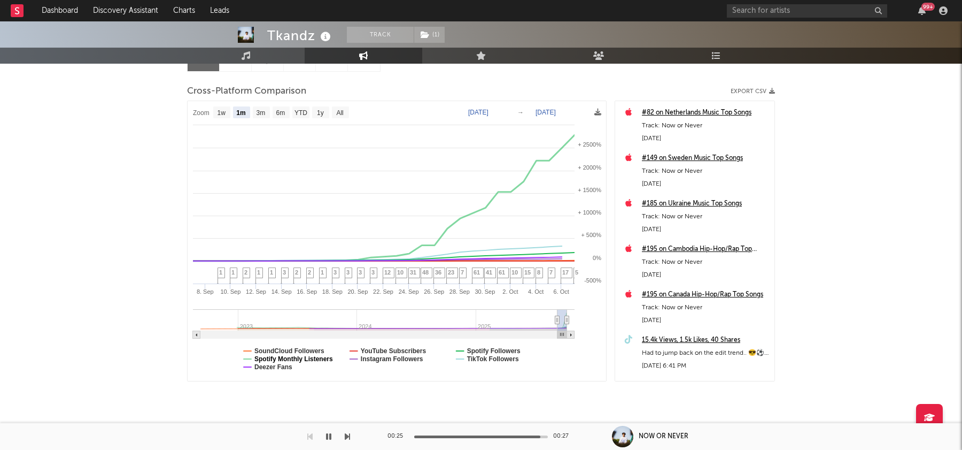
click at [290, 360] on text "Spotify Monthly Listeners" at bounding box center [293, 358] width 79 height 7
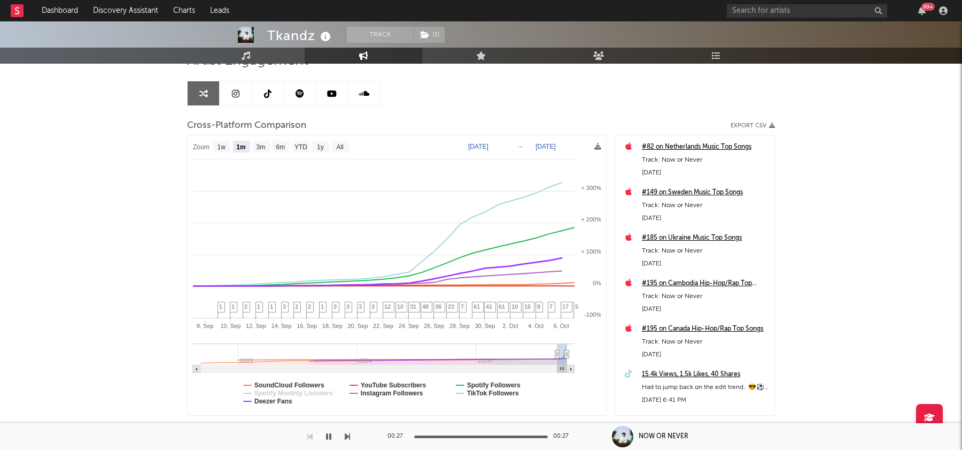
scroll to position [84, 0]
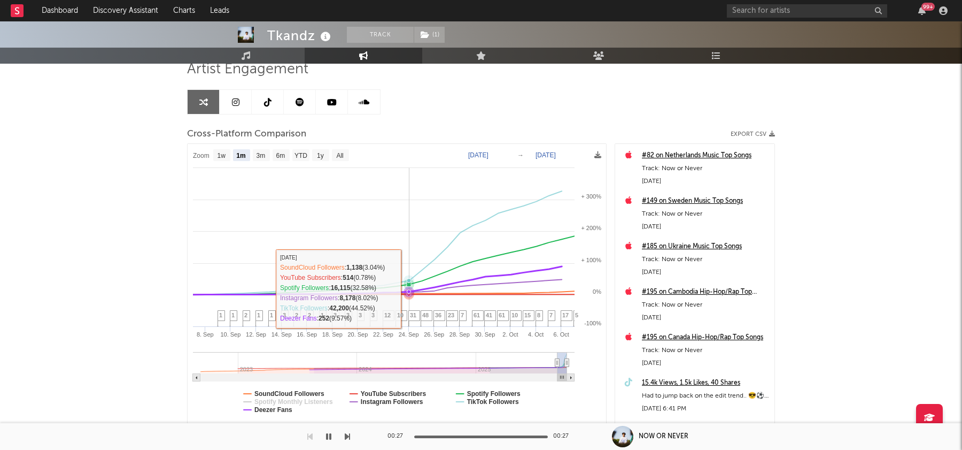
click at [412, 287] on icon at bounding box center [409, 291] width 11 height 11
click at [407, 275] on icon at bounding box center [409, 280] width 11 height 11
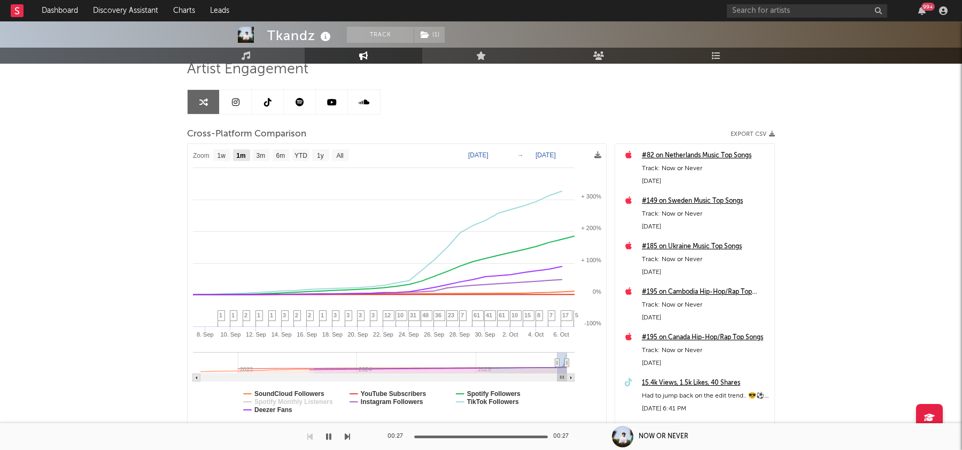
click at [244, 153] on text "1m" at bounding box center [240, 155] width 9 height 7
select select "1m"
click at [488, 154] on text "[DATE]" at bounding box center [478, 154] width 20 height 7
click at [551, 133] on div "Cross-Platform Comparison Export CSV" at bounding box center [481, 134] width 588 height 18
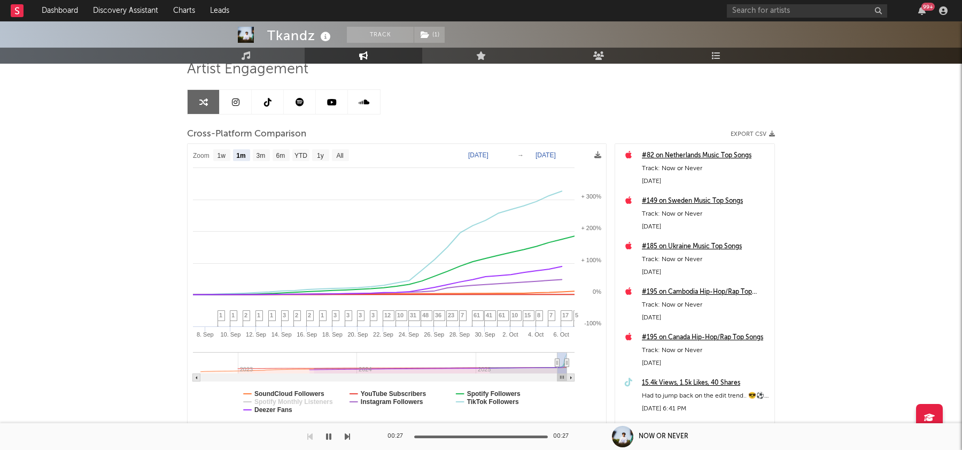
click at [489, 156] on text "[DATE]" at bounding box center [478, 154] width 20 height 7
click at [495, 155] on input "[DATE]" at bounding box center [484, 155] width 50 height 11
click at [508, 153] on input "[DATE]" at bounding box center [484, 155] width 50 height 11
click at [503, 152] on input "[DATE]" at bounding box center [484, 155] width 50 height 11
type input "[DATE]"
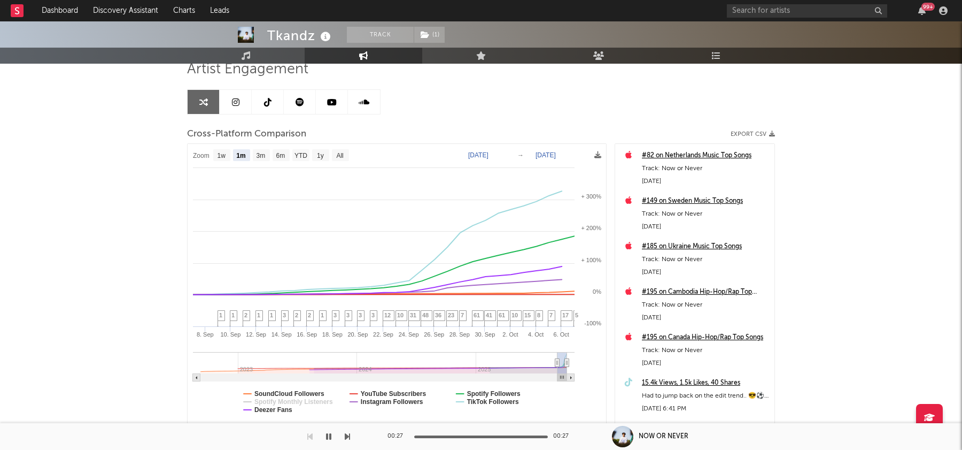
click at [516, 128] on div "Cross-Platform Comparison Export CSV" at bounding box center [481, 134] width 588 height 18
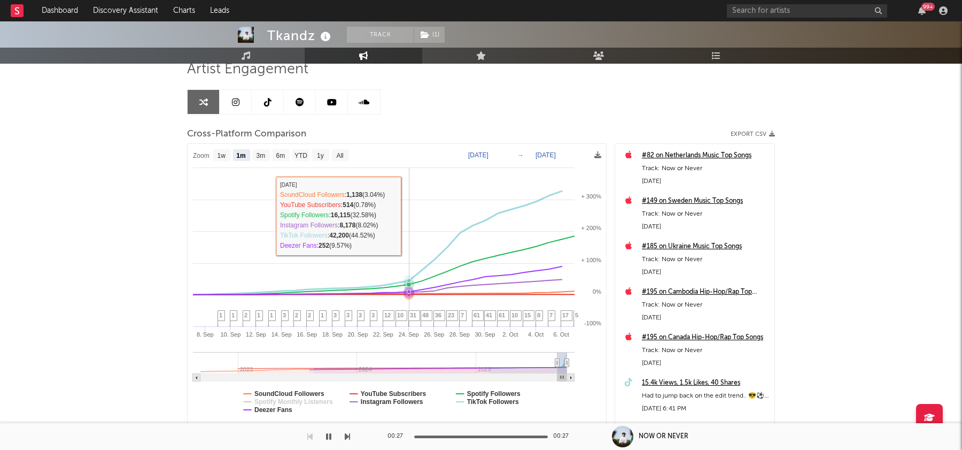
click at [409, 279] on icon at bounding box center [409, 280] width 4 height 4
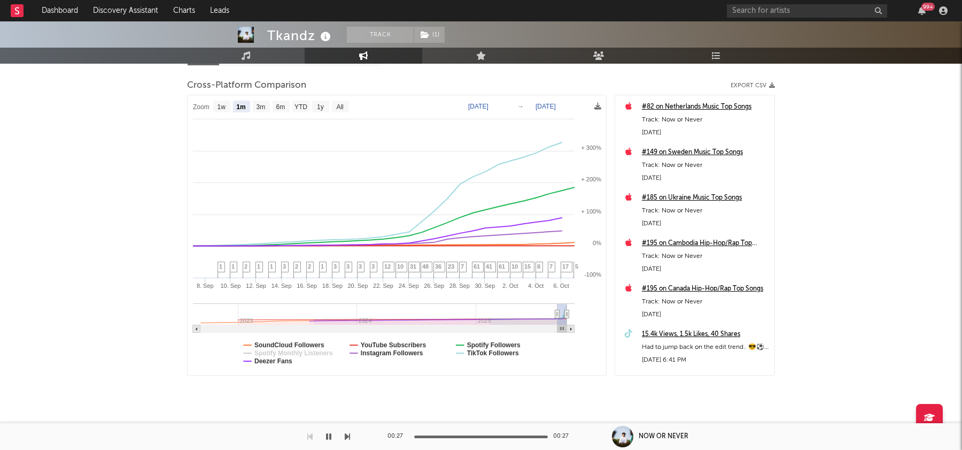
scroll to position [0, 0]
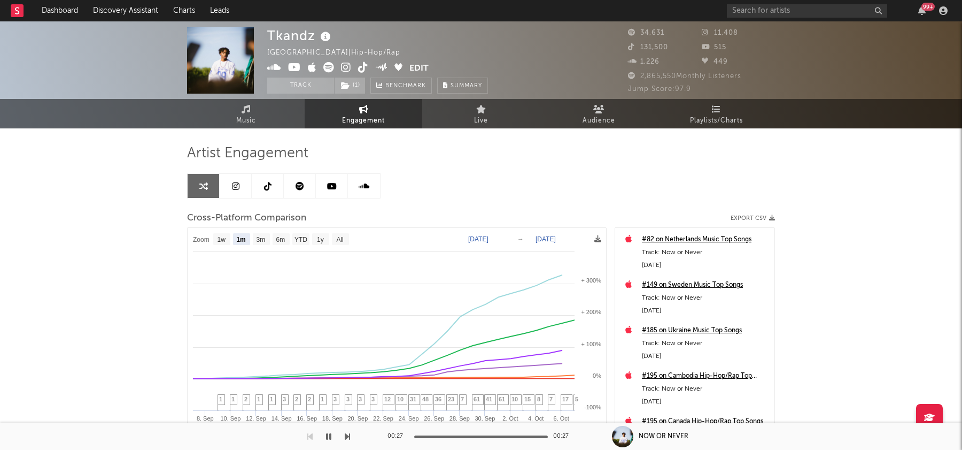
click at [366, 116] on span "Engagement" at bounding box center [363, 120] width 43 height 13
click at [272, 182] on link at bounding box center [268, 186] width 32 height 24
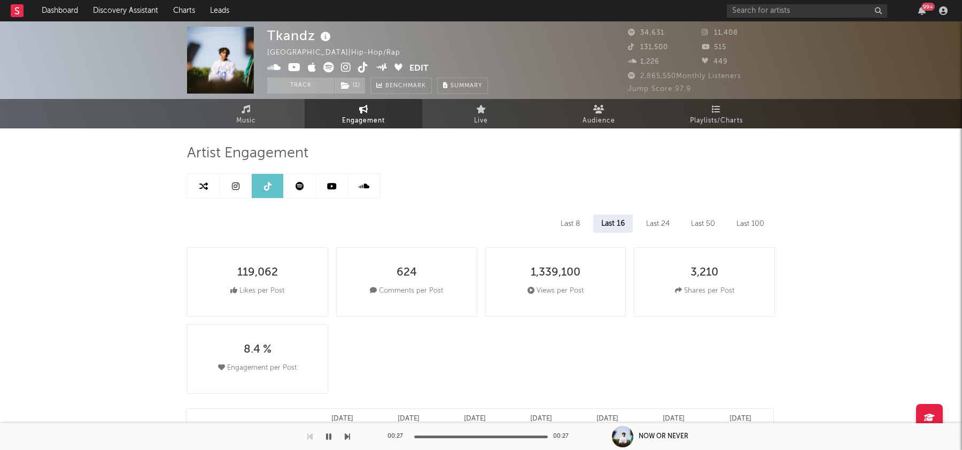
select select "6m"
click at [204, 188] on icon at bounding box center [203, 186] width 9 height 9
select select "1m"
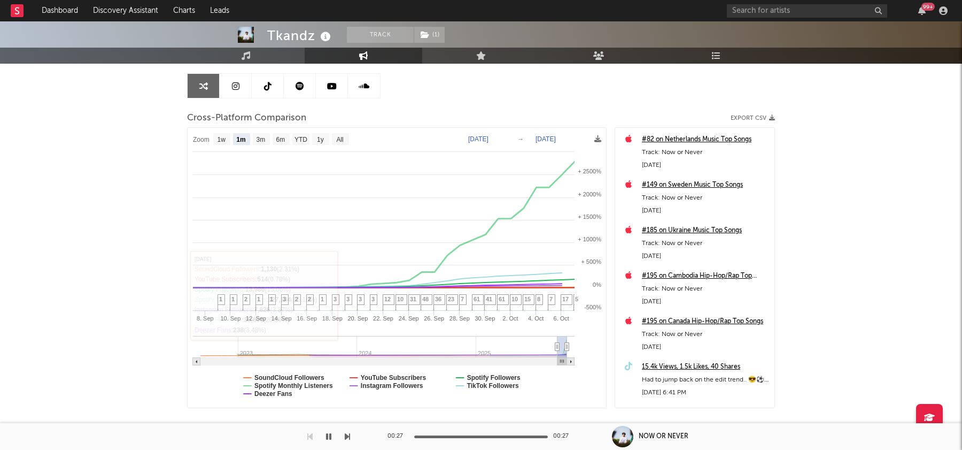
scroll to position [102, 0]
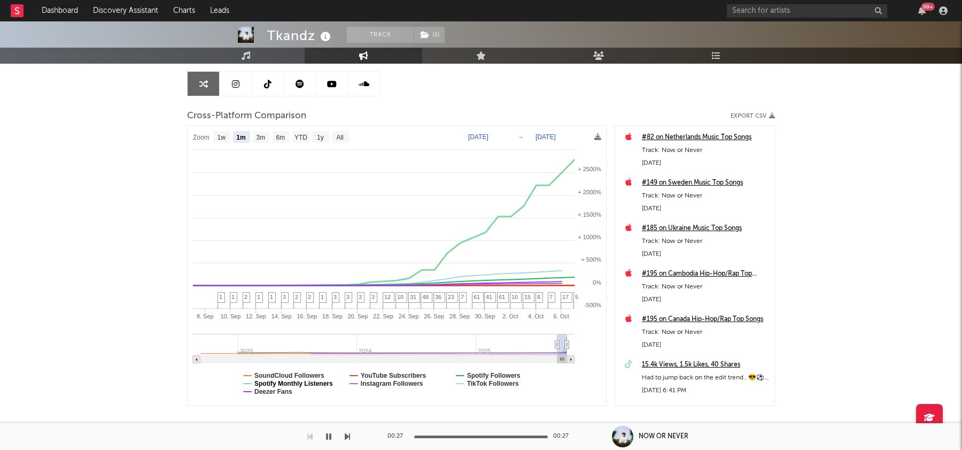
click at [299, 383] on text "Spotify Monthly Listeners" at bounding box center [293, 383] width 79 height 7
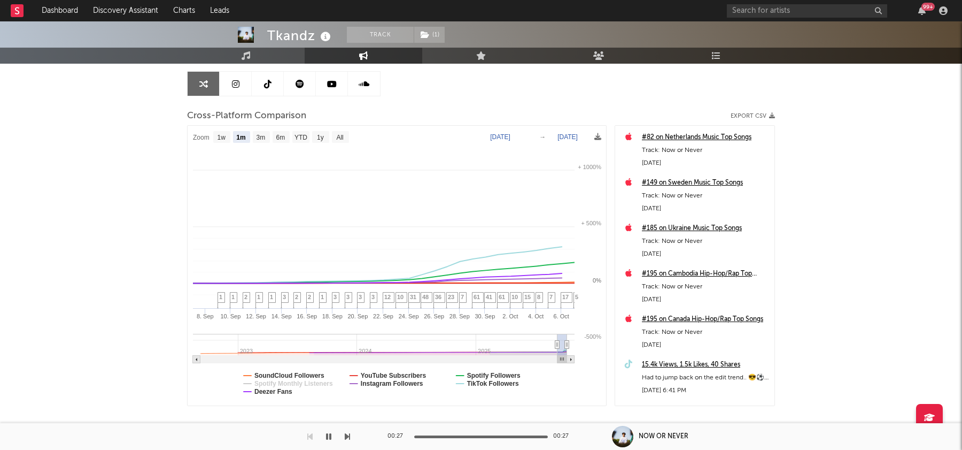
select select "1m"
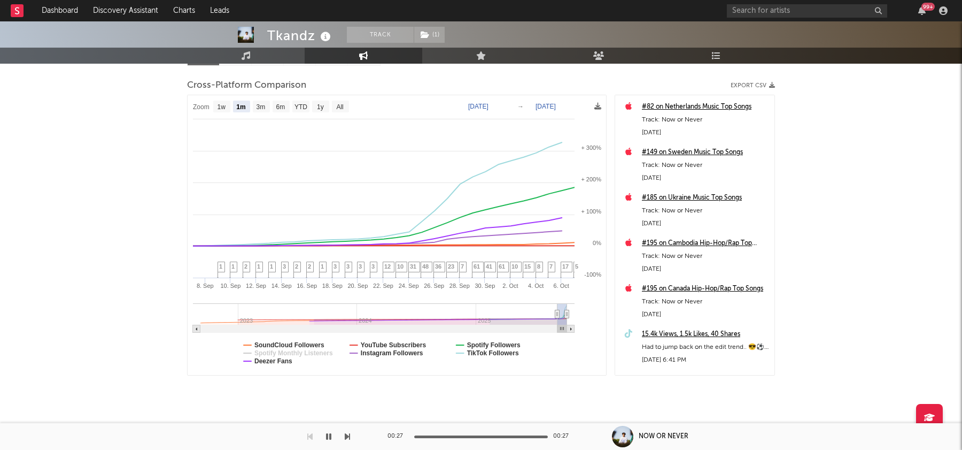
scroll to position [0, 0]
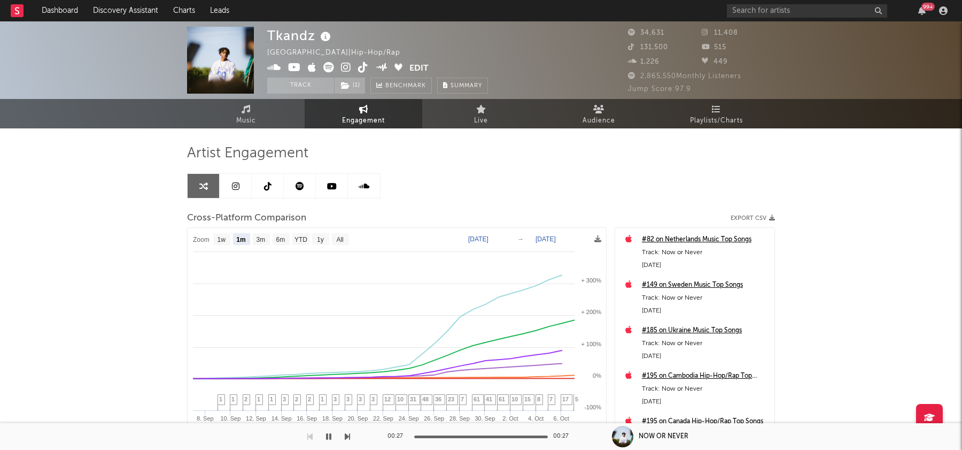
click at [373, 122] on span "Engagement" at bounding box center [363, 120] width 43 height 13
click at [278, 119] on link "Music" at bounding box center [246, 113] width 118 height 29
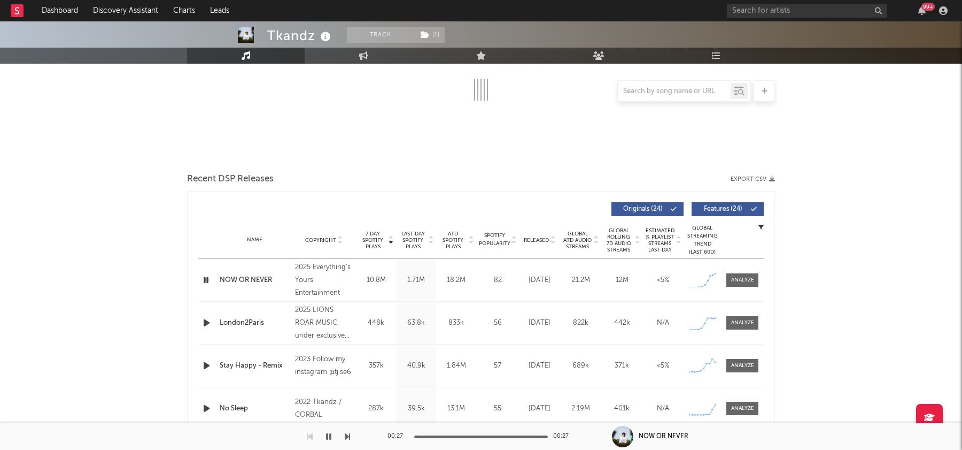
scroll to position [275, 0]
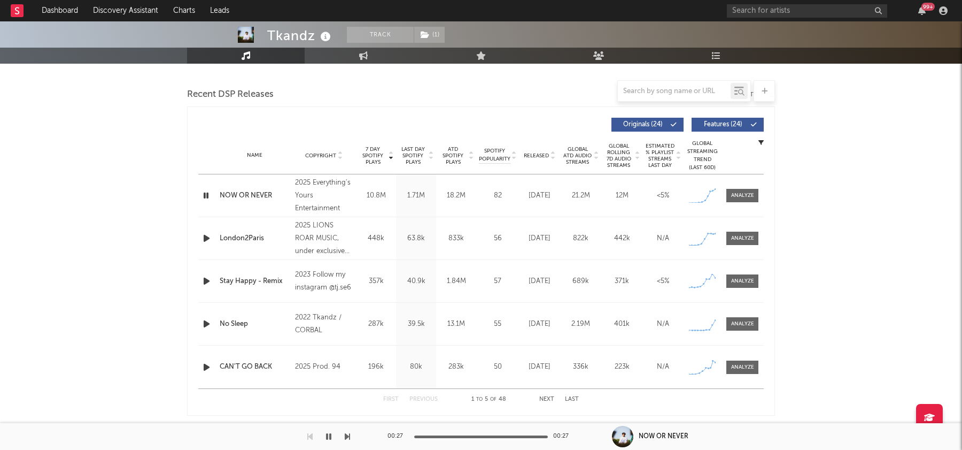
select select "6m"
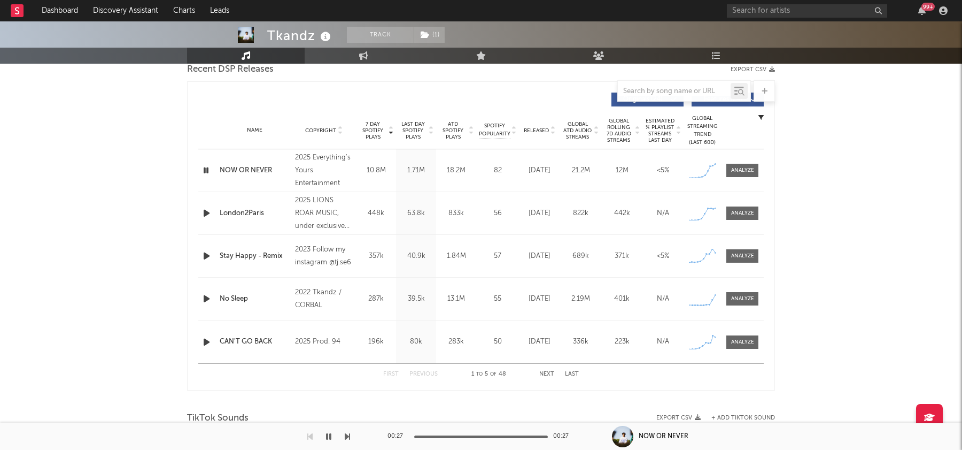
scroll to position [336, 0]
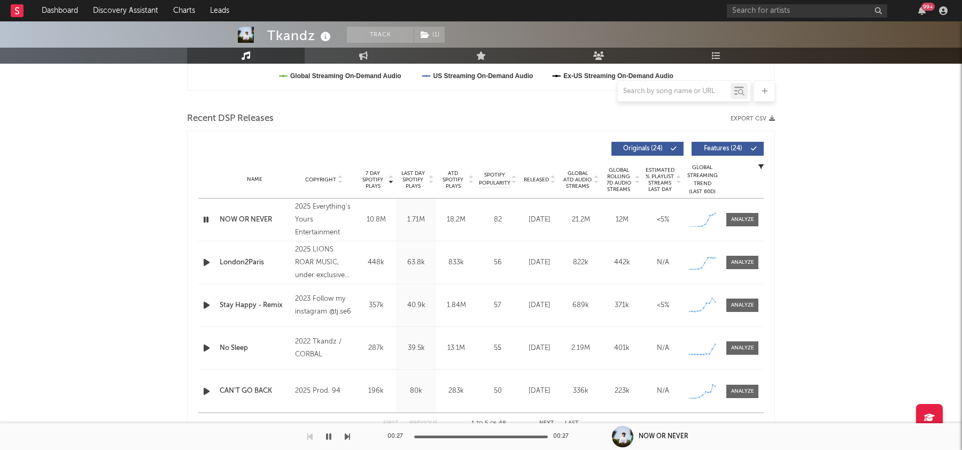
click at [545, 180] on span "Released" at bounding box center [536, 179] width 25 height 6
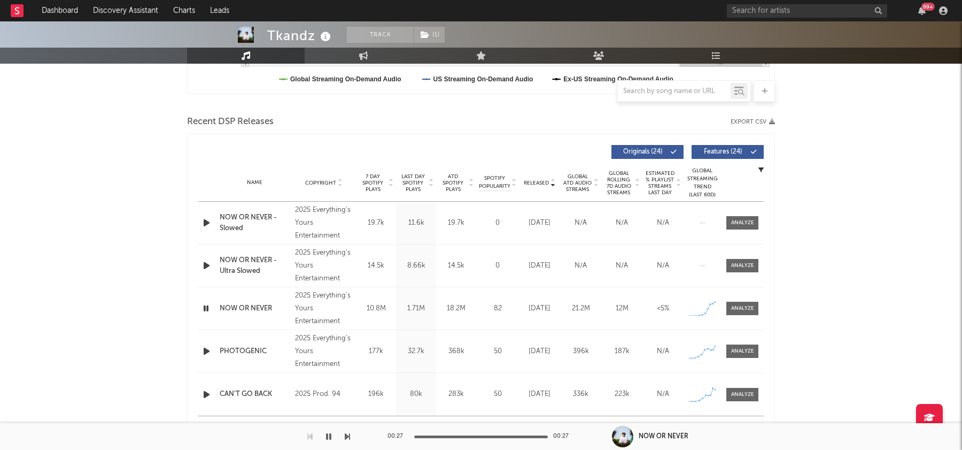
click at [375, 185] on span "7 Day Spotify Plays" at bounding box center [373, 182] width 28 height 19
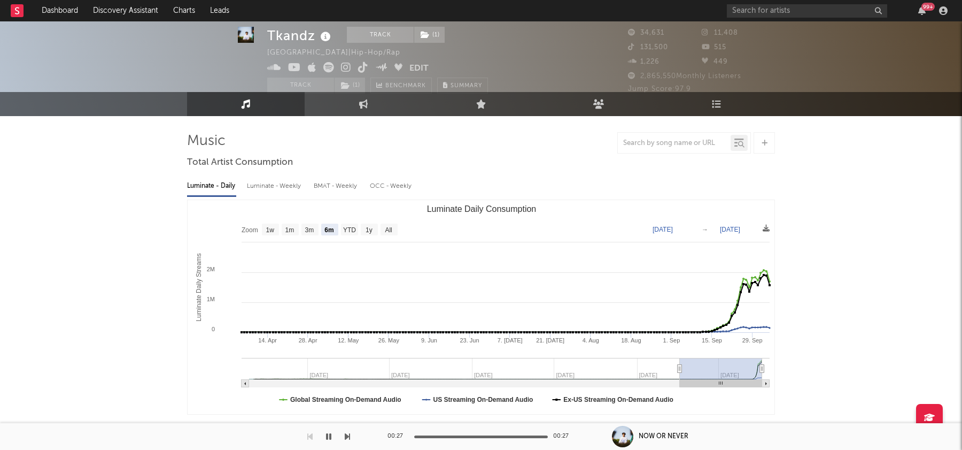
scroll to position [0, 0]
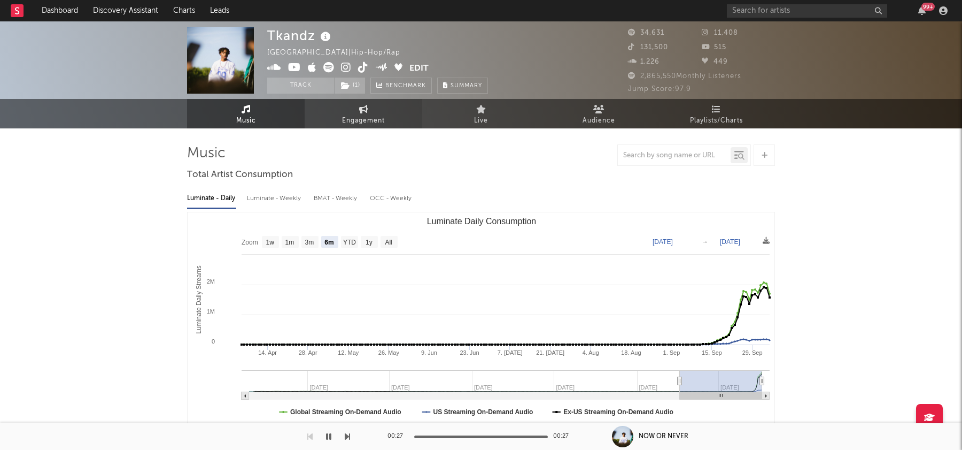
click at [359, 116] on span "Engagement" at bounding box center [363, 120] width 43 height 13
select select "1w"
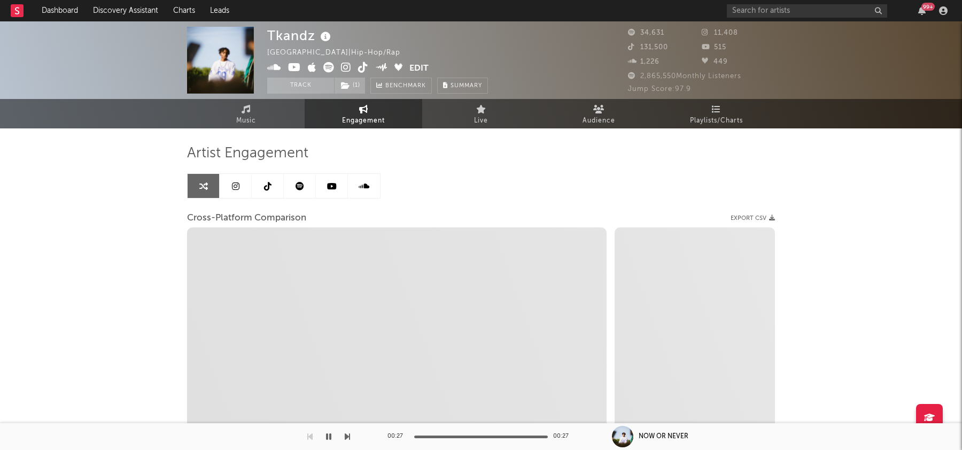
click at [269, 196] on link at bounding box center [268, 186] width 32 height 24
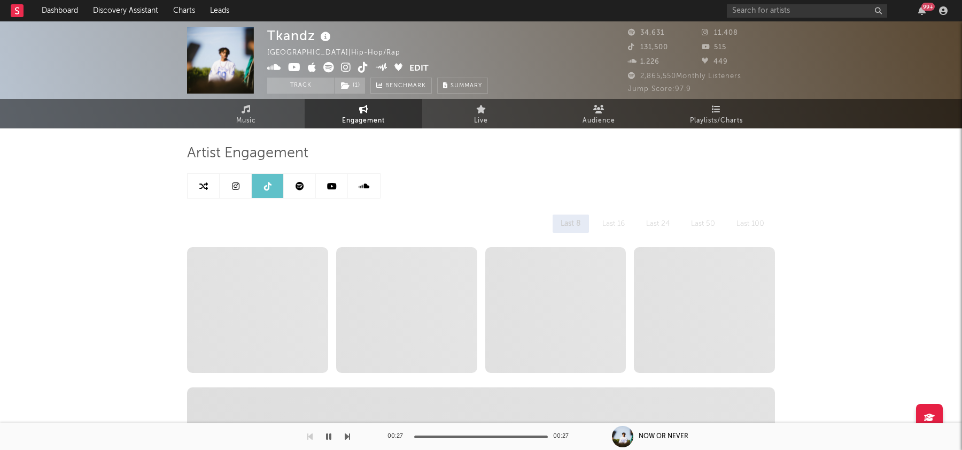
select select "6m"
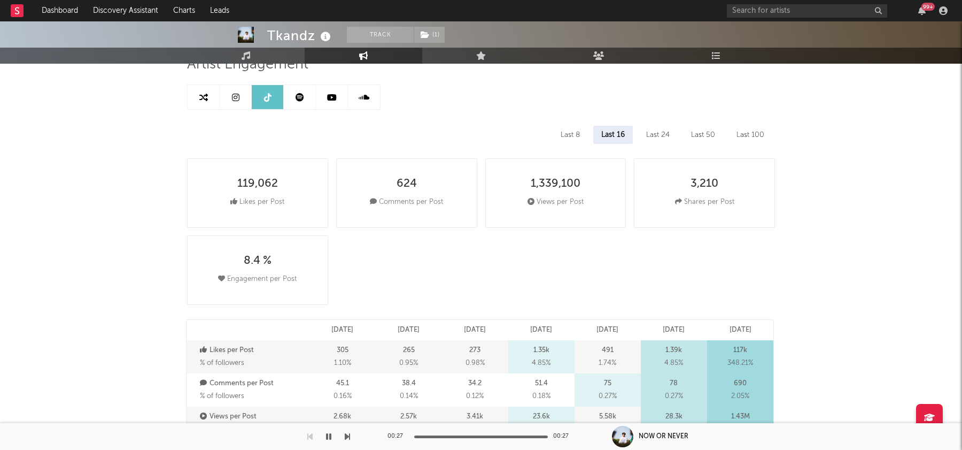
scroll to position [66, 0]
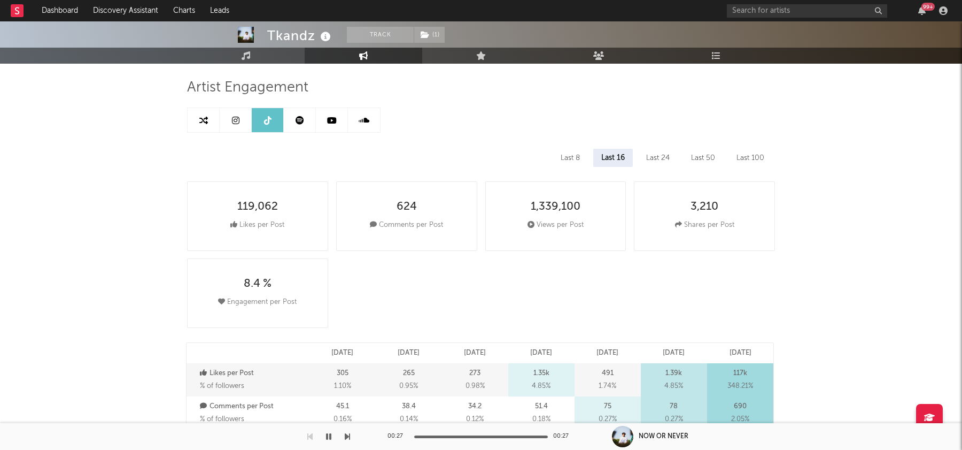
click at [652, 157] on div "Last 24" at bounding box center [658, 158] width 40 height 18
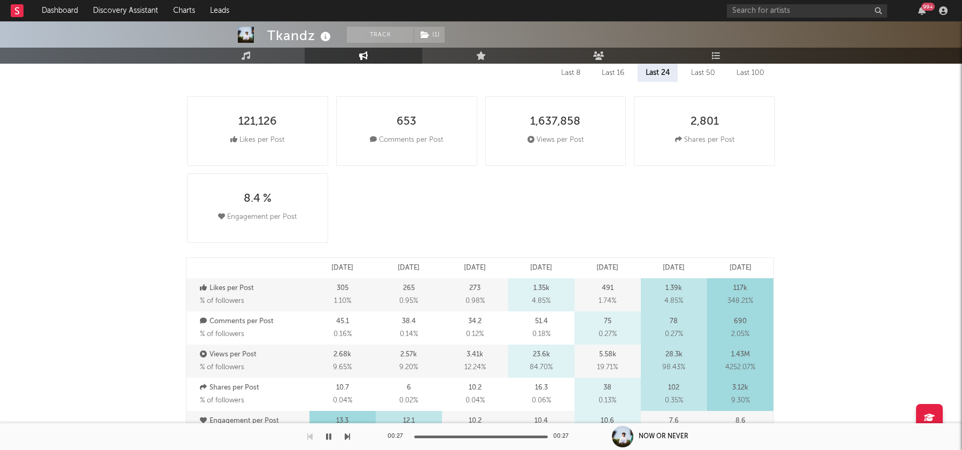
scroll to position [0, 0]
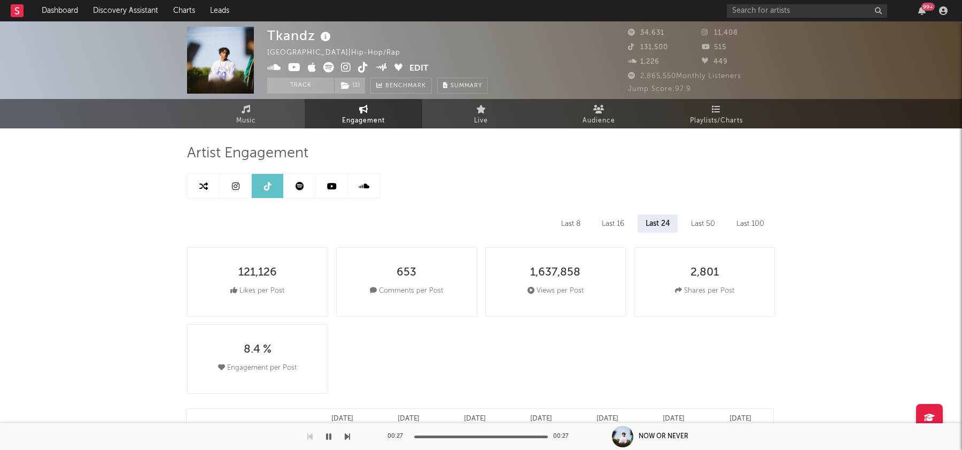
click at [207, 180] on link at bounding box center [204, 186] width 32 height 24
select select "1m"
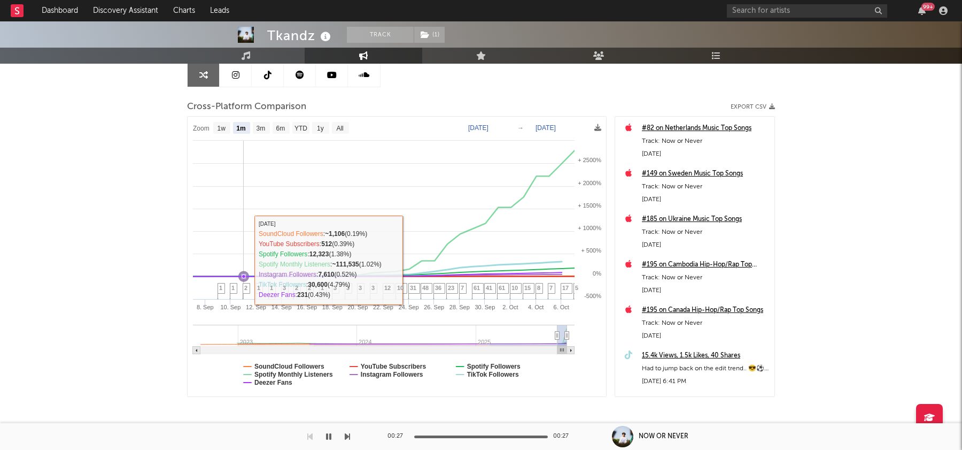
scroll to position [116, 0]
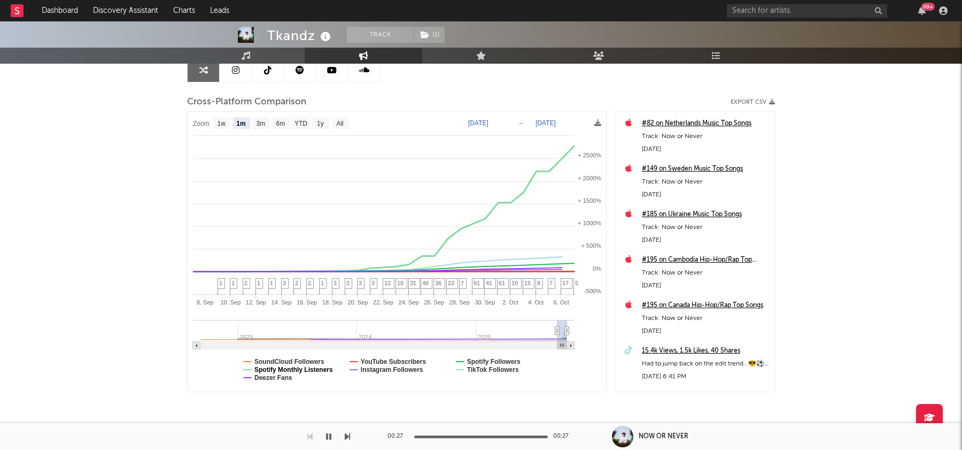
click at [320, 370] on text "Spotify Monthly Listeners" at bounding box center [293, 369] width 79 height 7
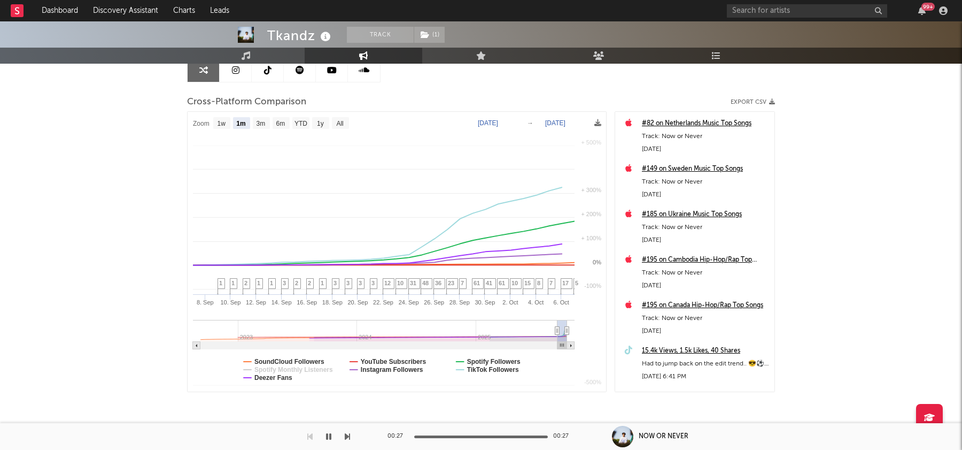
select select "1m"
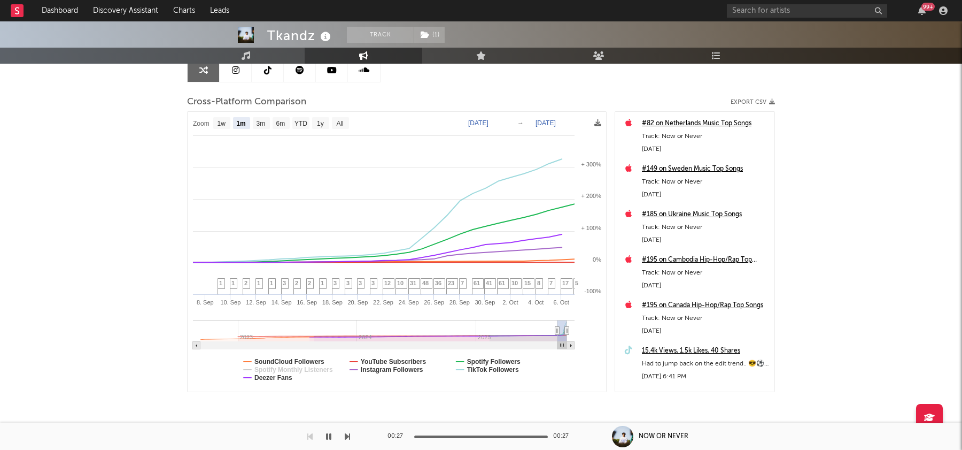
scroll to position [0, 0]
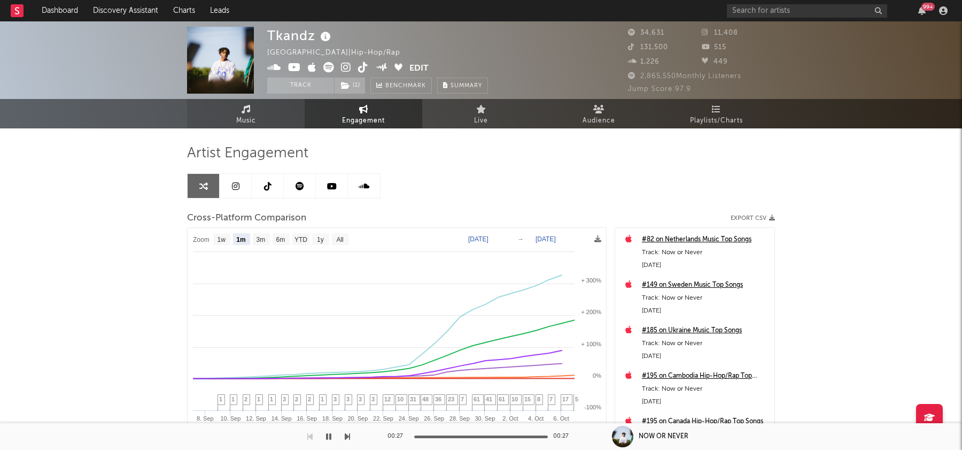
click at [249, 115] on span "Music" at bounding box center [246, 120] width 20 height 13
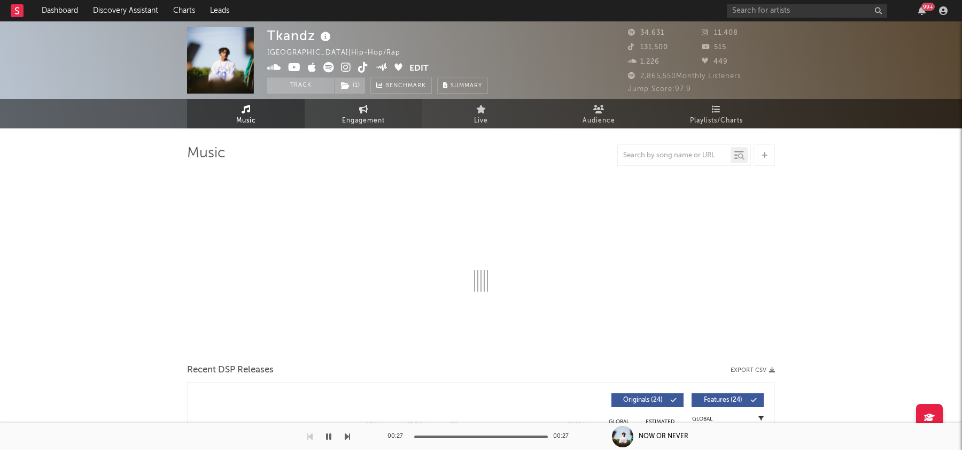
select select "6m"
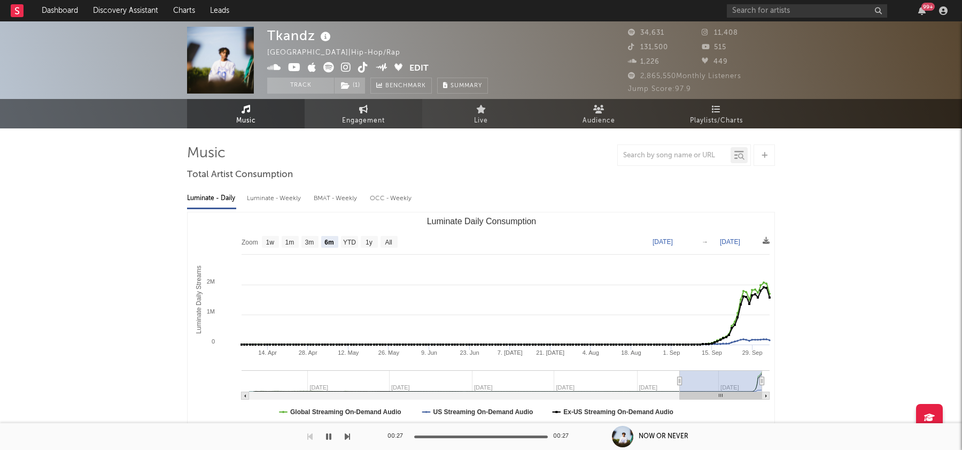
click at [338, 125] on link "Engagement" at bounding box center [364, 113] width 118 height 29
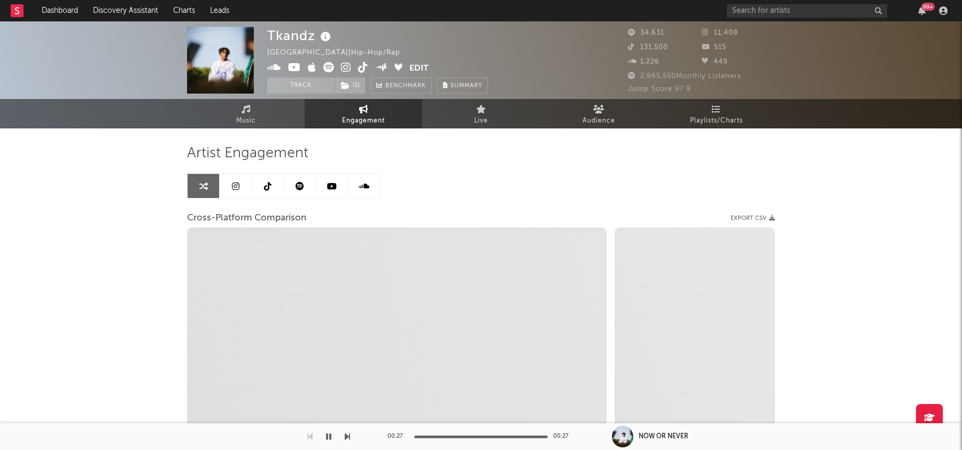
select select "1w"
click at [260, 185] on link at bounding box center [268, 186] width 32 height 24
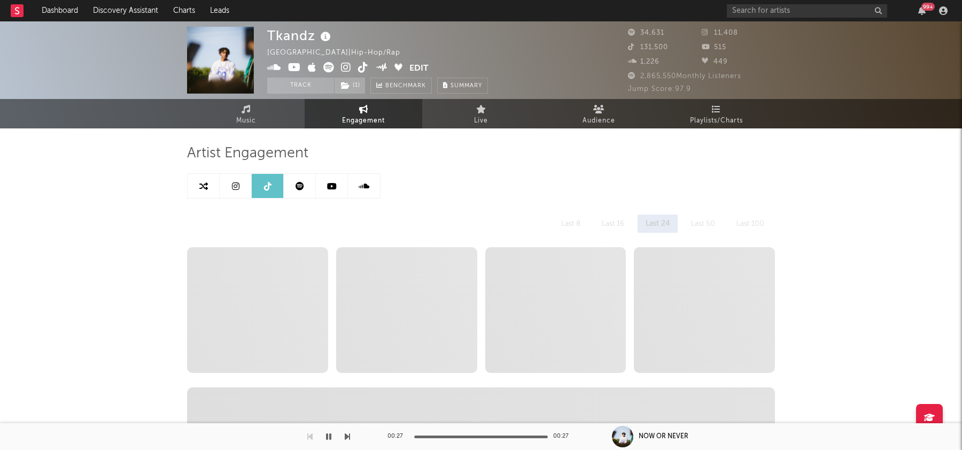
select select "6m"
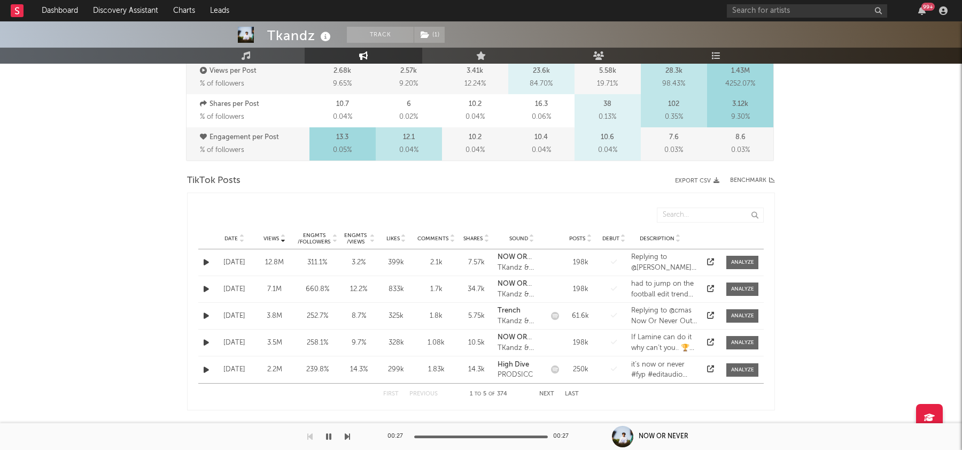
scroll to position [507, 0]
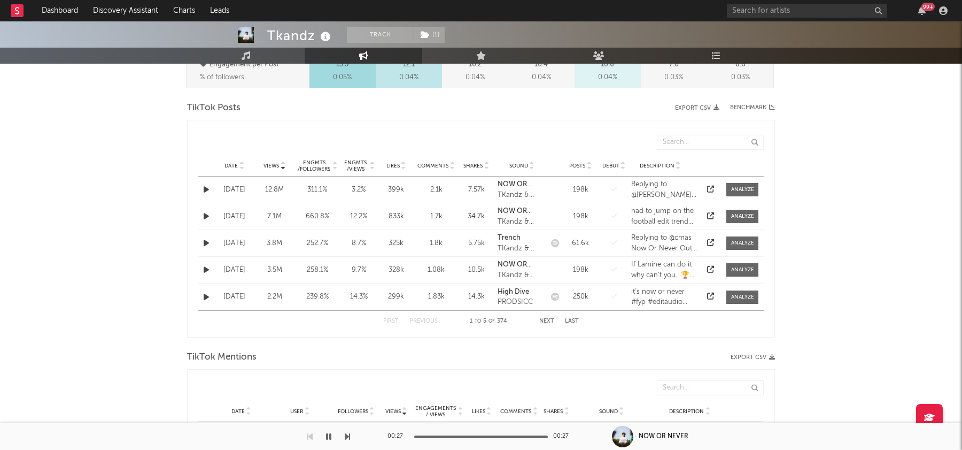
click at [713, 212] on icon at bounding box center [710, 215] width 7 height 7
click at [712, 186] on icon at bounding box center [710, 188] width 7 height 7
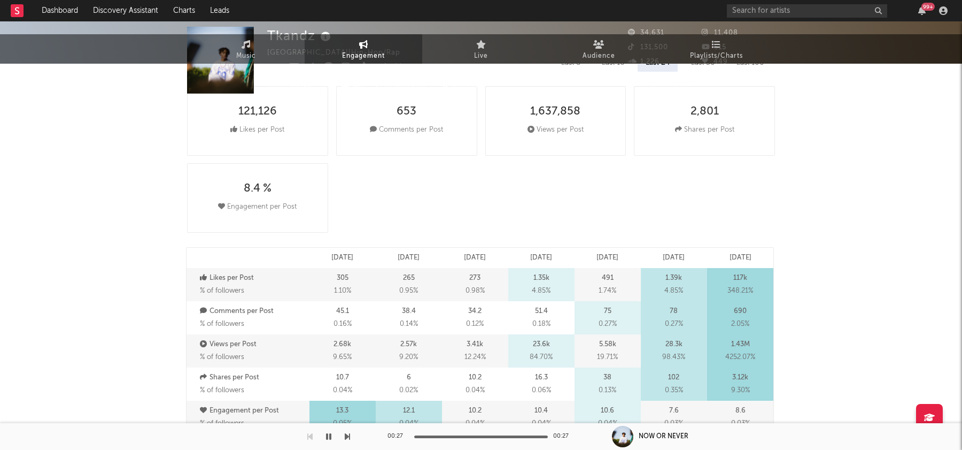
scroll to position [0, 0]
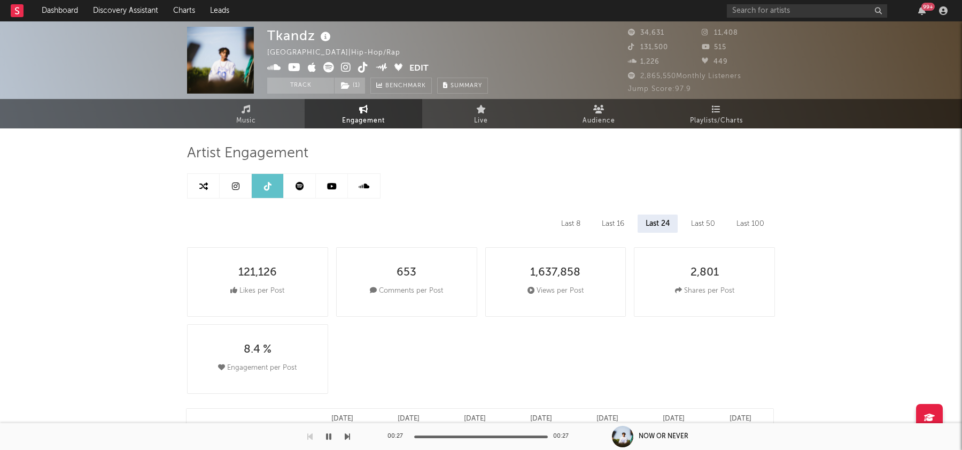
click at [207, 187] on icon at bounding box center [203, 186] width 9 height 9
select select "1m"
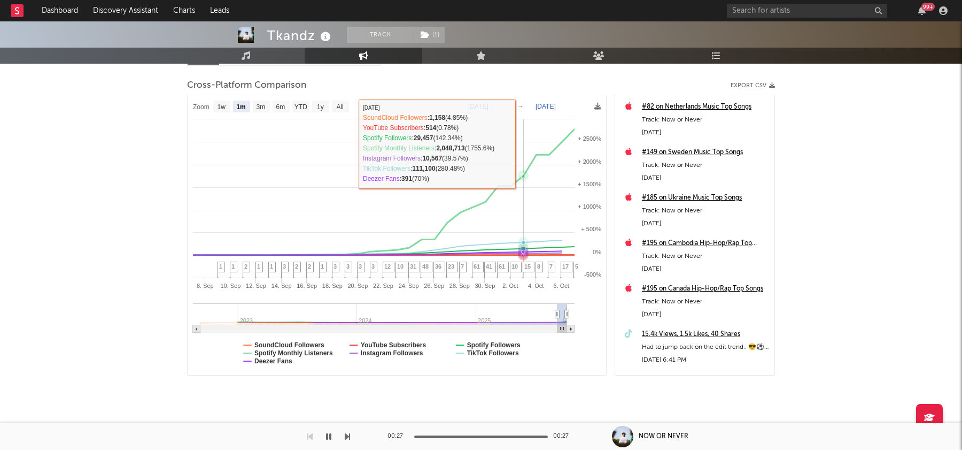
scroll to position [132, 0]
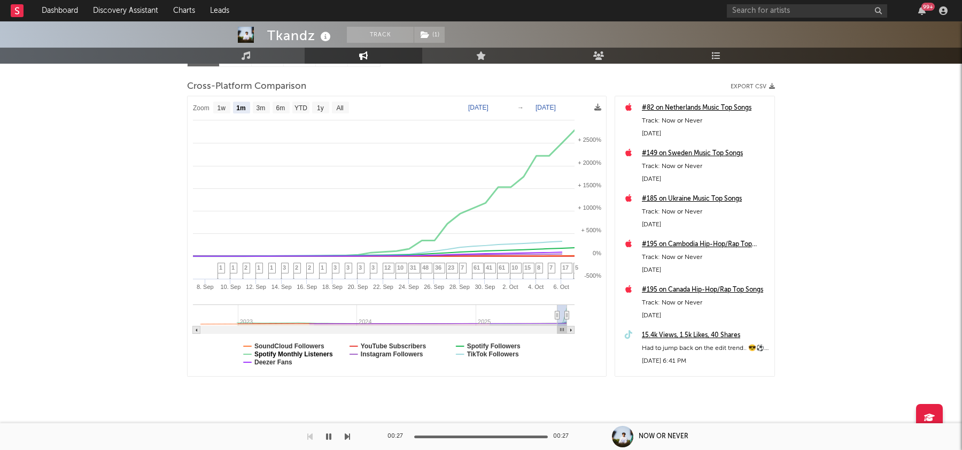
click at [262, 353] on text "Spotify Monthly Listeners" at bounding box center [293, 353] width 79 height 7
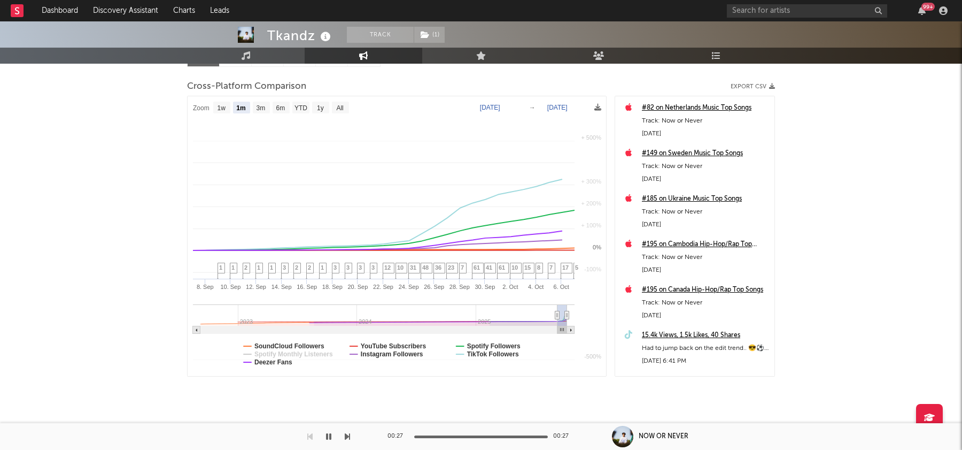
select select "1m"
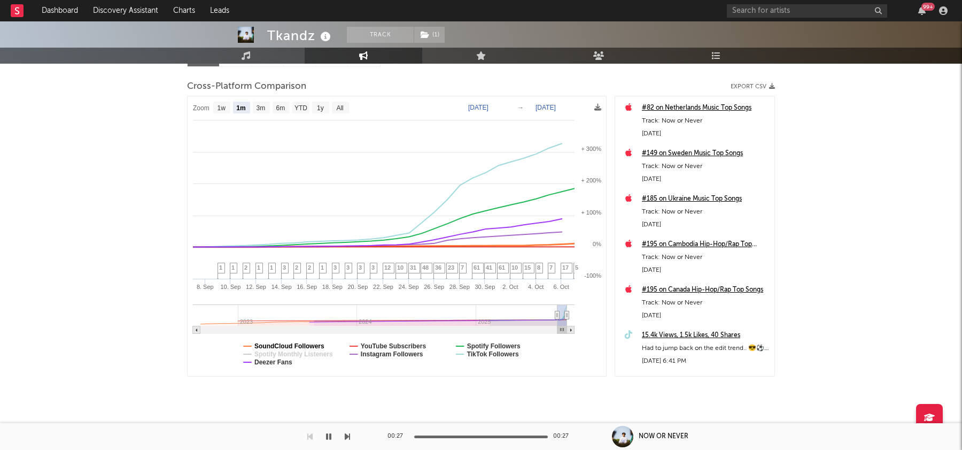
click at [310, 344] on text "SoundCloud Followers" at bounding box center [289, 345] width 70 height 7
select select "1m"
click at [272, 361] on text "Deezer Fans" at bounding box center [273, 361] width 38 height 7
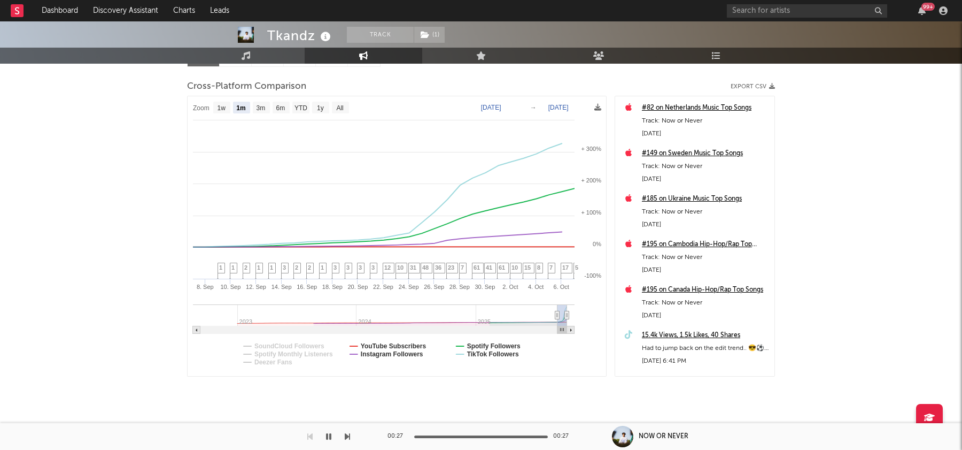
select select "1m"
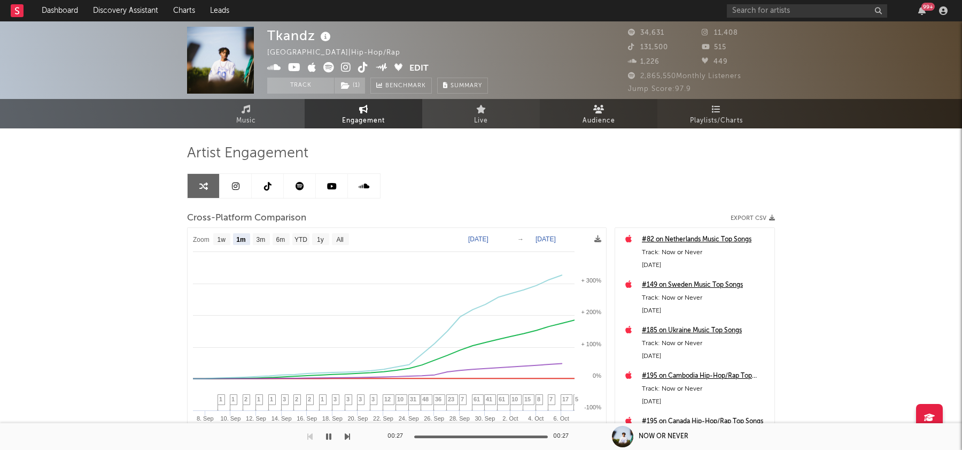
click at [617, 123] on link "Audience" at bounding box center [599, 113] width 118 height 29
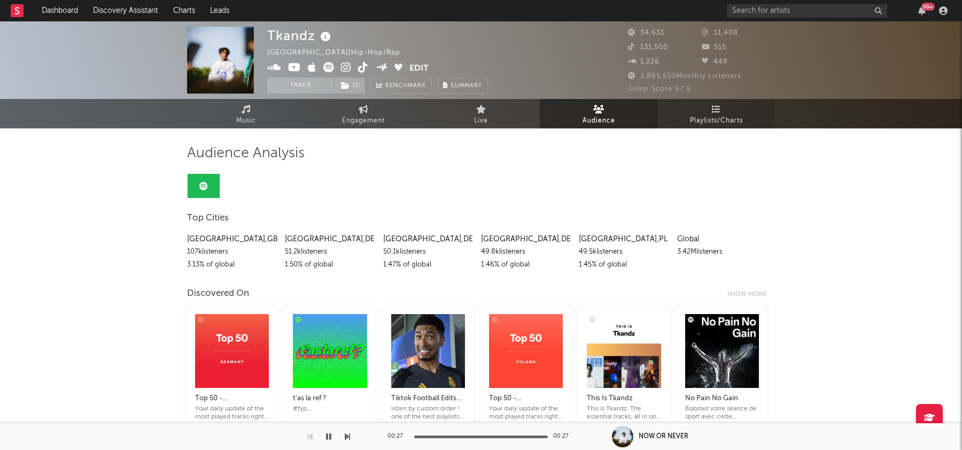
click at [697, 108] on link "Playlists/Charts" at bounding box center [717, 113] width 118 height 29
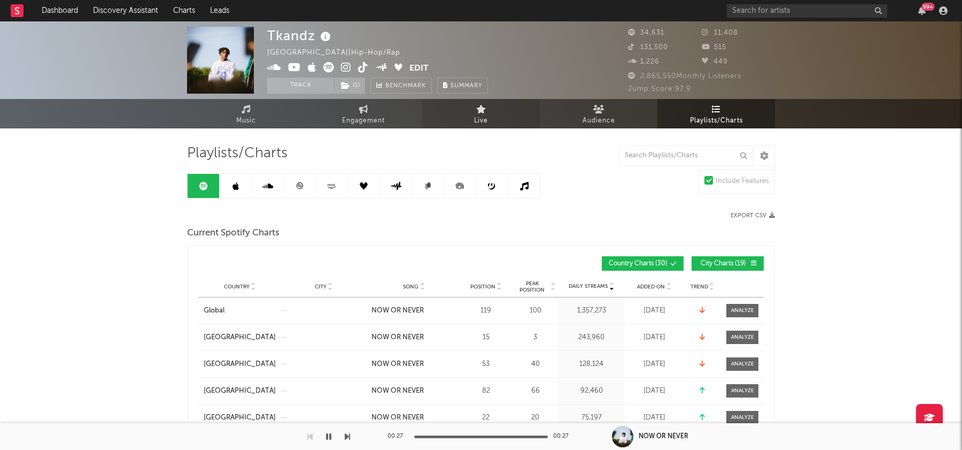
click at [483, 105] on icon at bounding box center [481, 109] width 10 height 9
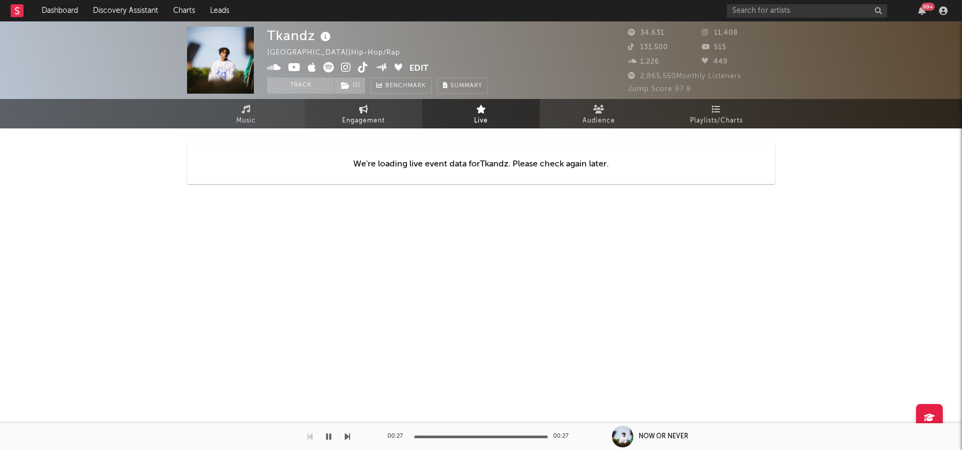
click at [388, 120] on link "Engagement" at bounding box center [364, 113] width 118 height 29
select select "1w"
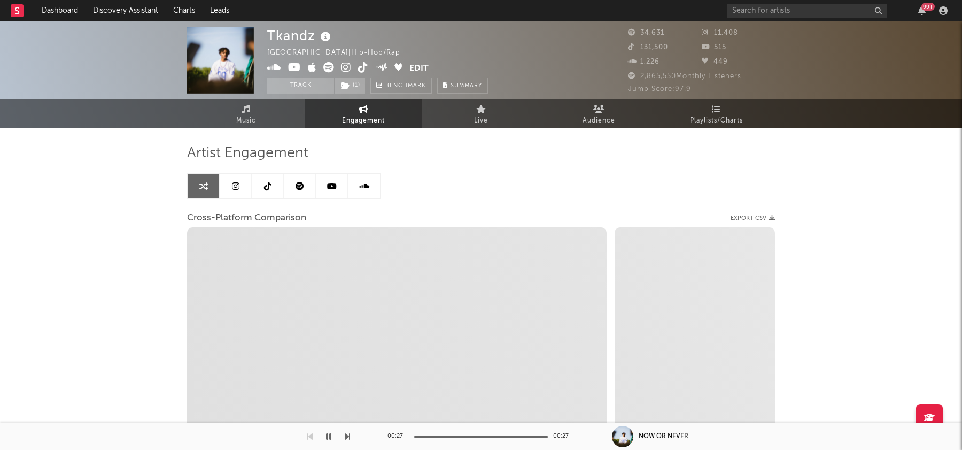
select select "1m"
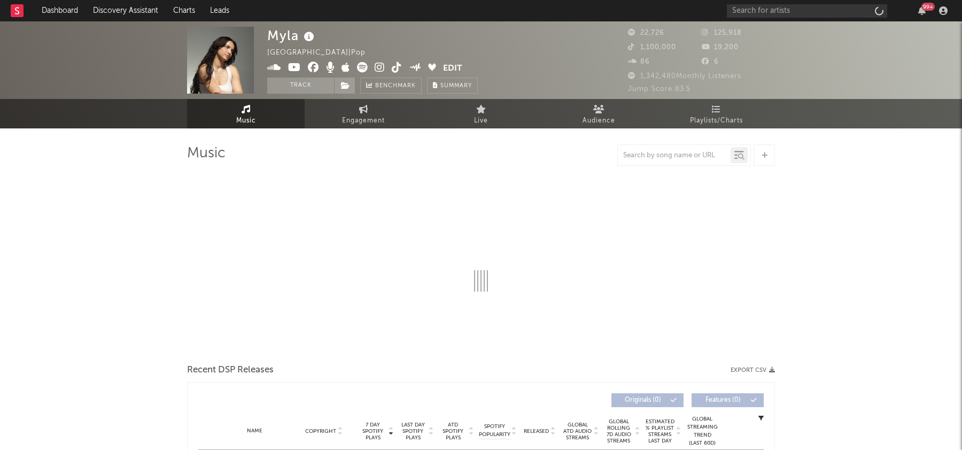
select select "6m"
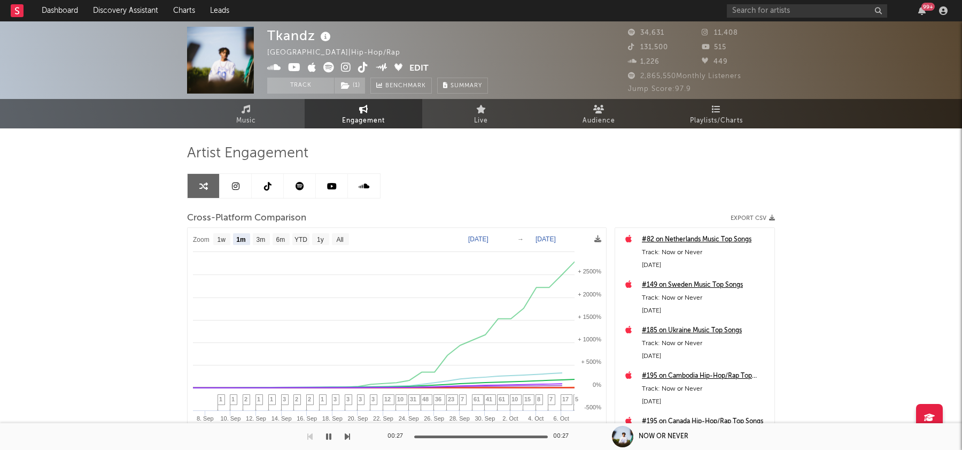
select select "1m"
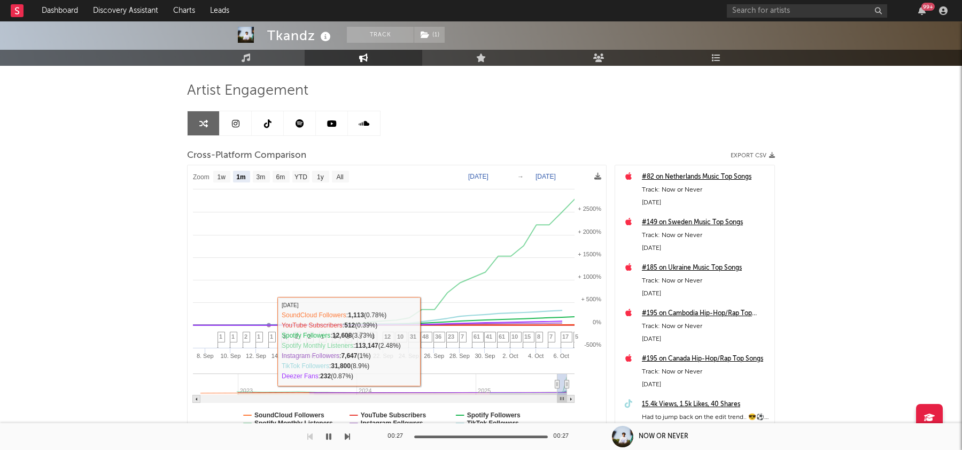
scroll to position [128, 0]
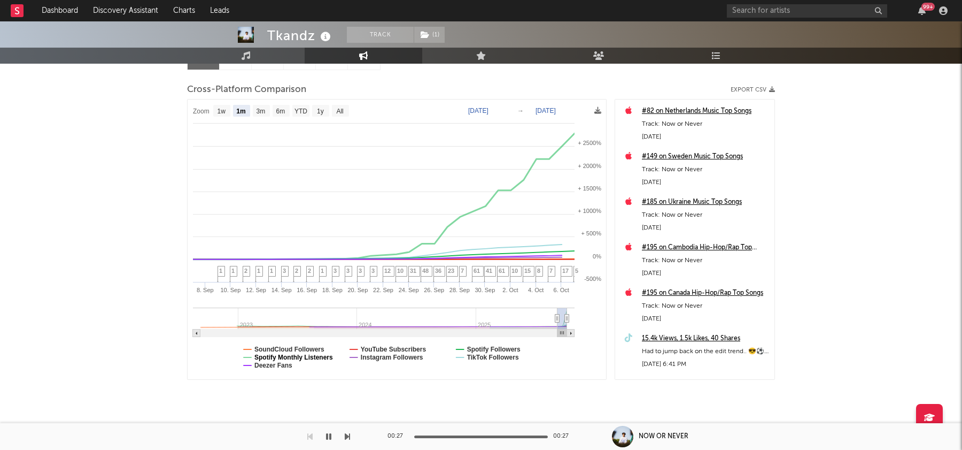
click at [305, 358] on text "Spotify Monthly Listeners" at bounding box center [293, 356] width 79 height 7
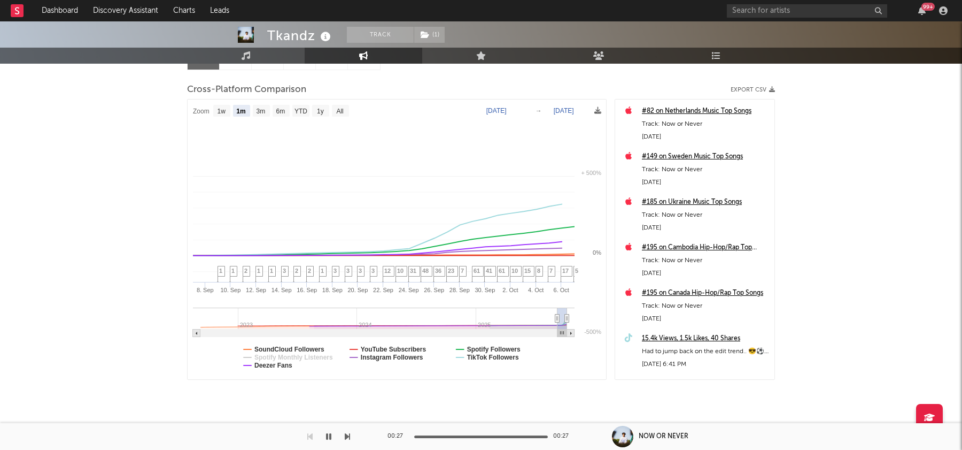
select select "1m"
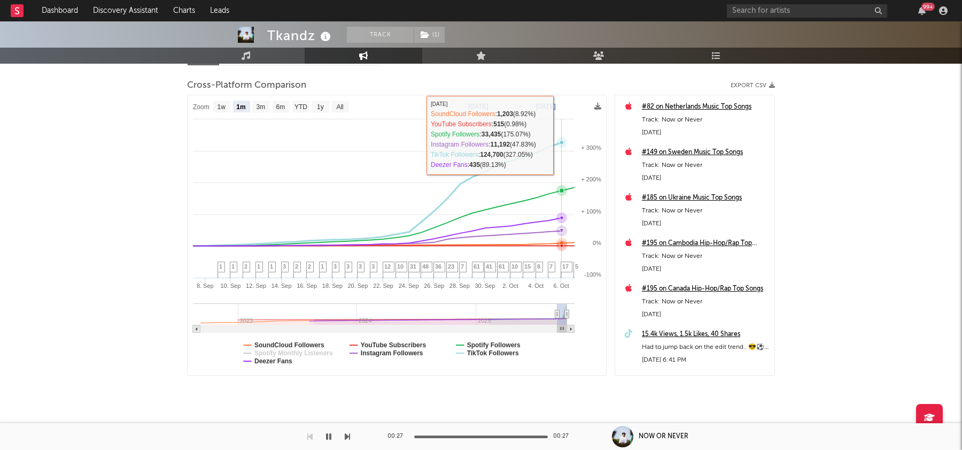
scroll to position [0, 0]
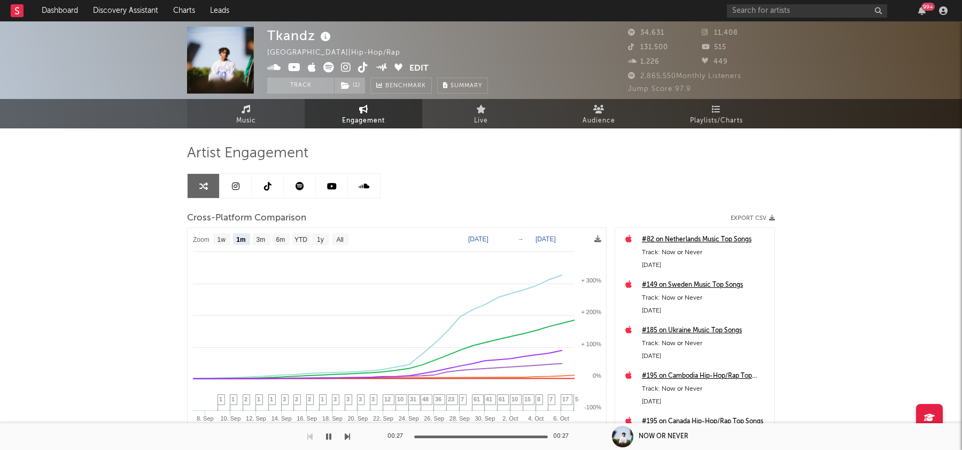
click at [256, 115] on link "Music" at bounding box center [246, 113] width 118 height 29
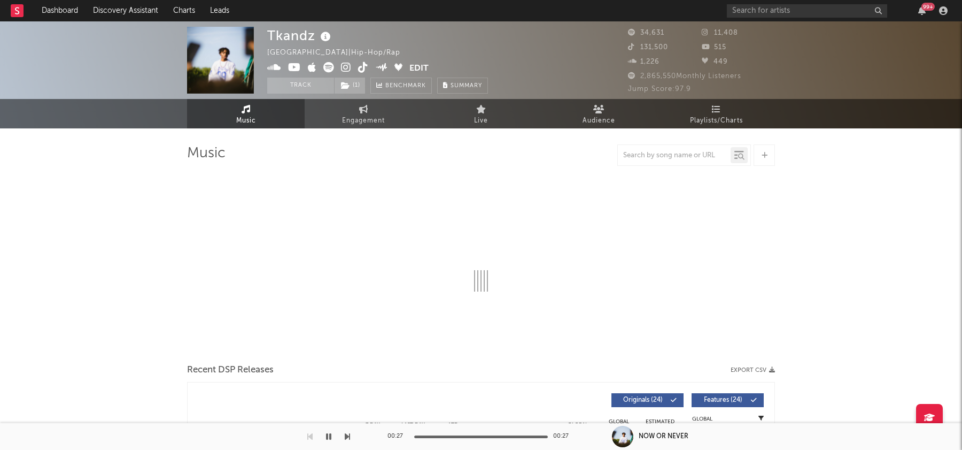
select select "6m"
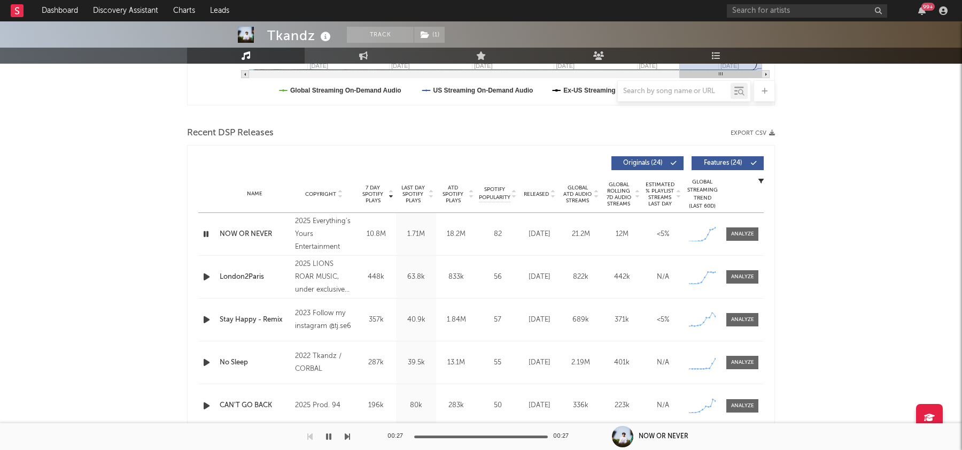
scroll to position [325, 0]
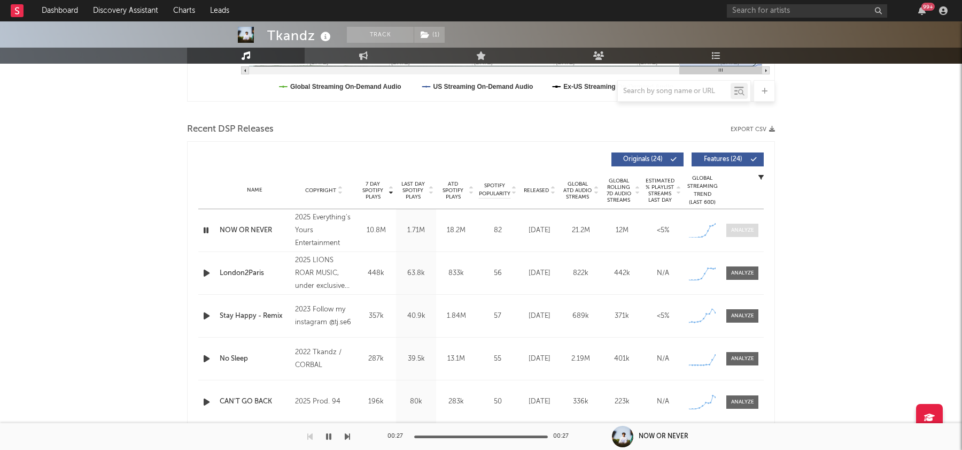
click at [743, 229] on div at bounding box center [742, 230] width 23 height 8
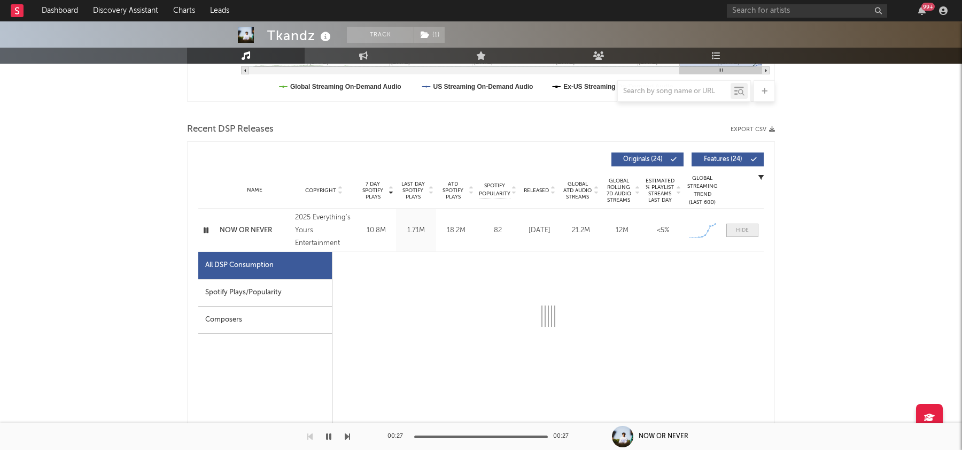
scroll to position [402, 0]
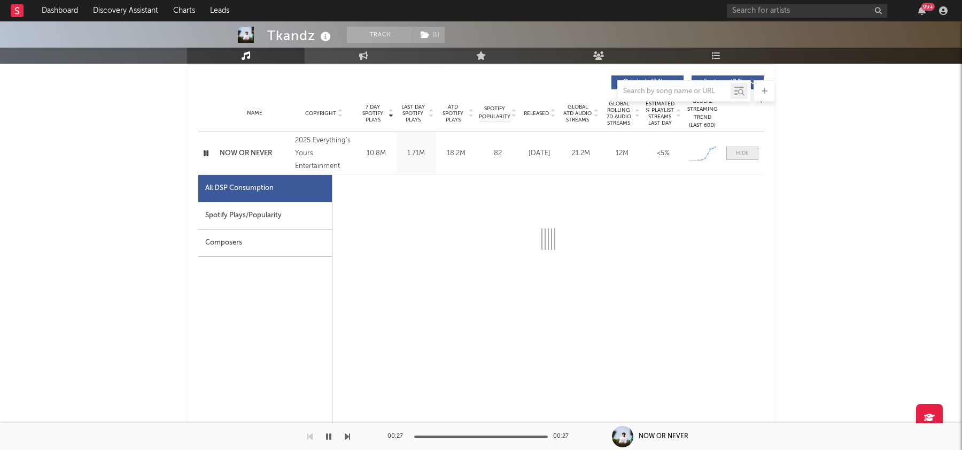
select select "1w"
